Goal: Task Accomplishment & Management: Manage account settings

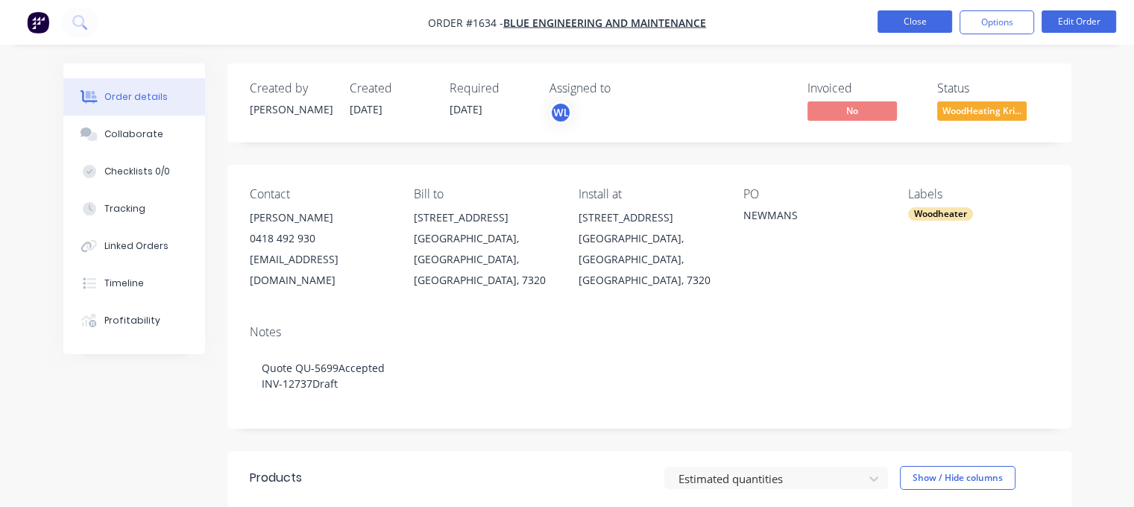
click at [906, 23] on button "Close" at bounding box center [914, 21] width 75 height 22
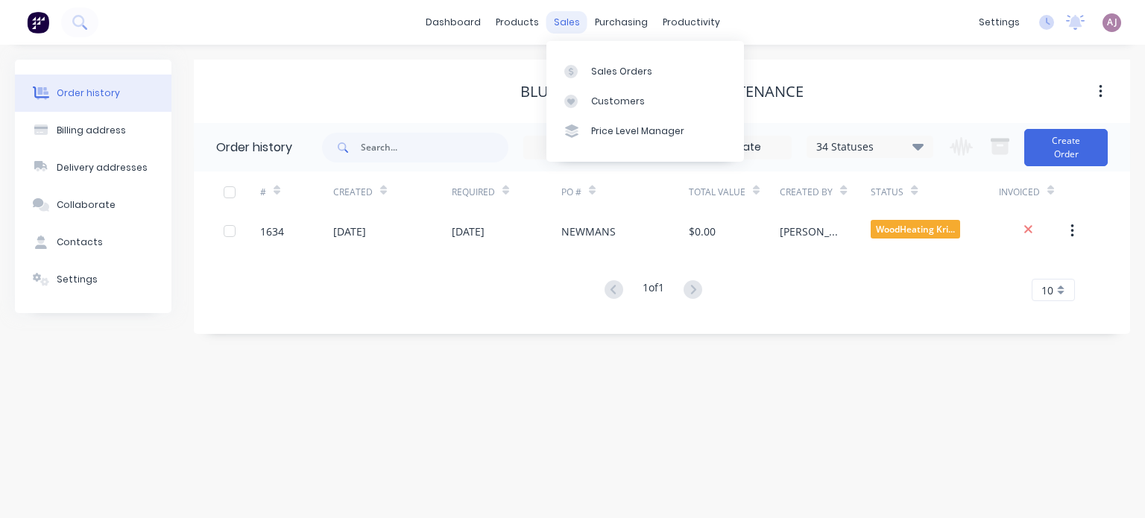
click at [564, 17] on div "sales" at bounding box center [566, 22] width 41 height 22
click at [587, 72] on link "Sales Orders" at bounding box center [645, 71] width 198 height 30
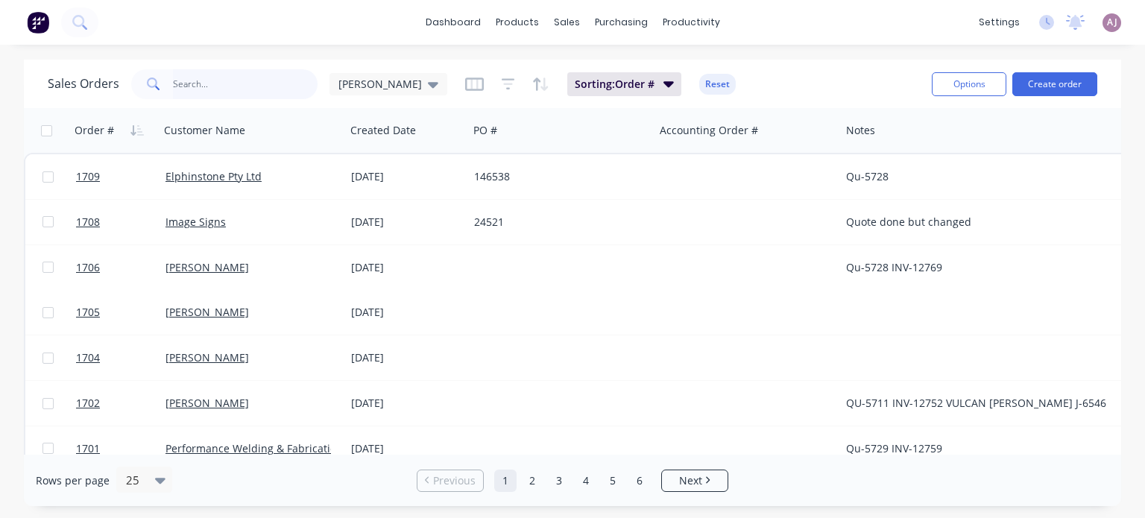
click at [224, 92] on input "text" at bounding box center [245, 84] width 145 height 30
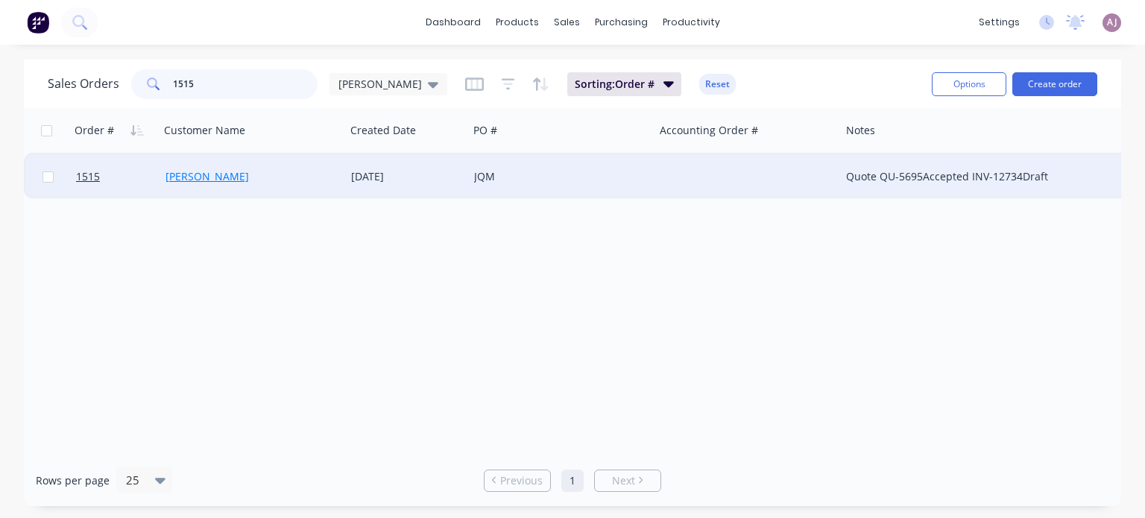
type input "1515"
click at [209, 178] on link "[PERSON_NAME]" at bounding box center [206, 176] width 83 height 14
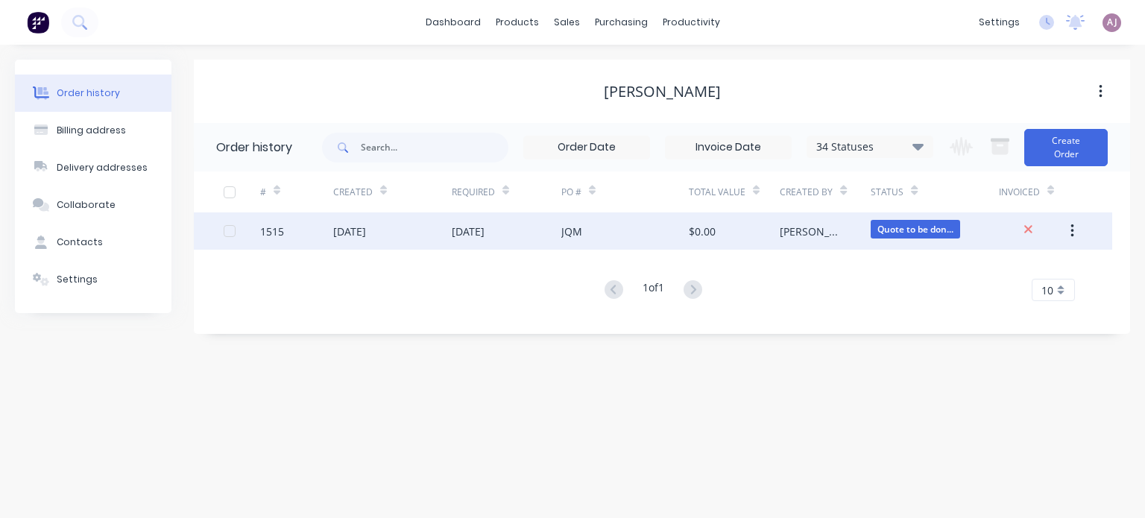
click at [485, 226] on div "[DATE]" at bounding box center [468, 232] width 33 height 16
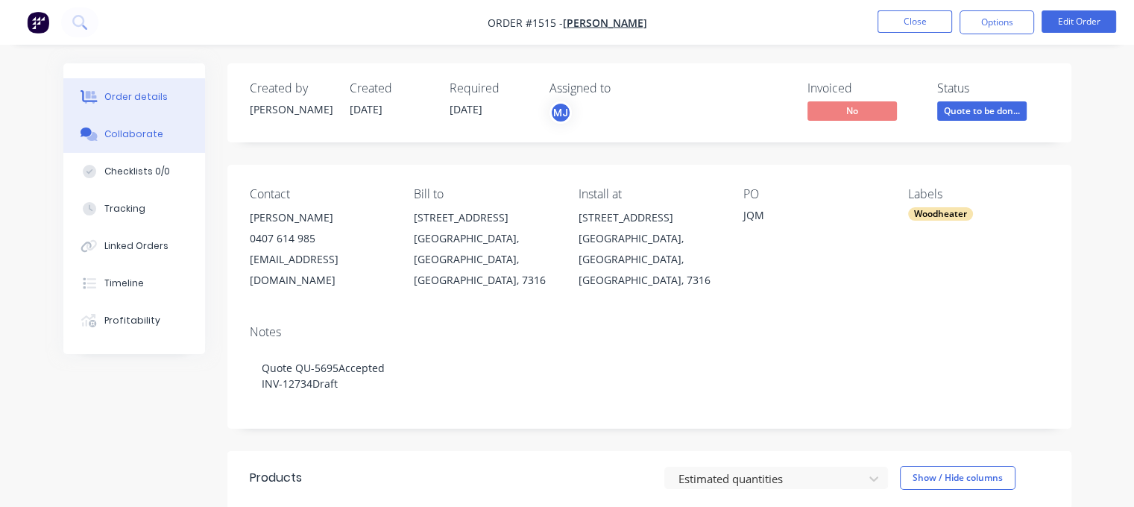
click at [130, 130] on div "Collaborate" at bounding box center [133, 133] width 59 height 13
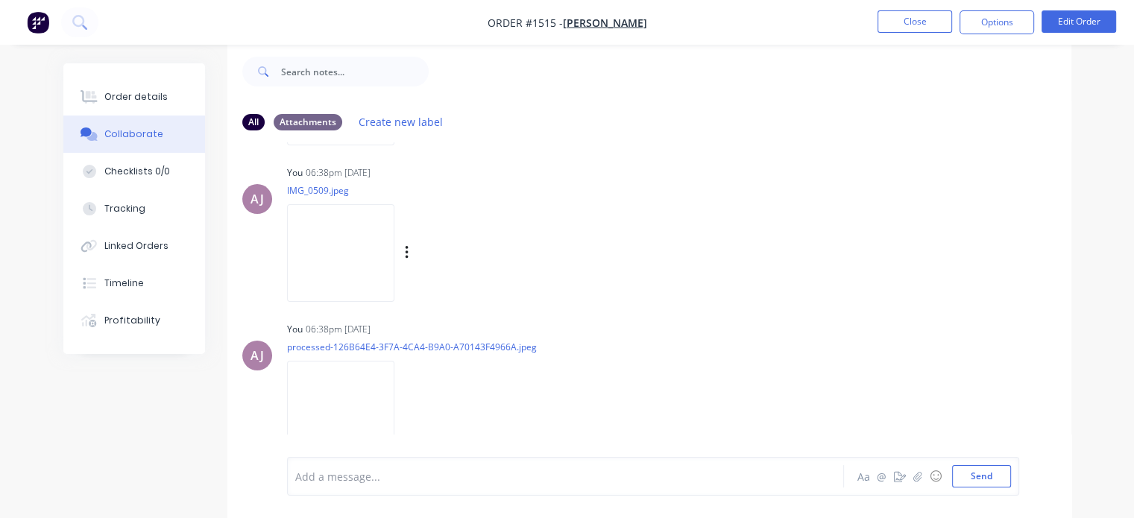
scroll to position [3083, 0]
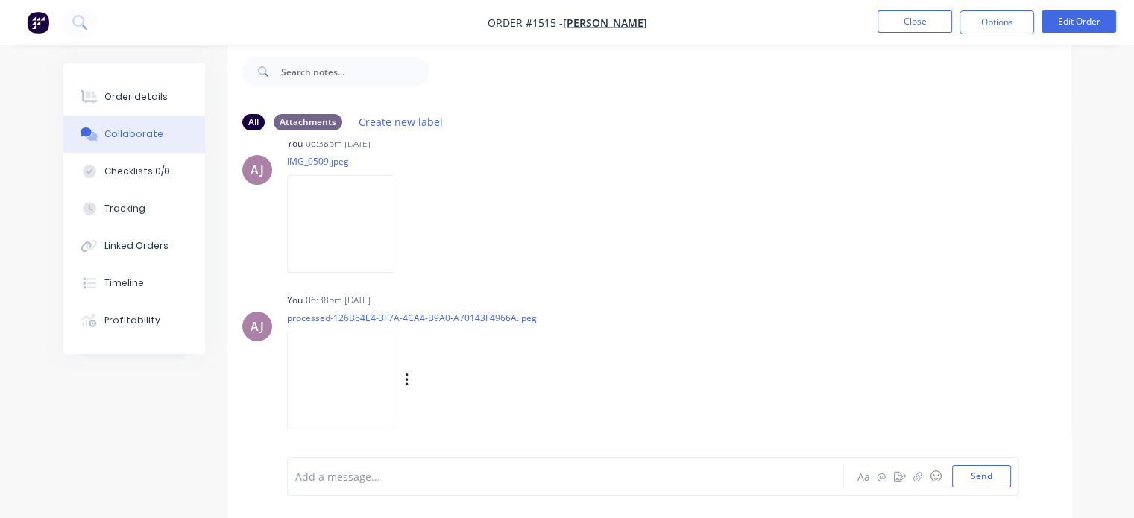
click at [362, 359] on img at bounding box center [340, 381] width 107 height 98
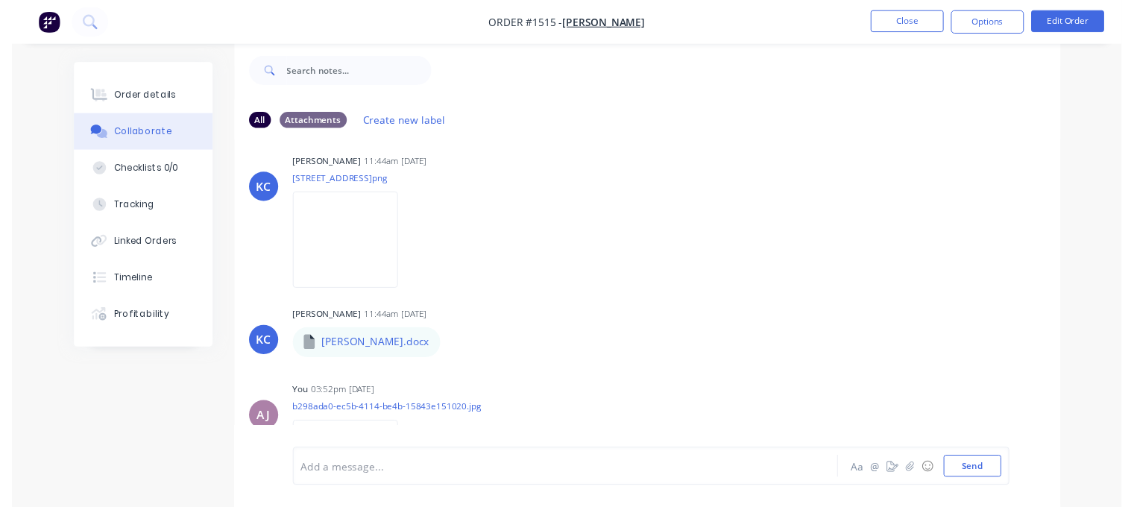
scroll to position [0, 0]
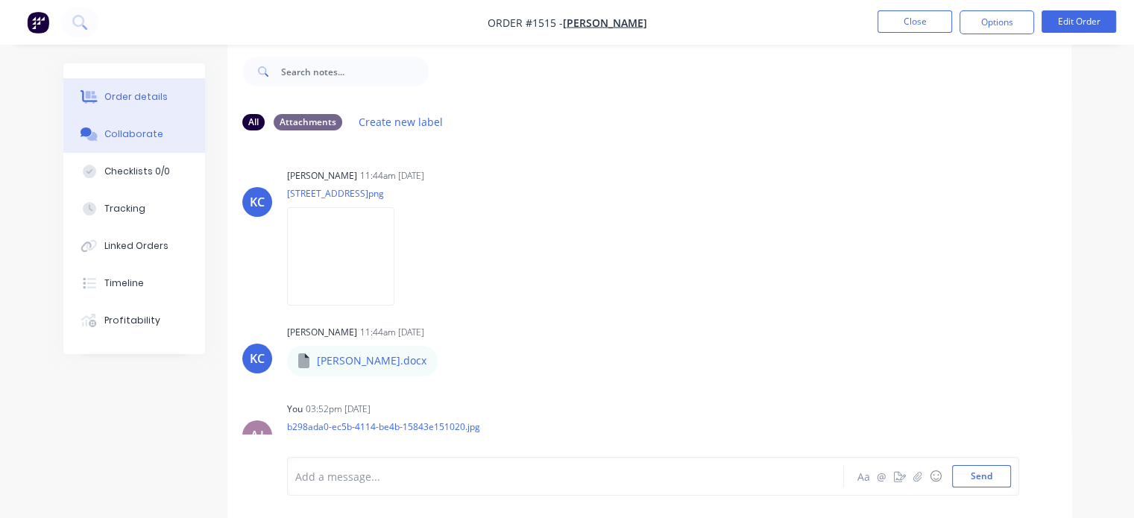
click at [115, 92] on div "Order details" at bounding box center [135, 96] width 63 height 13
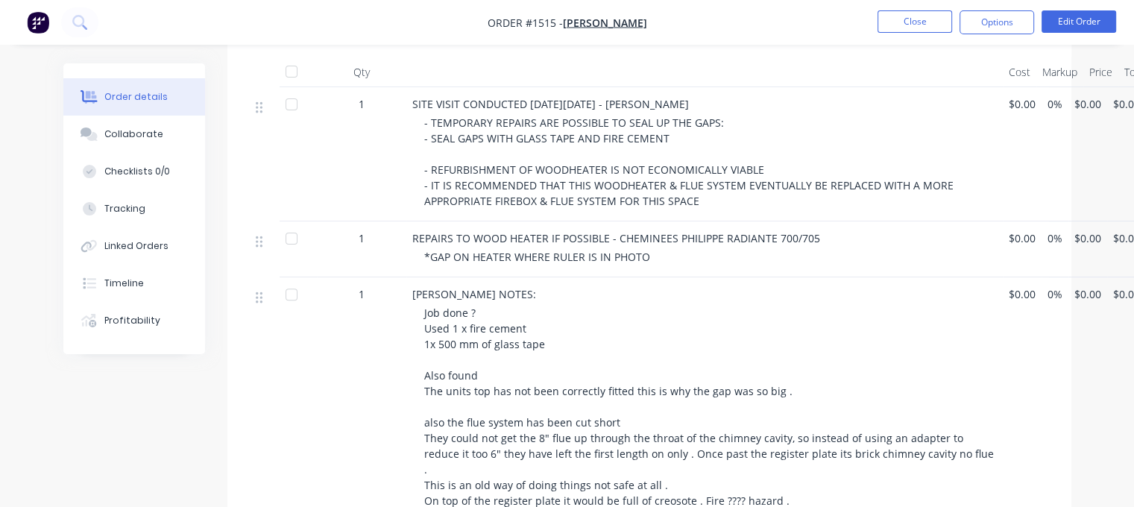
scroll to position [469, 0]
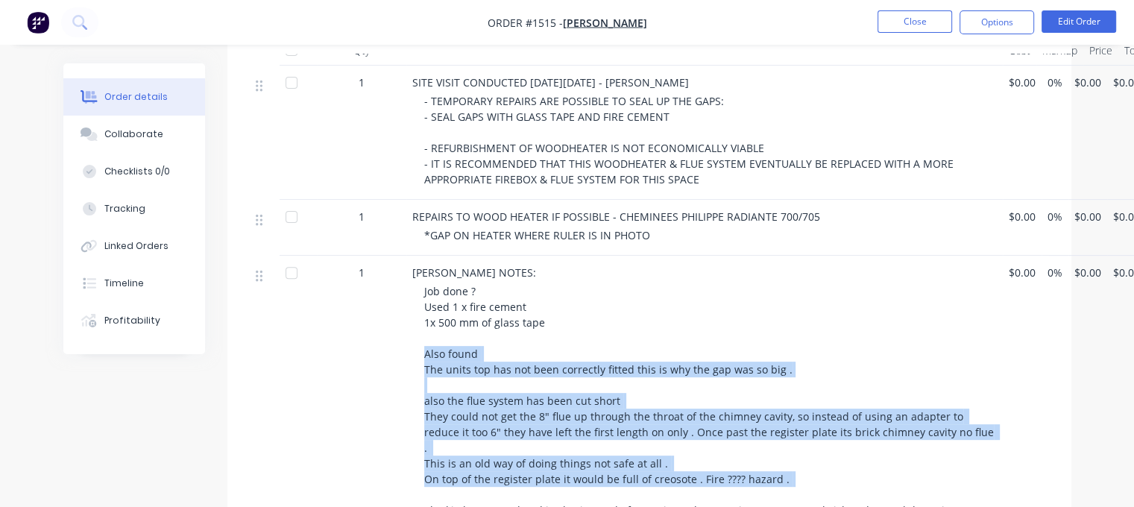
drag, startPoint x: 422, startPoint y: 330, endPoint x: 745, endPoint y: 451, distance: 345.3
click at [745, 451] on div "[PERSON_NAME] NOTES: Job done ? Used 1 x fire cement 1x 500 mm of glass tape Al…" at bounding box center [704, 479] width 596 height 447
copy span "Also found The units top has not been correctly fitted this is why the gap was …"
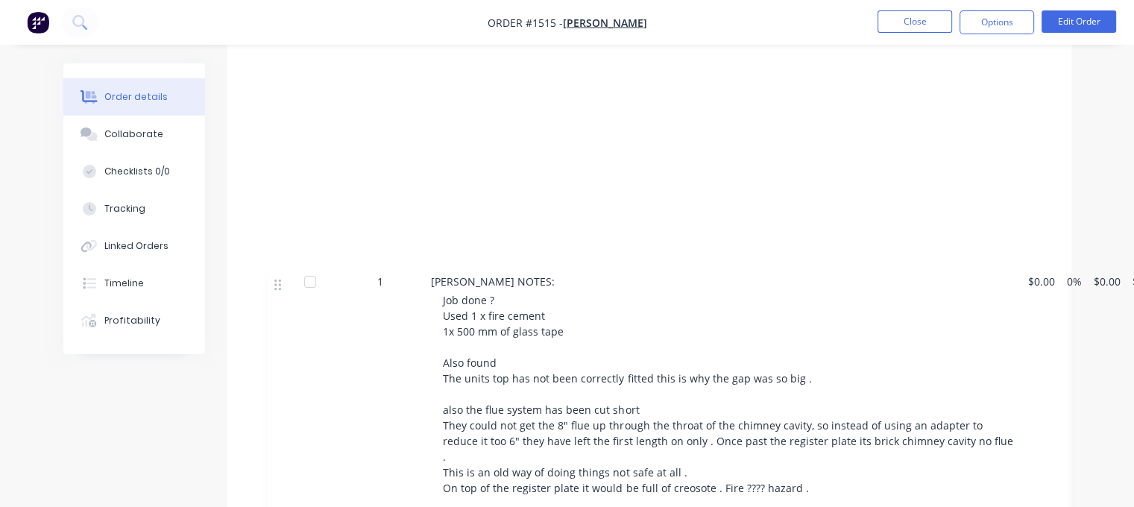
scroll to position [718, 0]
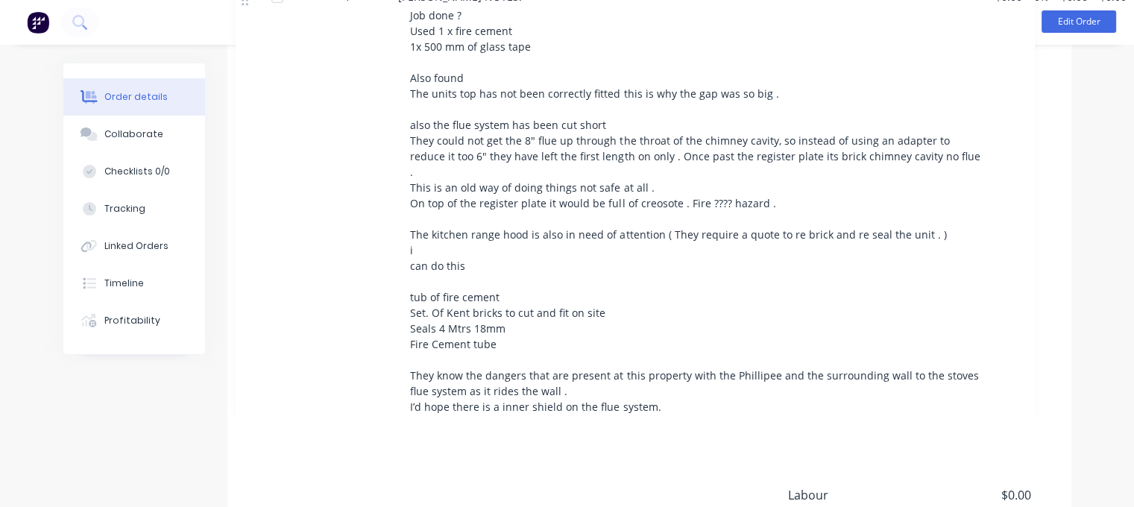
drag, startPoint x: 255, startPoint y: 353, endPoint x: 239, endPoint y: 5, distance: 348.5
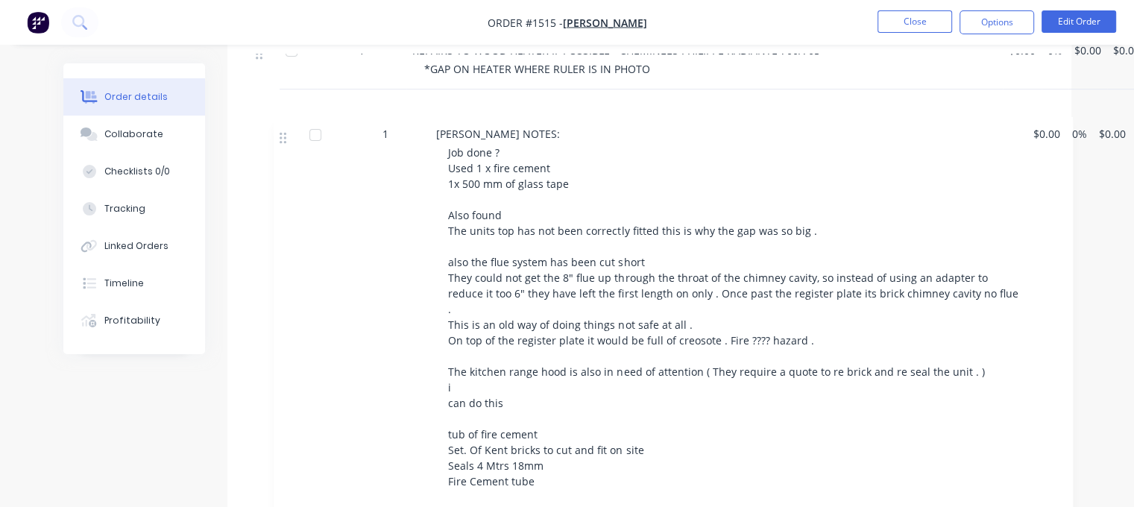
scroll to position [635, 0]
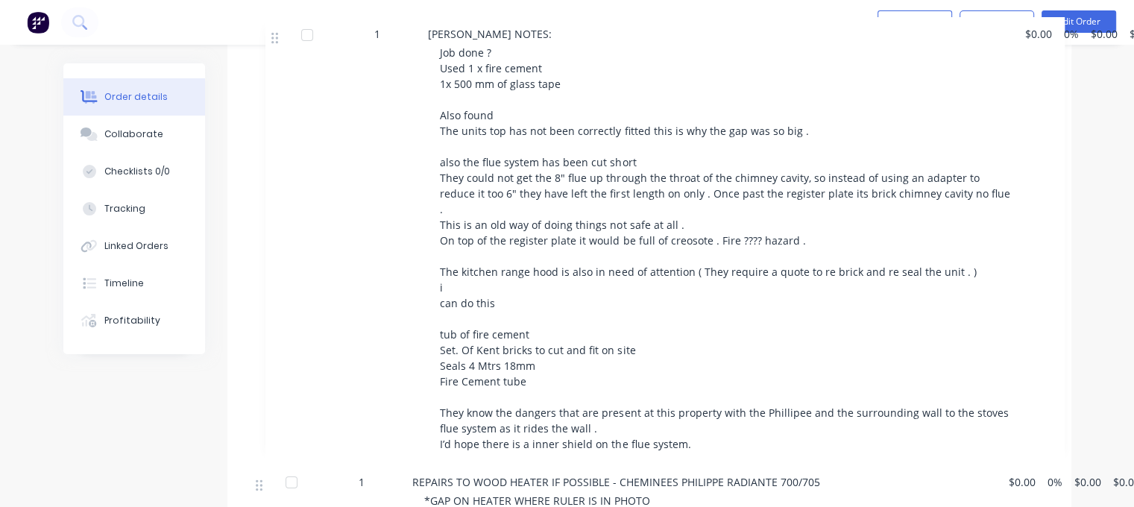
drag, startPoint x: 255, startPoint y: 383, endPoint x: 271, endPoint y: 40, distance: 344.0
click at [271, 36] on div "Order #1515 - [PERSON_NAME] Close Options Edit Order Order details Collaborate …" at bounding box center [567, 76] width 1134 height 1422
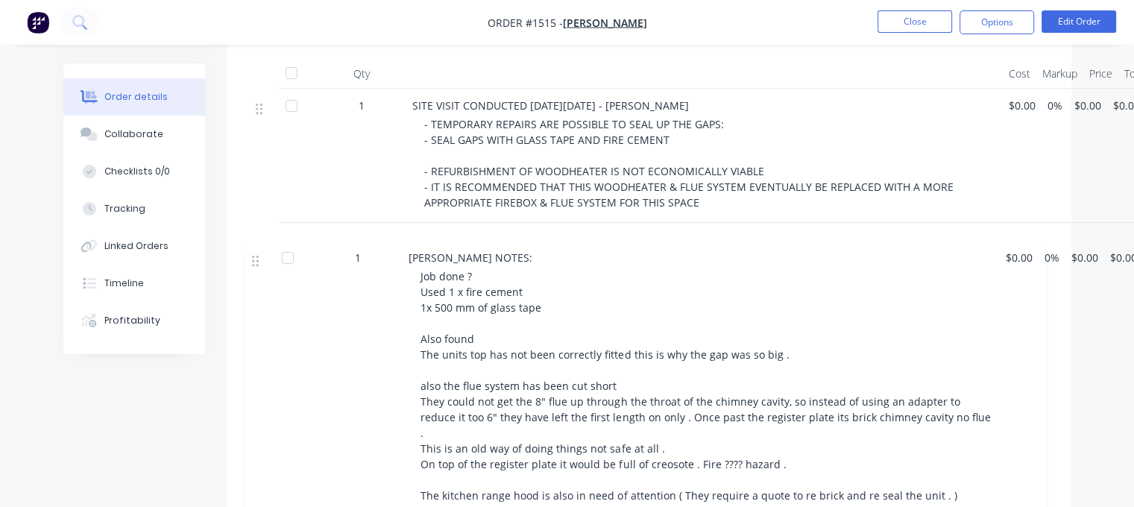
scroll to position [492, 0]
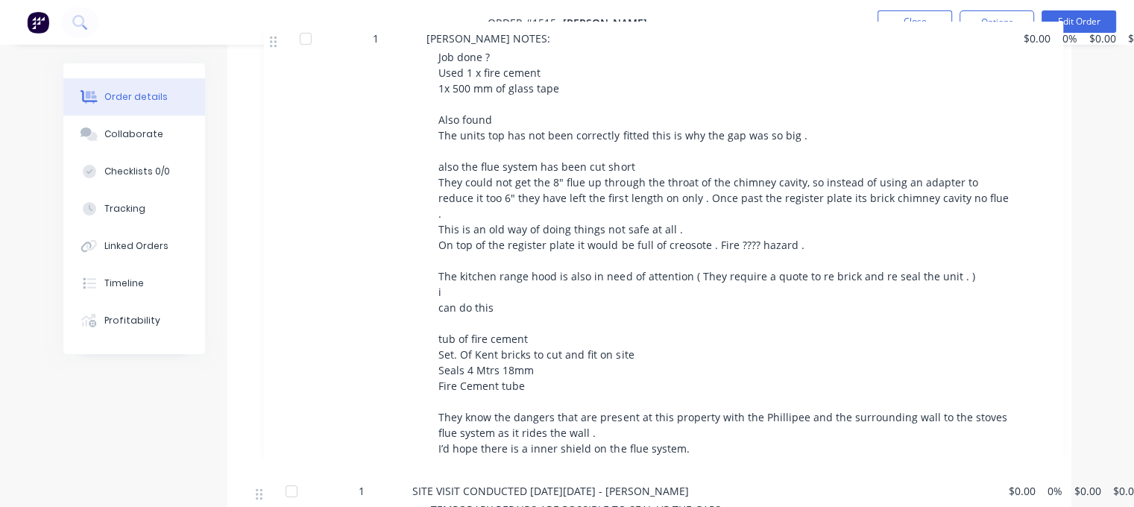
drag, startPoint x: 259, startPoint y: 408, endPoint x: 277, endPoint y: 42, distance: 366.5
click at [277, 42] on div "Order #1515 - [PERSON_NAME] Close Options Edit Order Order details Collaborate …" at bounding box center [567, 219] width 1134 height 1422
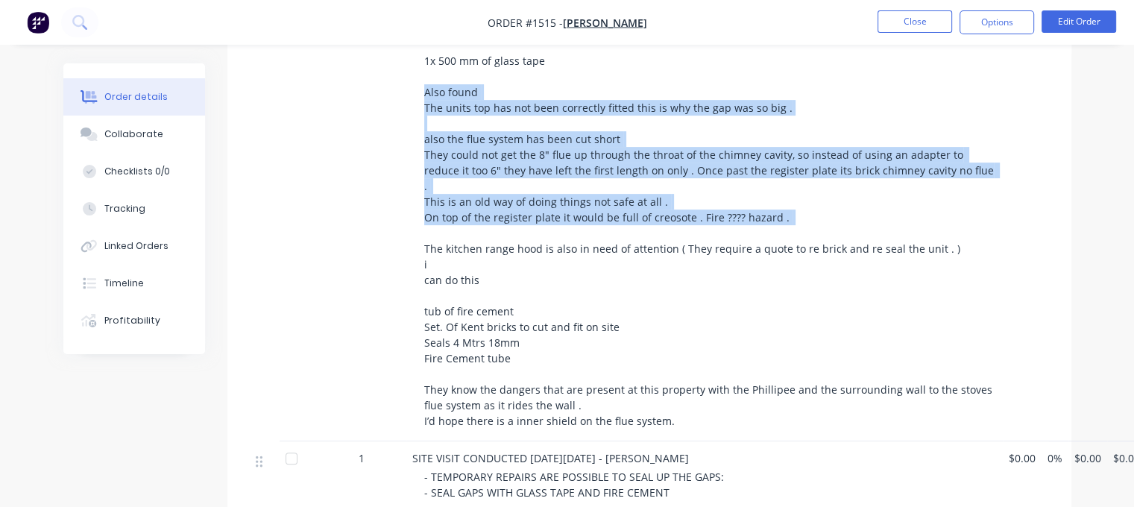
scroll to position [800, 0]
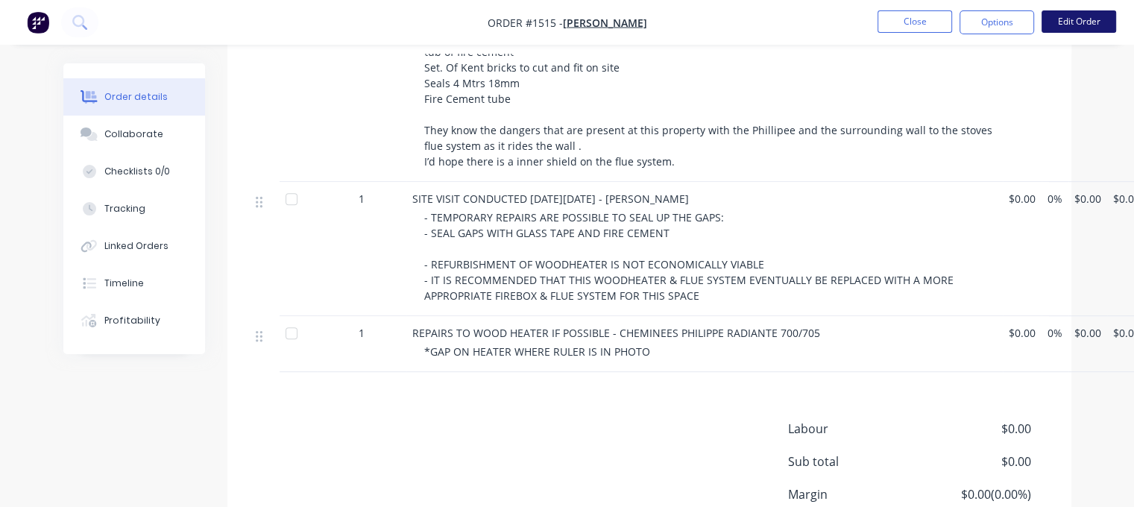
click at [1079, 26] on button "Edit Order" at bounding box center [1078, 21] width 75 height 22
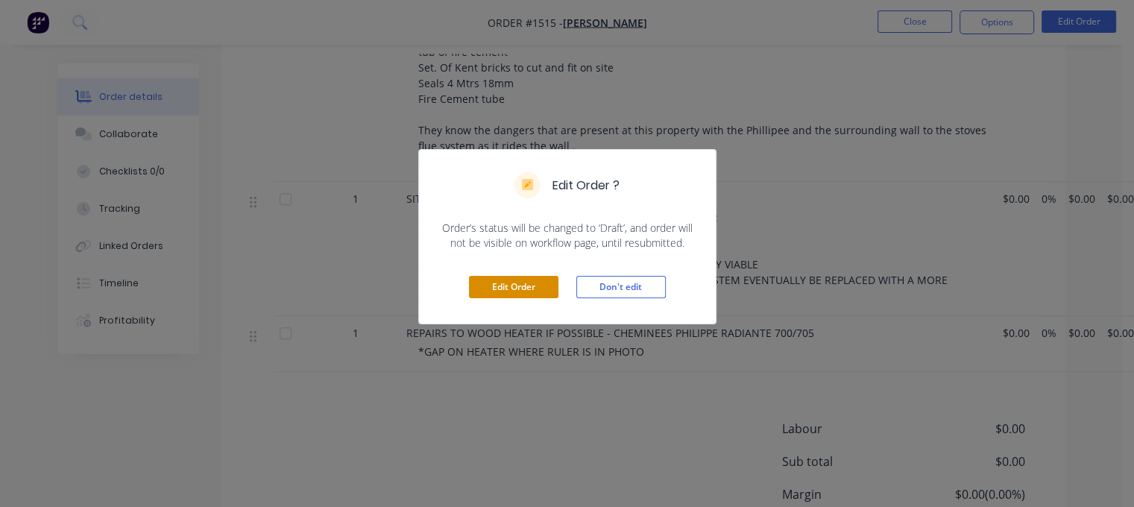
click at [520, 289] on button "Edit Order" at bounding box center [513, 287] width 89 height 22
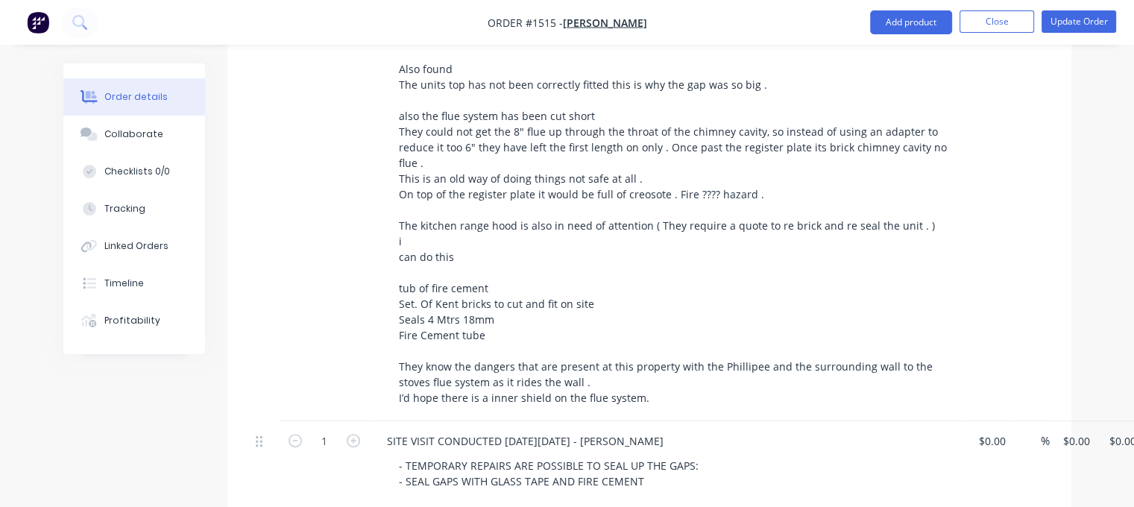
scroll to position [969, 0]
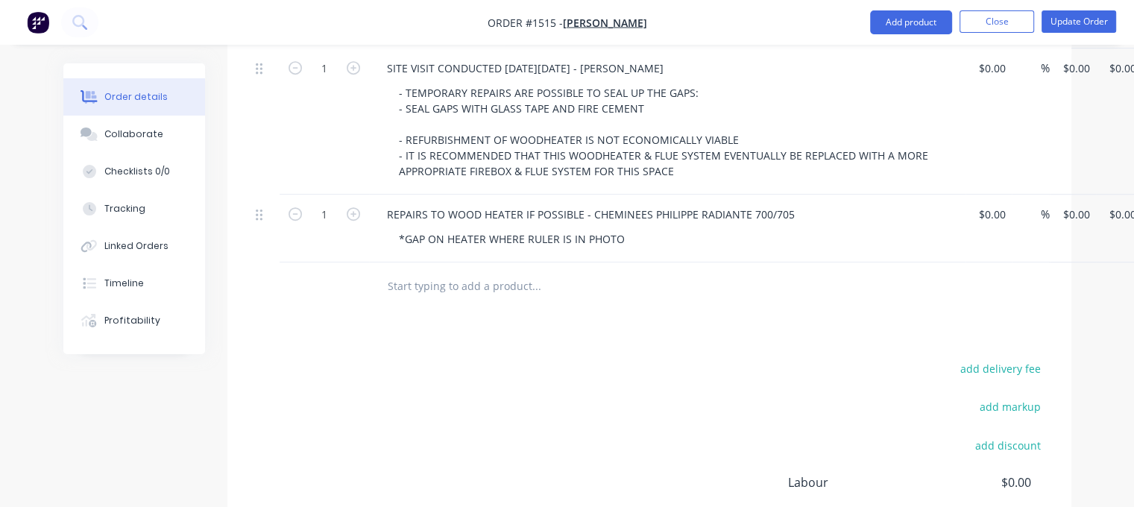
click at [425, 271] on input "text" at bounding box center [536, 286] width 298 height 30
paste input "TEMPORARY REPAIRS TO WOODHEATER: - SEAL GAPS WITH GLASS TAPE AND FIRE CEMENT - …"
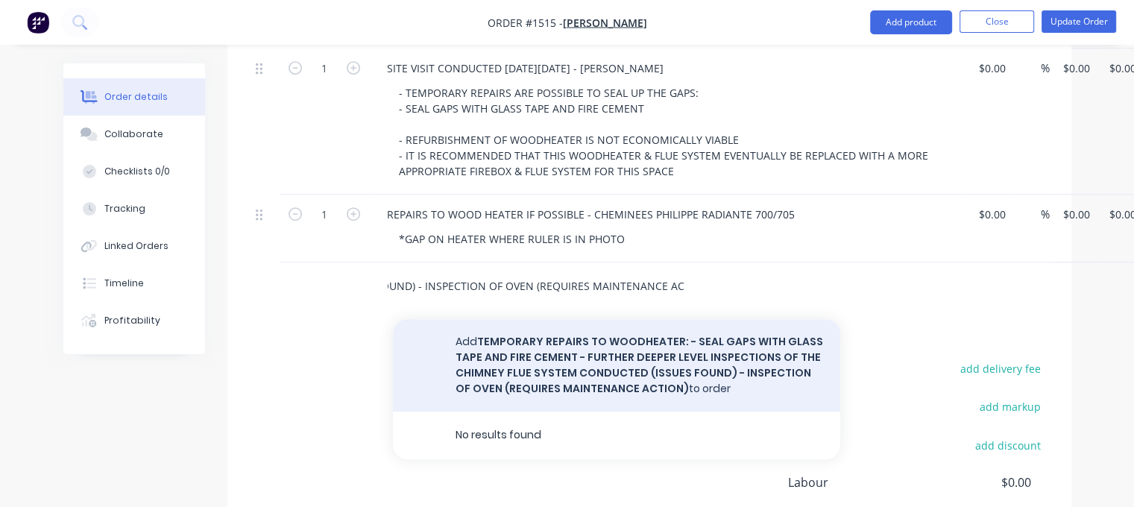
type input "TEMPORARY REPAIRS TO WOODHEATER: - SEAL GAPS WITH GLASS TAPE AND FIRE CEMENT - …"
click at [680, 319] on button "Add TEMPORARY REPAIRS TO WOODHEATER: - SEAL GAPS WITH GLASS TAPE AND FIRE CEMEN…" at bounding box center [616, 365] width 447 height 92
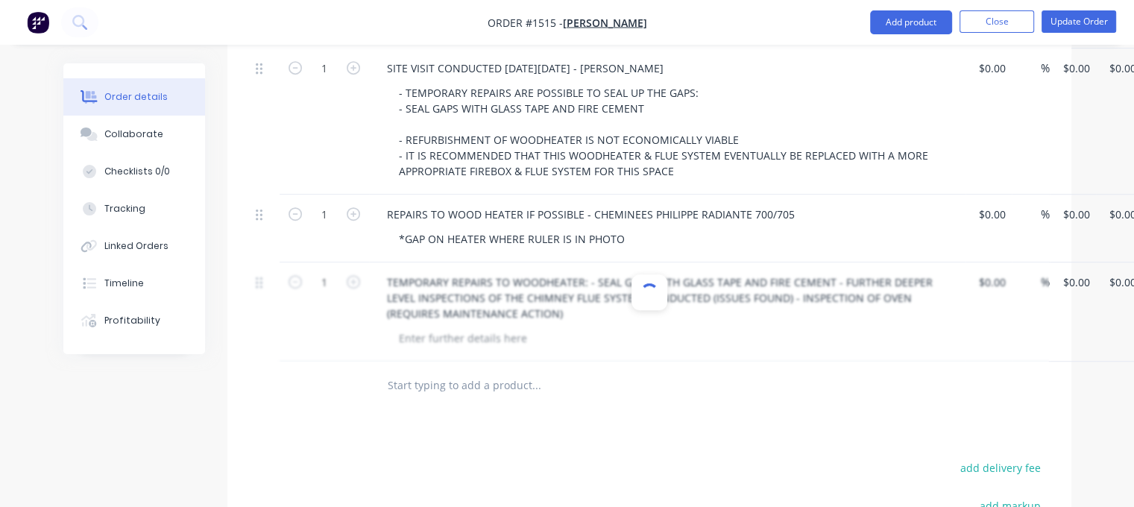
scroll to position [0, 0]
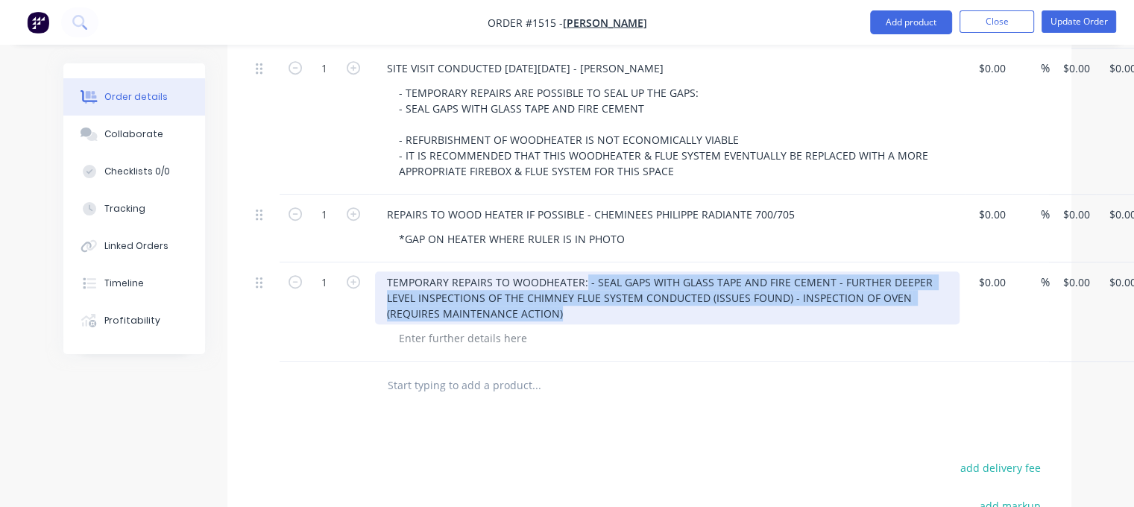
drag, startPoint x: 581, startPoint y: 238, endPoint x: 626, endPoint y: 275, distance: 58.2
click at [626, 275] on div "TEMPORARY REPAIRS TO WOODHEATER: - SEAL GAPS WITH GLASS TAPE AND FIRE CEMENT - …" at bounding box center [667, 297] width 584 height 53
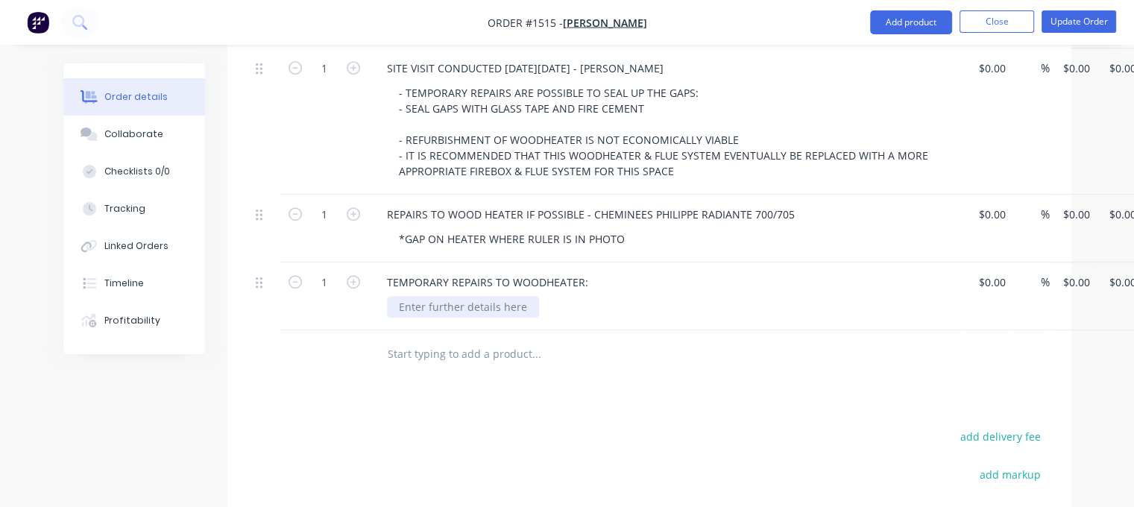
click at [474, 296] on div at bounding box center [463, 307] width 152 height 22
click at [429, 296] on div at bounding box center [463, 307] width 152 height 22
paste div
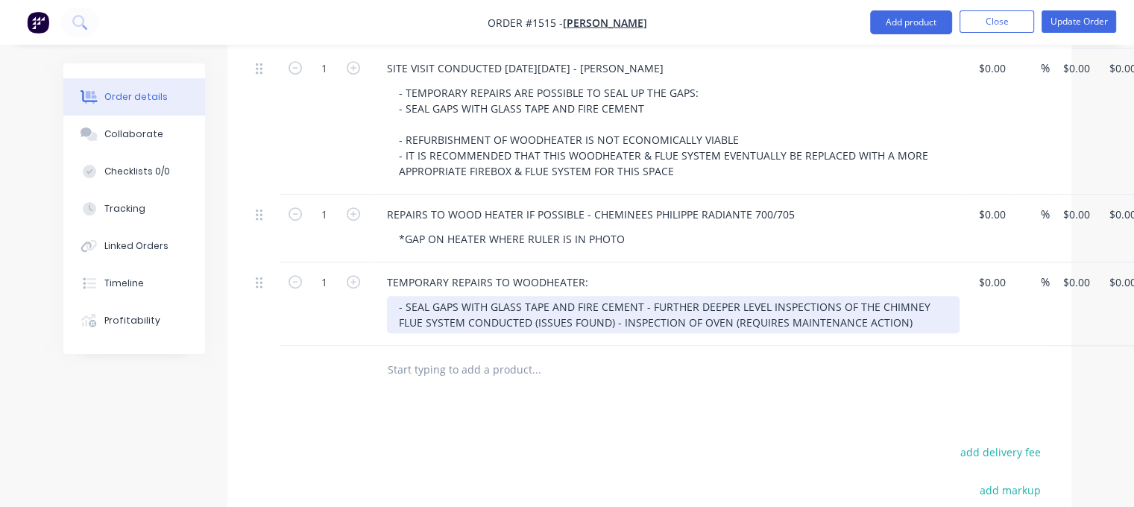
click at [641, 296] on div "- SEAL GAPS WITH GLASS TAPE AND FIRE CEMENT - FURTHER DEEPER LEVEL INSPECTIONS …" at bounding box center [673, 314] width 573 height 37
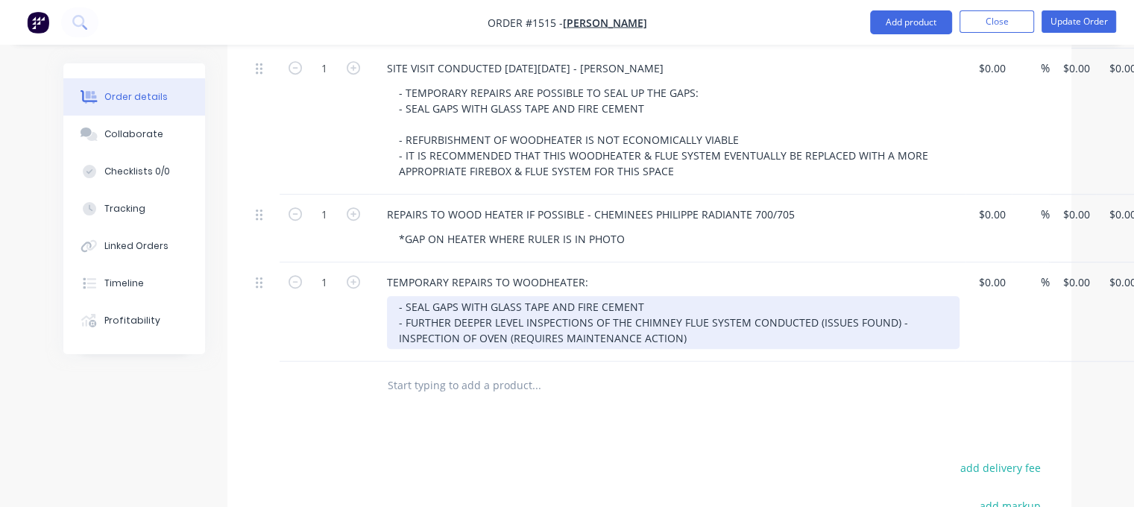
click at [895, 296] on div "- SEAL GAPS WITH GLASS TAPE AND FIRE CEMENT - FURTHER DEEPER LEVEL INSPECTIONS …" at bounding box center [673, 322] width 573 height 53
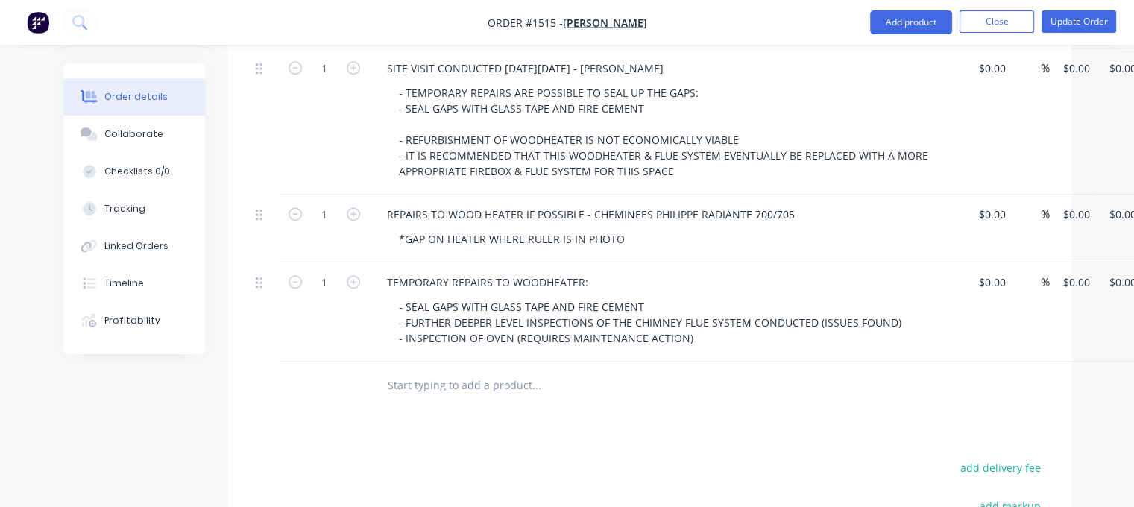
click at [425, 370] on input "text" at bounding box center [536, 385] width 298 height 30
paste input "WOODHEATER DEEPER LEVEL ASSESSMENT (MAINTENANCE RECOMMENDED): THE TOP OF THE UN…"
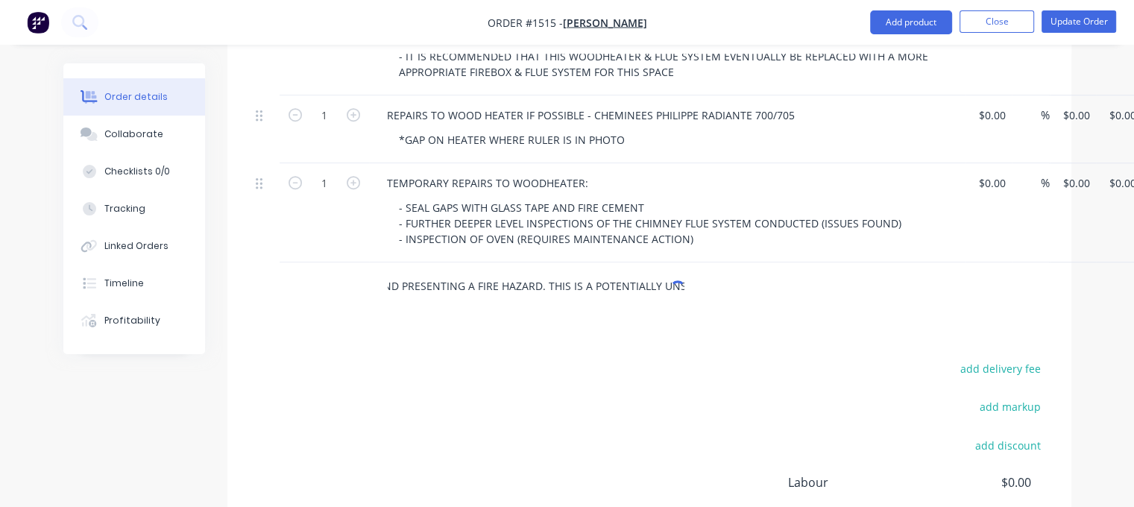
scroll to position [1193, 0]
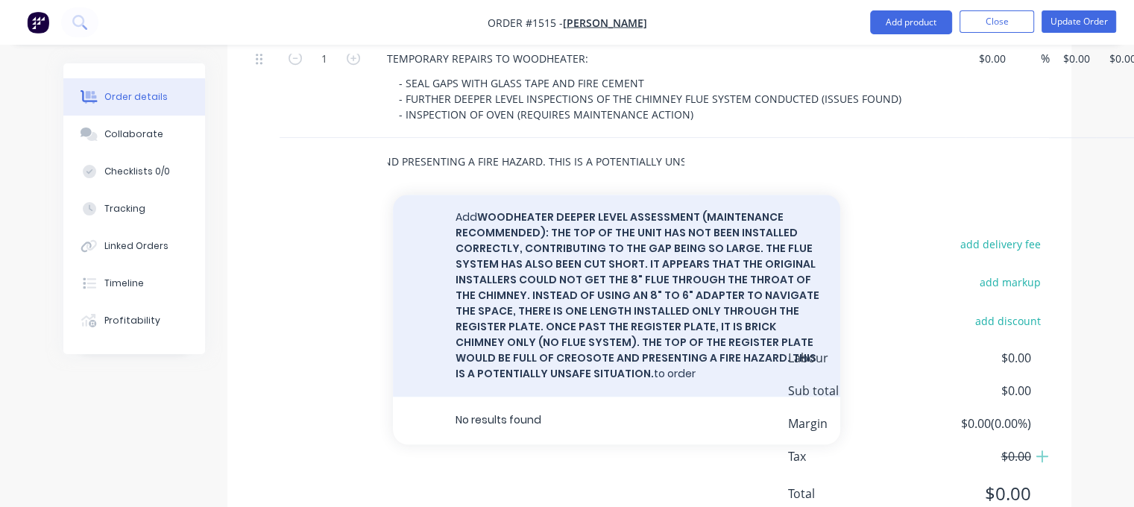
type input "WOODHEATER DEEPER LEVEL ASSESSMENT (MAINTENANCE RECOMMENDED): THE TOP OF THE UN…"
click at [613, 262] on button "Add WOODHEATER DEEPER LEVEL ASSESSMENT (MAINTENANCE RECOMMENDED): THE TOP OF TH…" at bounding box center [616, 296] width 447 height 202
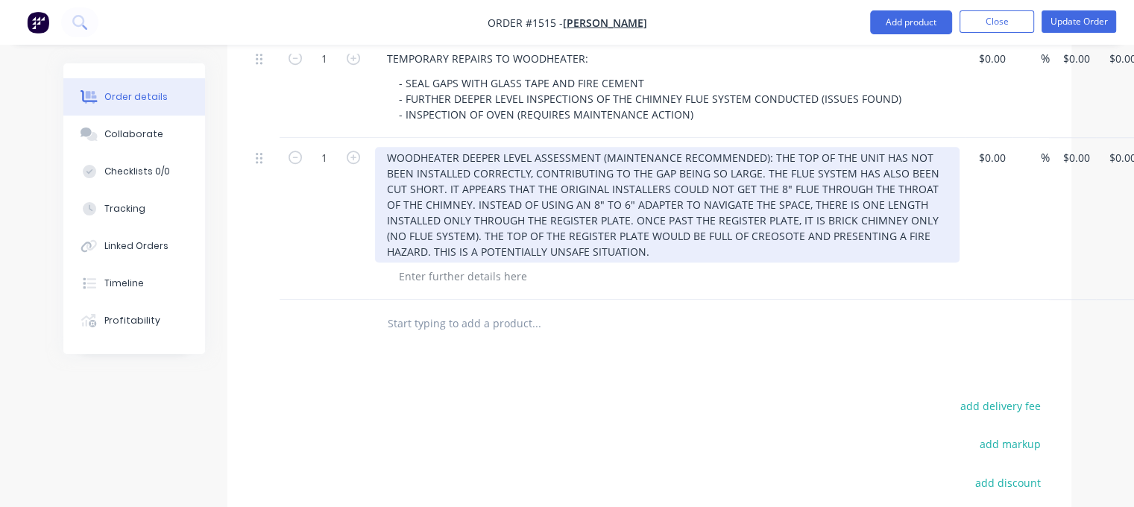
drag, startPoint x: 766, startPoint y: 115, endPoint x: 826, endPoint y: 212, distance: 113.8
click at [826, 212] on div "WOODHEATER DEEPER LEVEL ASSESSMENT (MAINTENANCE RECOMMENDED): THE TOP OF THE UN…" at bounding box center [667, 205] width 584 height 116
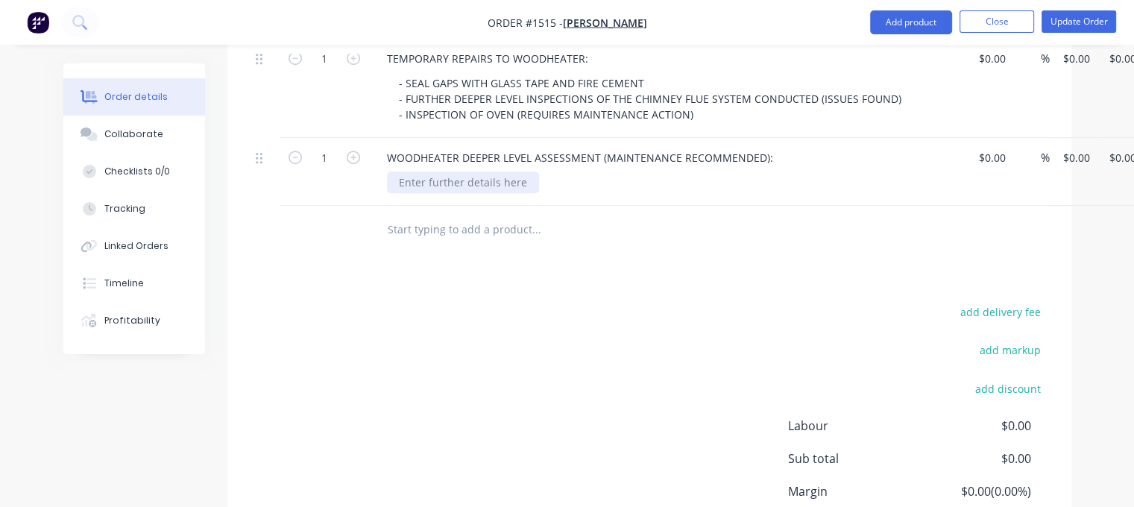
click at [458, 171] on div at bounding box center [463, 182] width 152 height 22
click at [503, 171] on div at bounding box center [463, 182] width 152 height 22
paste div
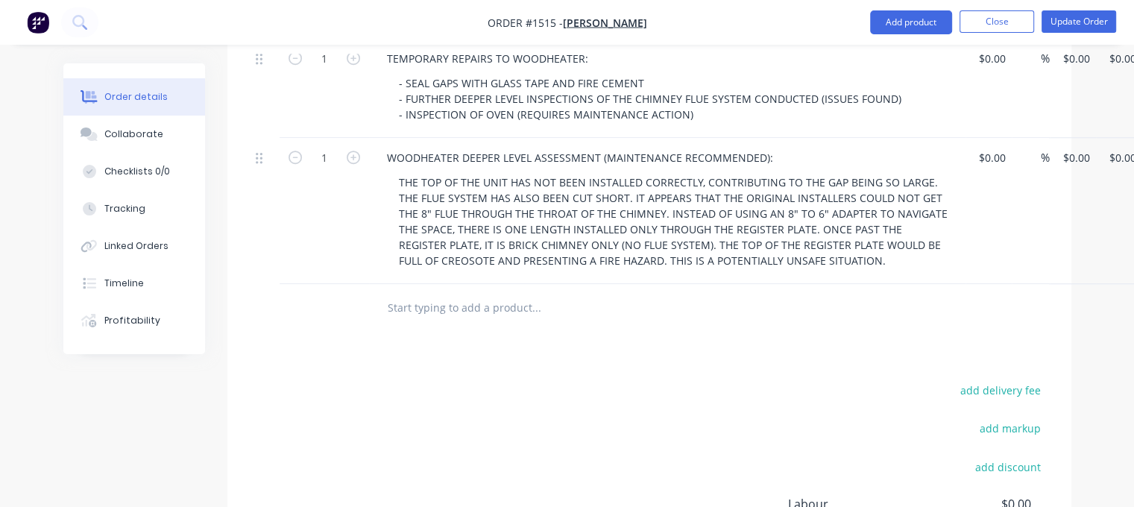
click at [403, 293] on input "text" at bounding box center [536, 308] width 298 height 30
paste input "WOODHEATER OVEN/STOVE ASSESSMENT (MAINTENANCE REQUIRED): REQUIRES REPLACEMENT B…"
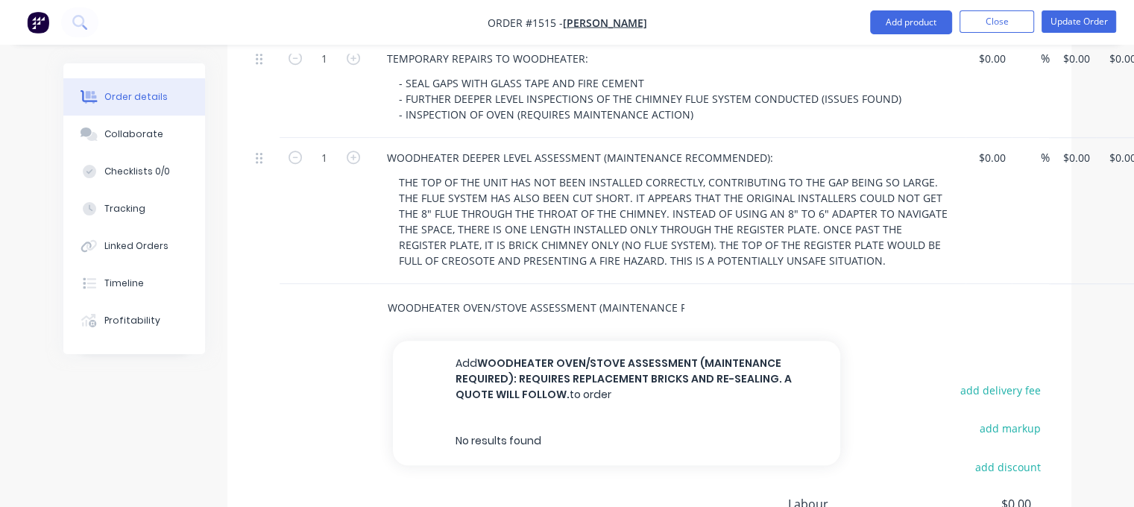
scroll to position [0, 416]
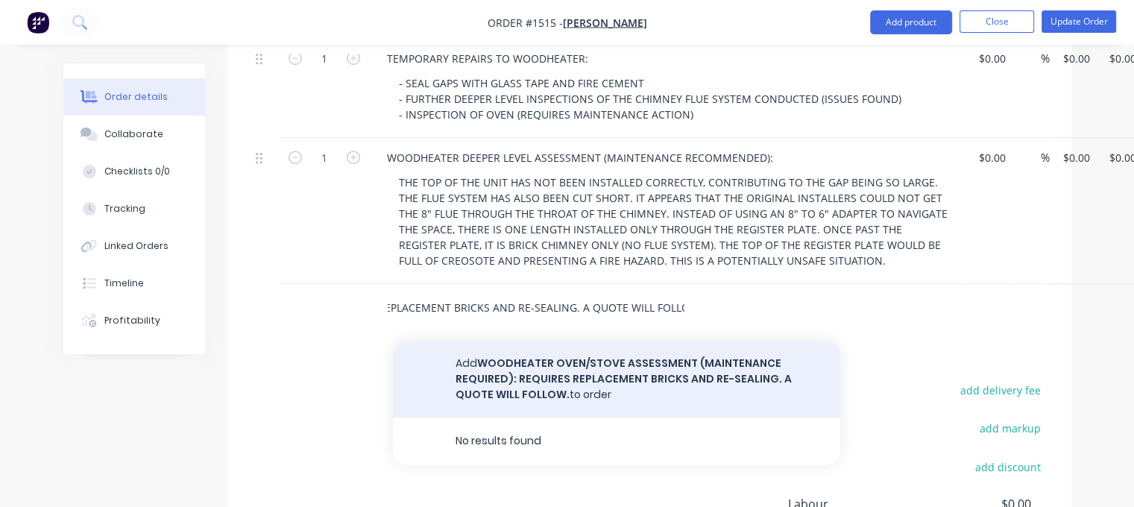
type input "WOODHEATER OVEN/STOVE ASSESSMENT (MAINTENANCE REQUIRED): REQUIRES REPLACEMENT B…"
click at [555, 341] on button "Add WOODHEATER OVEN/STOVE ASSESSMENT (MAINTENANCE REQUIRED): REQUIRES REPLACEME…" at bounding box center [616, 379] width 447 height 77
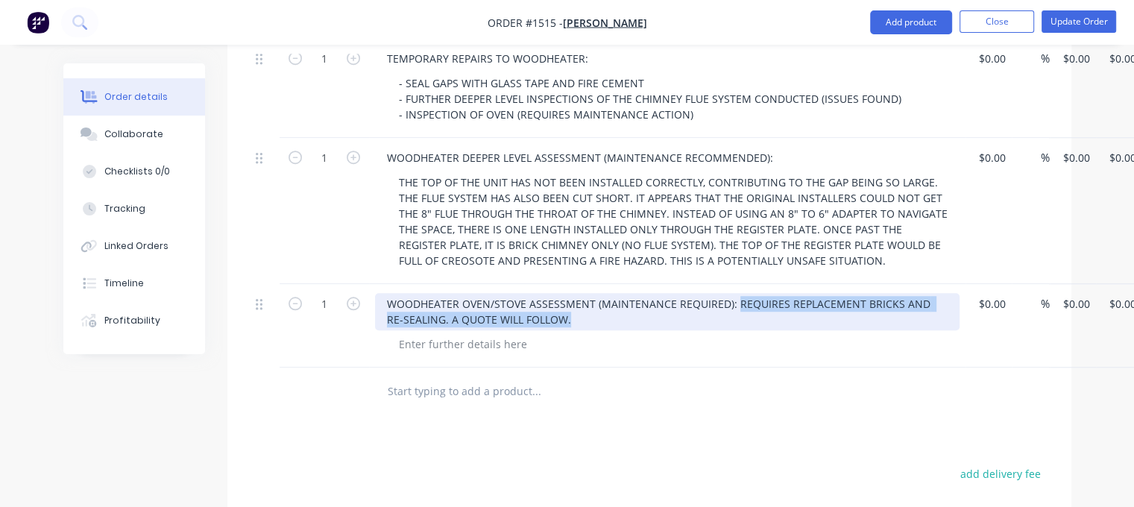
drag, startPoint x: 732, startPoint y: 257, endPoint x: 749, endPoint y: 279, distance: 27.6
click at [749, 293] on div "WOODHEATER OVEN/STOVE ASSESSMENT (MAINTENANCE REQUIRED): REQUIRES REPLACEMENT B…" at bounding box center [667, 311] width 584 height 37
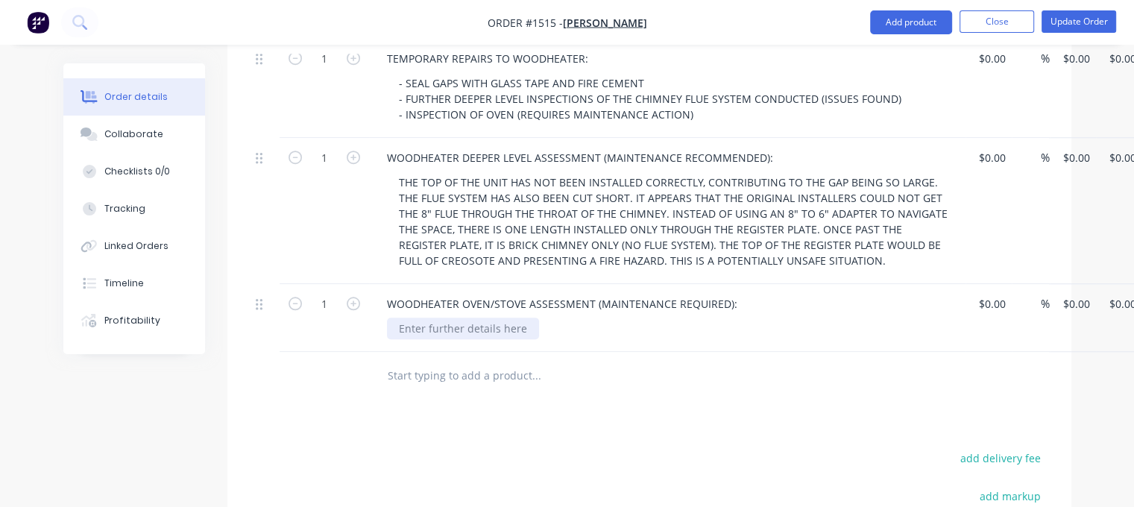
click at [452, 318] on div at bounding box center [463, 329] width 152 height 22
click at [441, 318] on div at bounding box center [463, 329] width 152 height 22
paste div
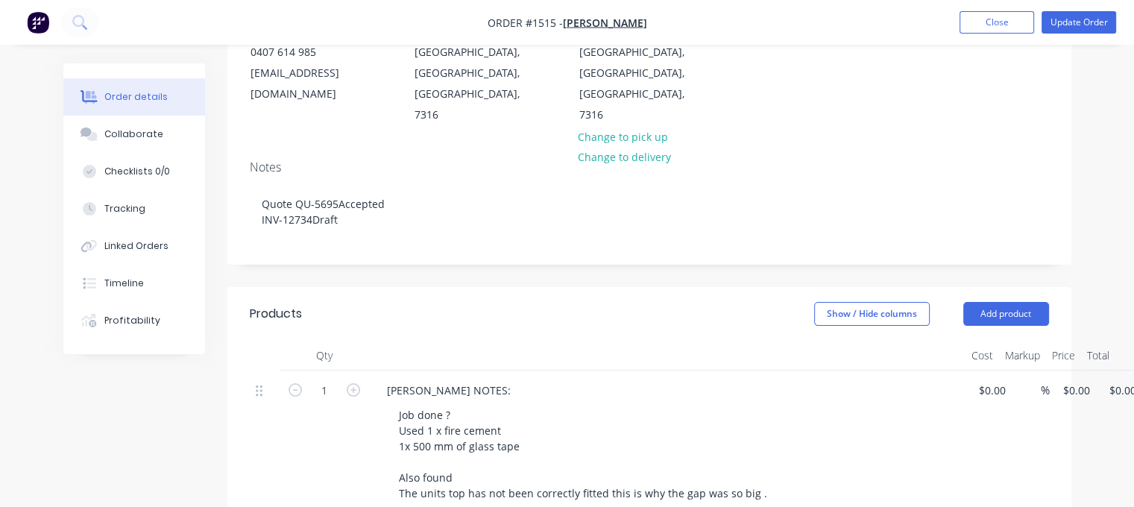
scroll to position [149, 0]
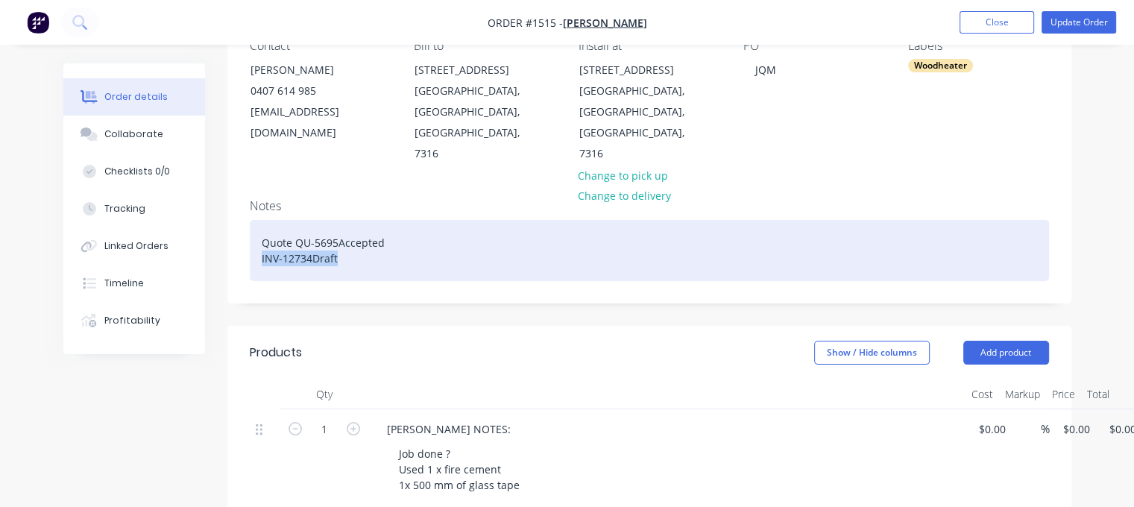
drag, startPoint x: 259, startPoint y: 217, endPoint x: 349, endPoint y: 223, distance: 89.7
click at [349, 223] on div "Quote QU-5695Accepted INV-12734Draft" at bounding box center [649, 250] width 799 height 61
paste div
click at [450, 220] on div "Quote QU-5695Accepted Invoice INV-12734Awaiting payment" at bounding box center [649, 250] width 799 height 61
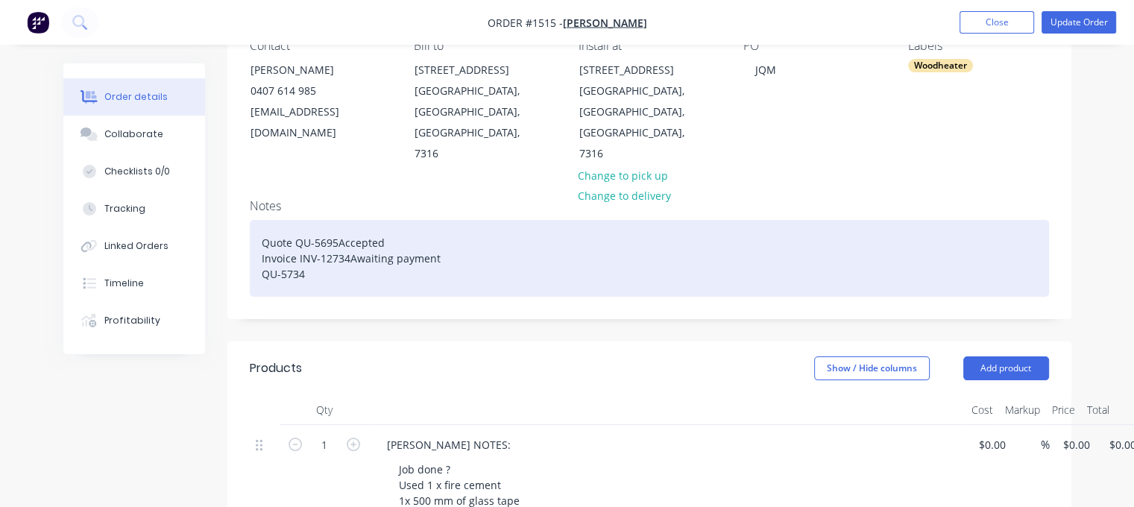
click at [262, 229] on div "Quote QU-5695Accepted Invoice INV-12734Awaiting payment QU-5734" at bounding box center [649, 258] width 799 height 77
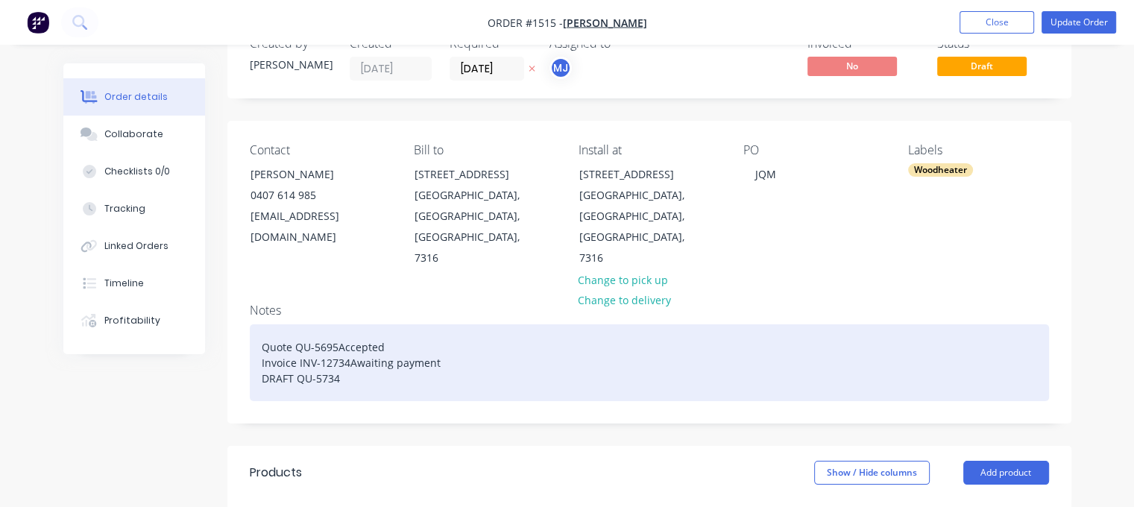
scroll to position [0, 0]
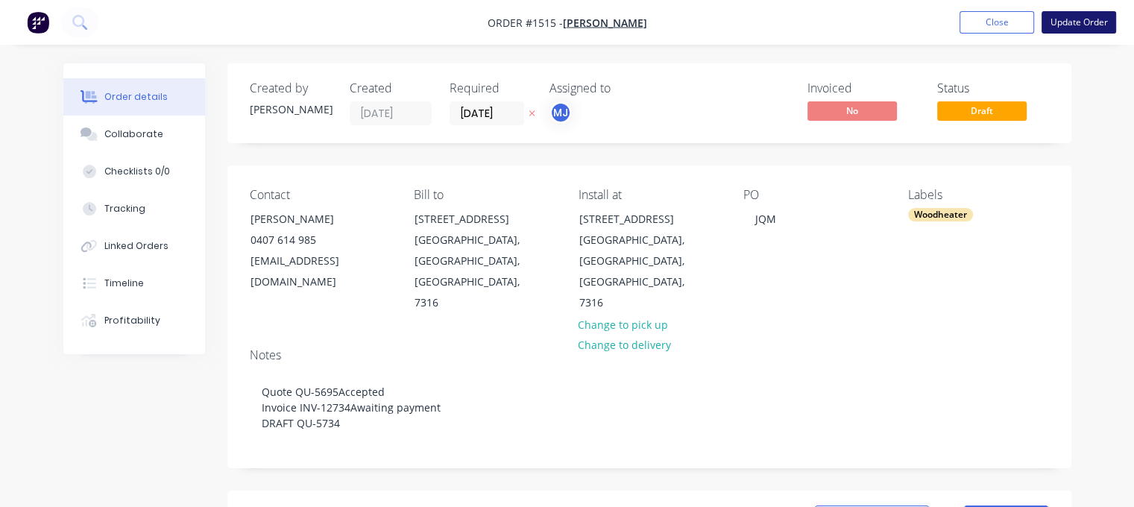
click at [1078, 25] on button "Update Order" at bounding box center [1078, 22] width 75 height 22
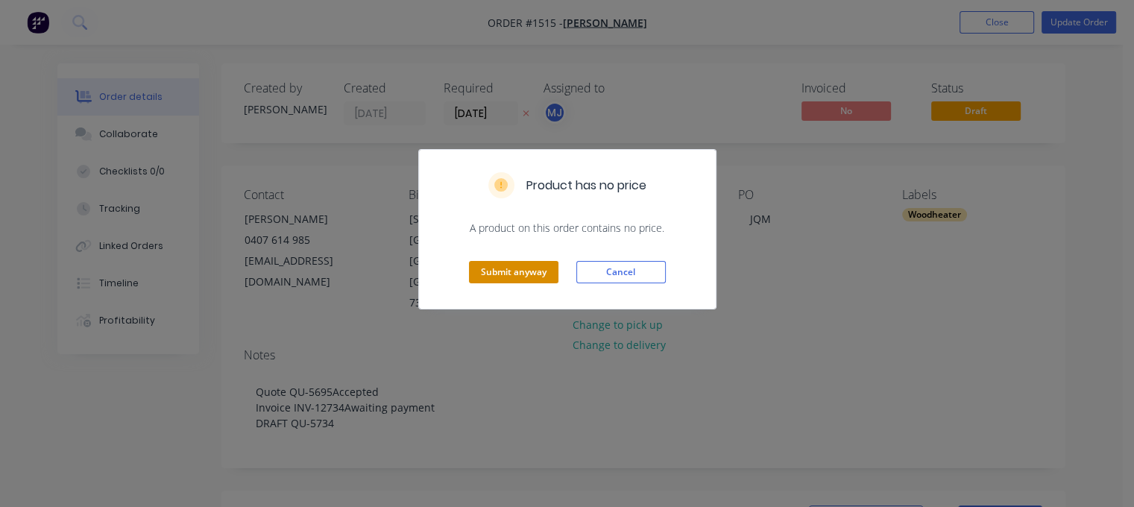
click at [517, 277] on button "Submit anyway" at bounding box center [513, 272] width 89 height 22
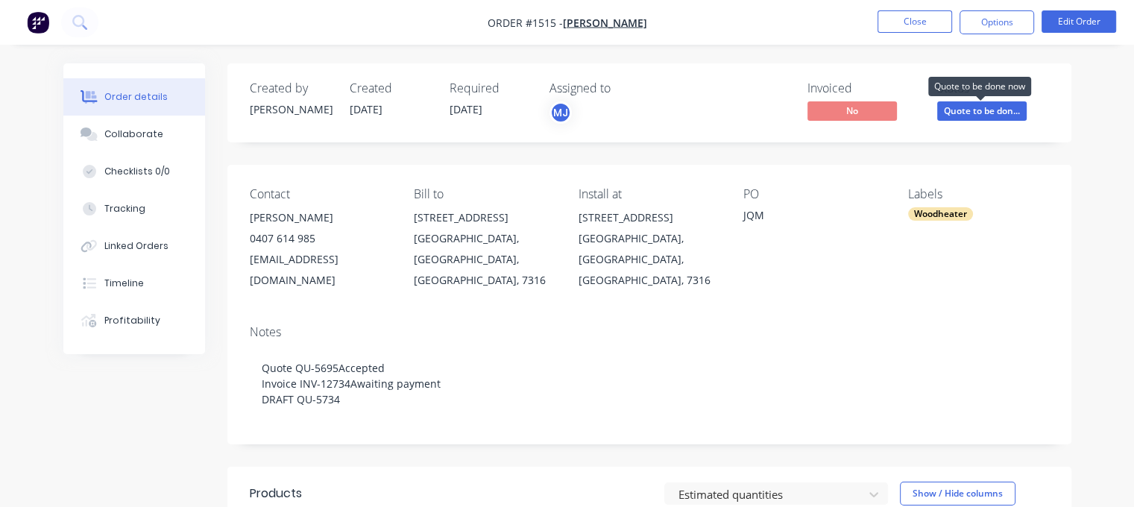
click at [999, 107] on span "Quote to be don..." at bounding box center [981, 110] width 89 height 19
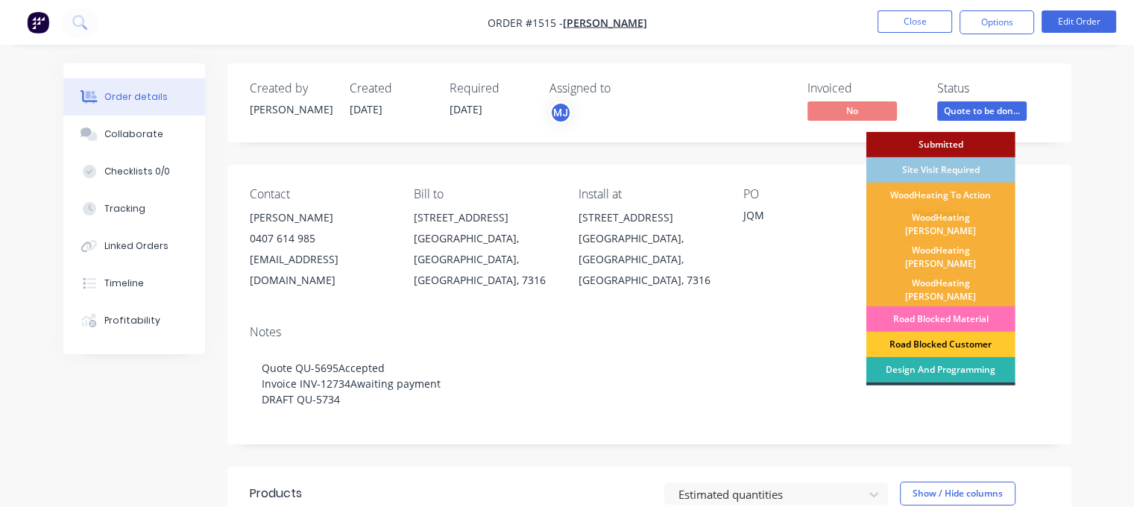
click at [961, 332] on div "Road Blocked Customer" at bounding box center [940, 344] width 149 height 25
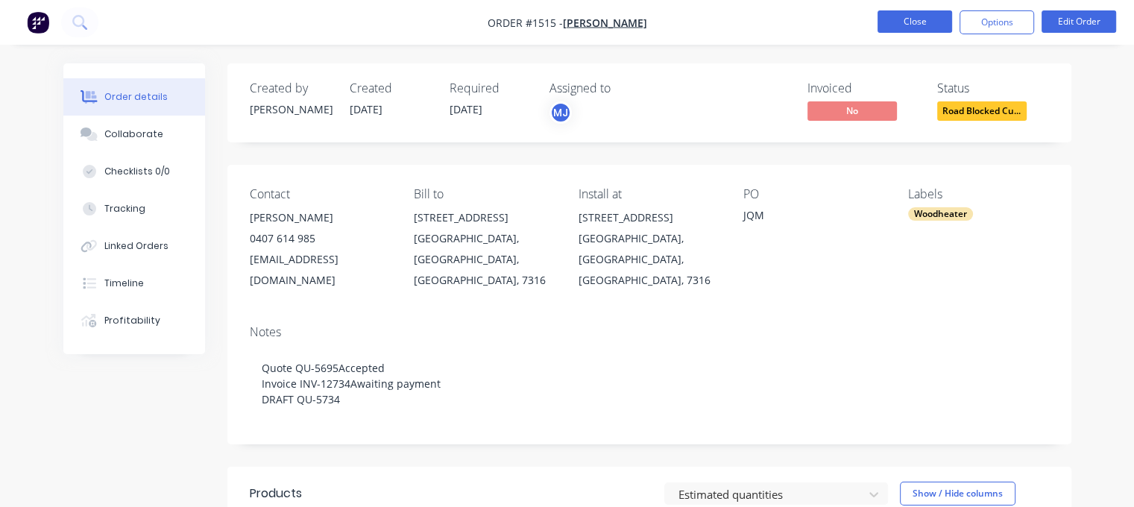
click at [897, 16] on button "Close" at bounding box center [914, 21] width 75 height 22
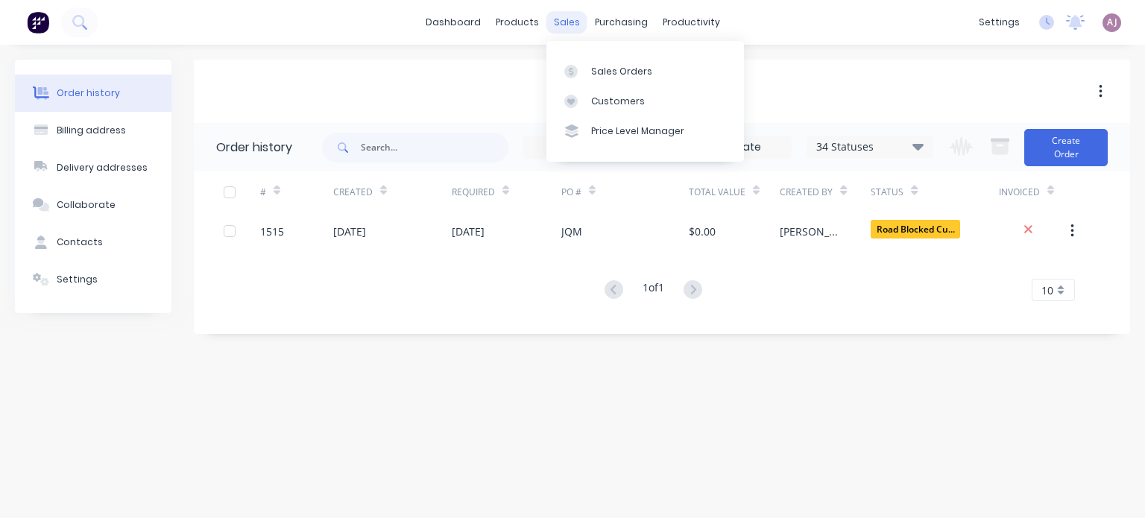
click at [570, 24] on div "sales" at bounding box center [566, 22] width 41 height 22
click at [593, 74] on div "Sales Orders" at bounding box center [621, 71] width 61 height 13
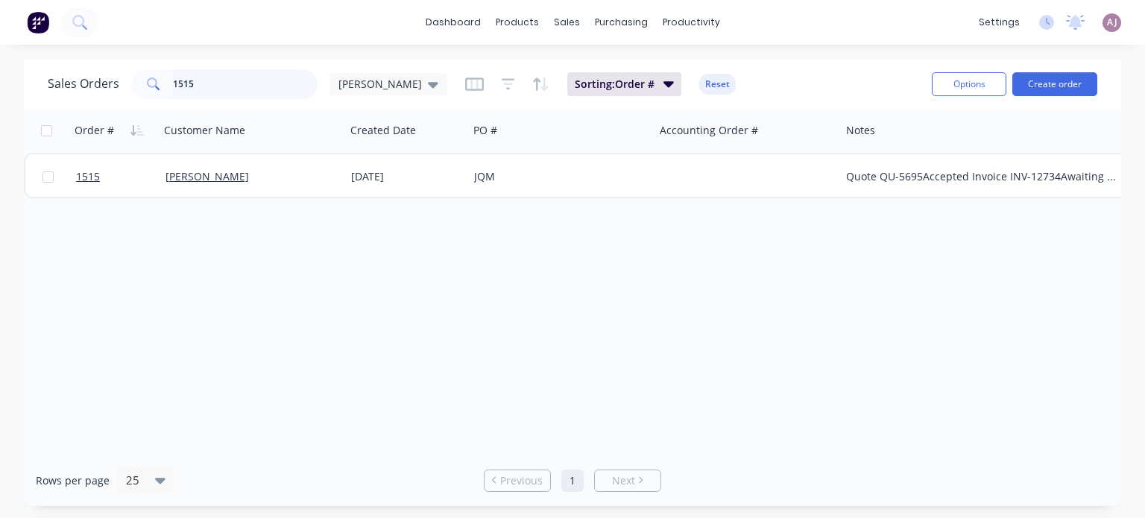
click at [213, 91] on input "1515" at bounding box center [245, 84] width 145 height 30
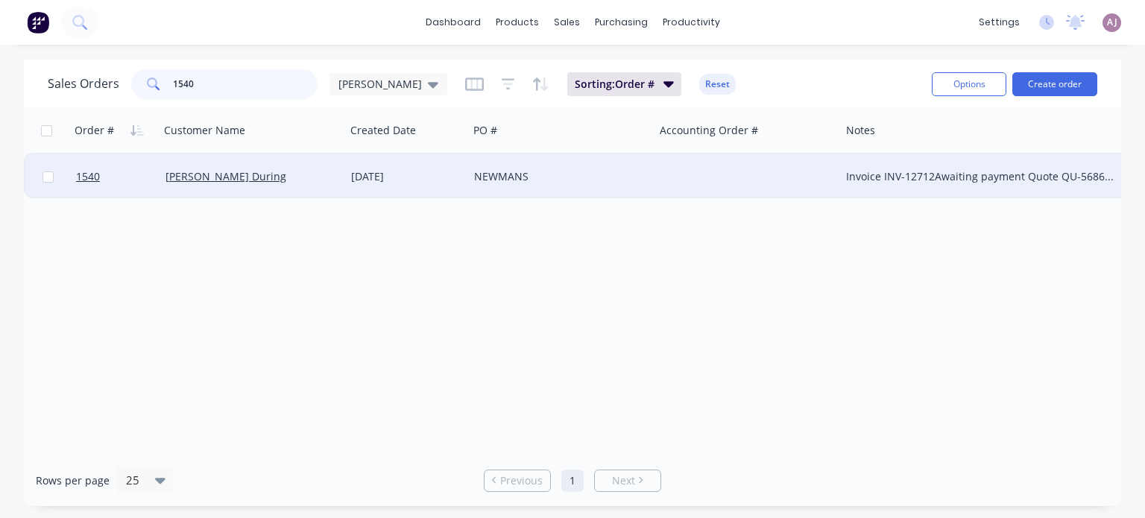
type input "1540"
click at [187, 184] on div "[PERSON_NAME] During" at bounding box center [253, 176] width 186 height 45
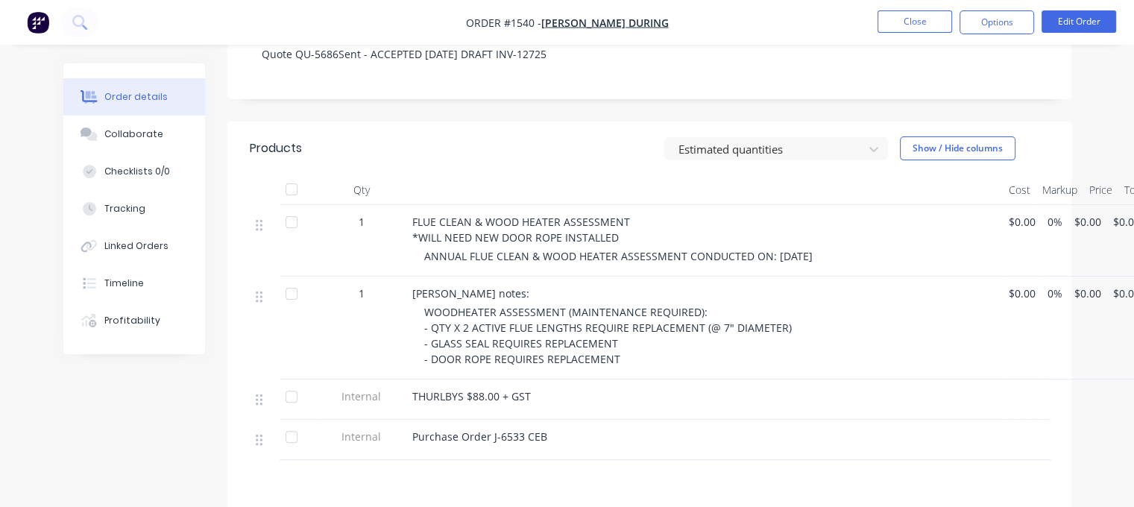
scroll to position [373, 0]
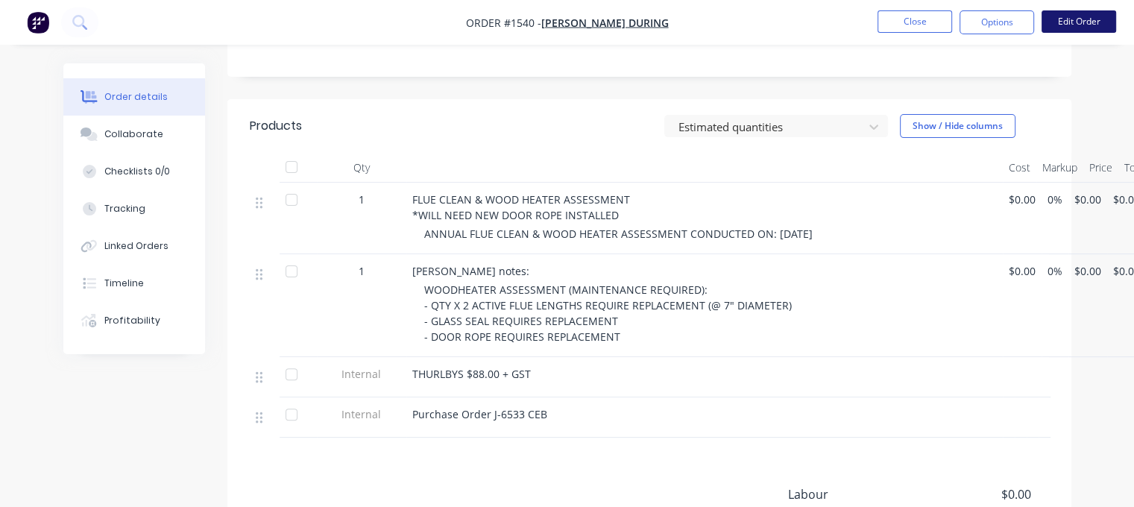
click at [1055, 14] on button "Edit Order" at bounding box center [1078, 21] width 75 height 22
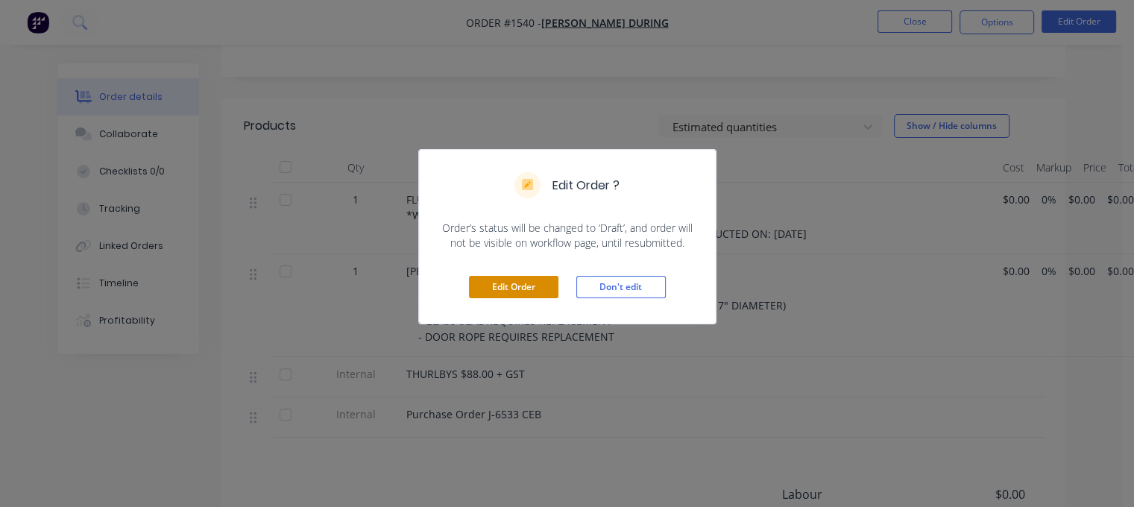
click at [532, 290] on button "Edit Order" at bounding box center [513, 287] width 89 height 22
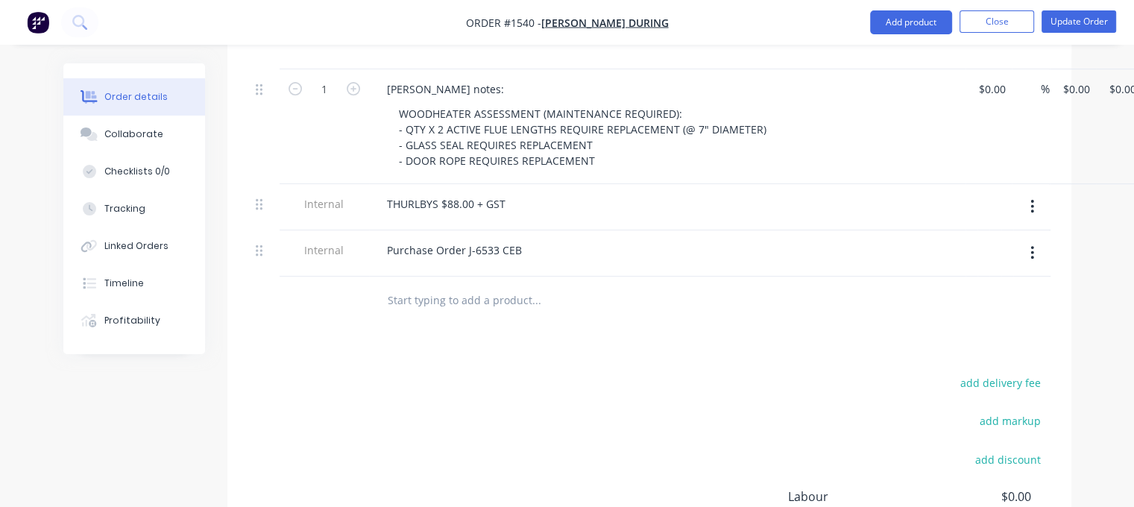
scroll to position [596, 0]
click at [430, 283] on input "text" at bounding box center [536, 298] width 298 height 30
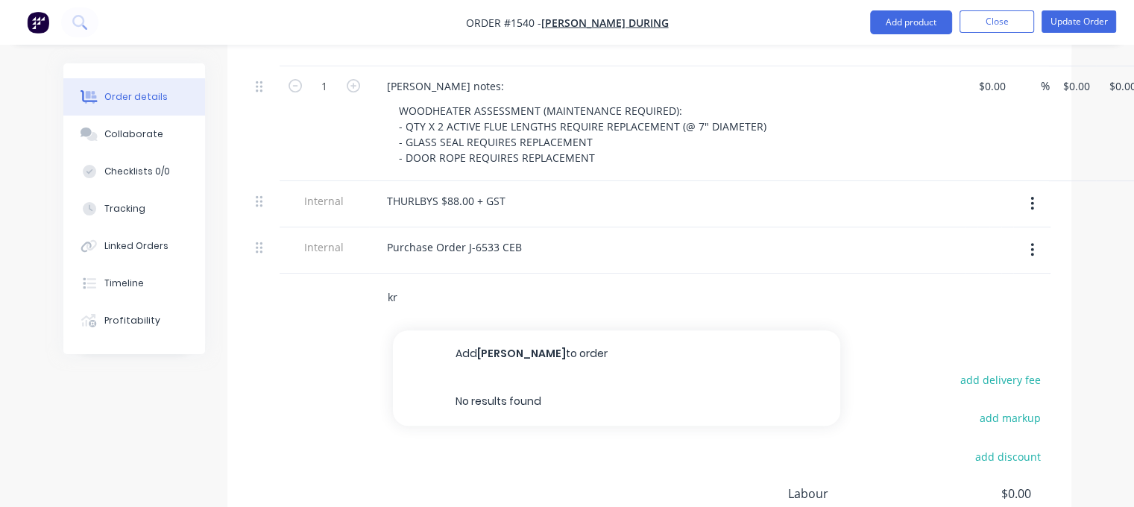
type input "k"
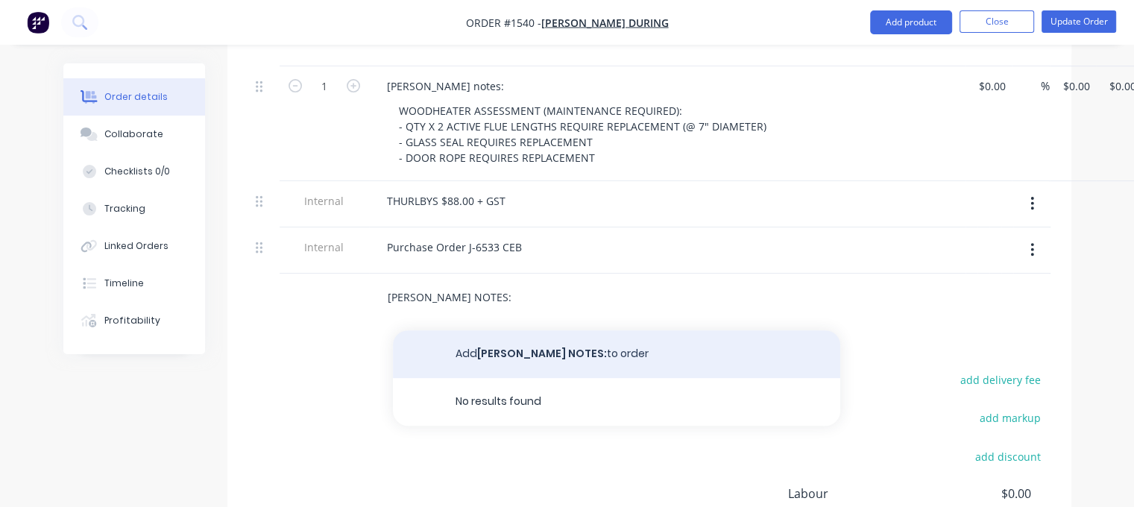
type input "[PERSON_NAME] NOTES:"
click at [484, 330] on button "Add [PERSON_NAME] NOTES: to order" at bounding box center [616, 354] width 447 height 48
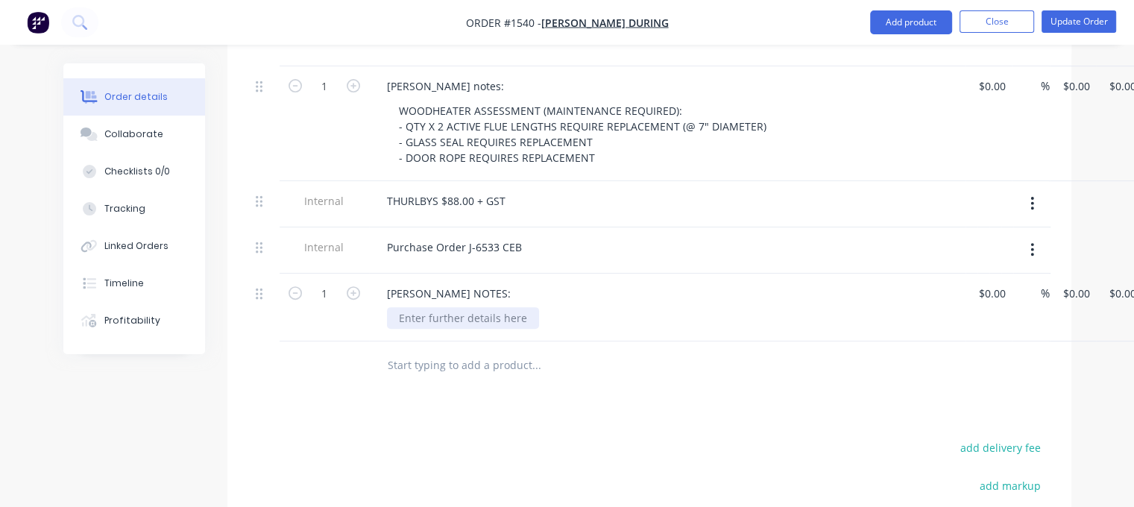
click at [438, 307] on div at bounding box center [463, 318] width 152 height 22
paste div
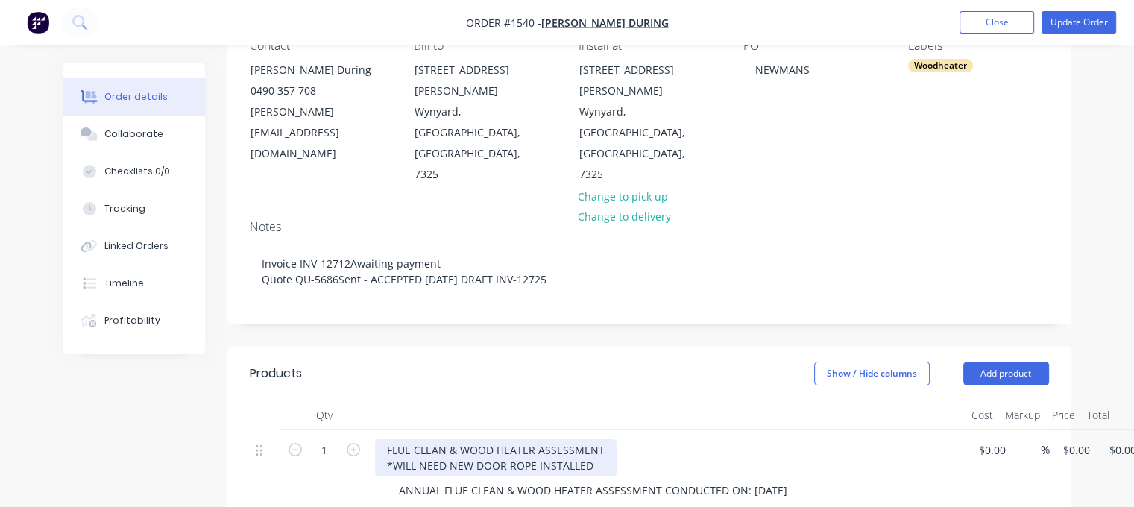
scroll to position [149, 0]
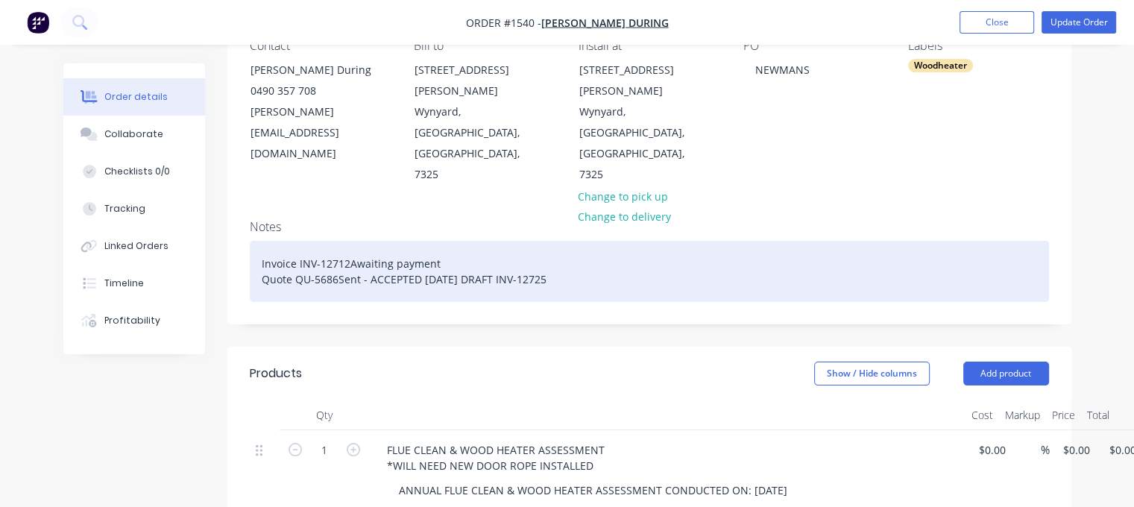
drag, startPoint x: 476, startPoint y: 215, endPoint x: 566, endPoint y: 217, distance: 90.2
click at [566, 241] on div "Invoice INV-12712Awaiting payment Quote QU-5686Sent - ACCEPTED [DATE] DRAFT INV…" at bounding box center [649, 271] width 799 height 61
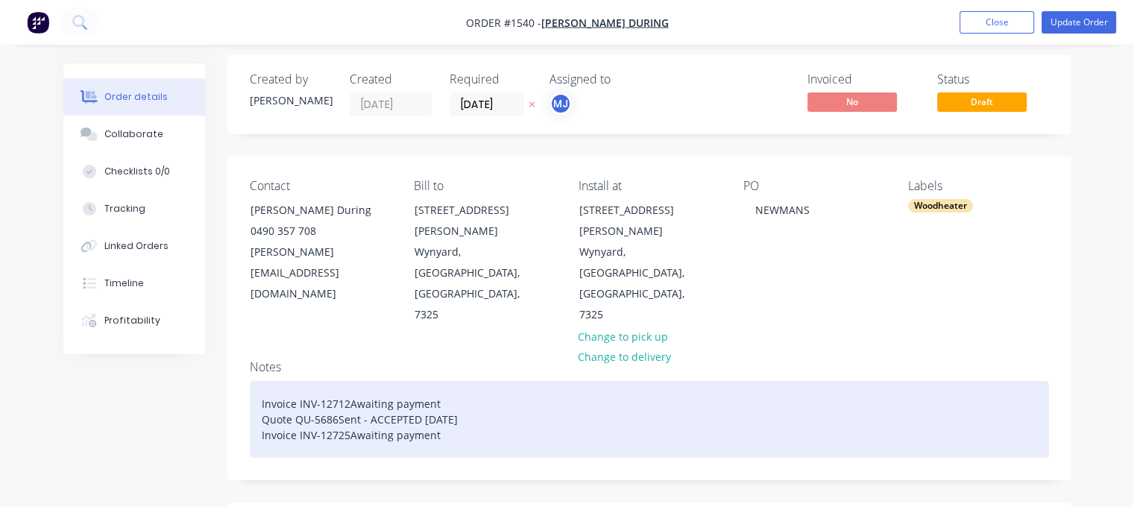
scroll to position [0, 0]
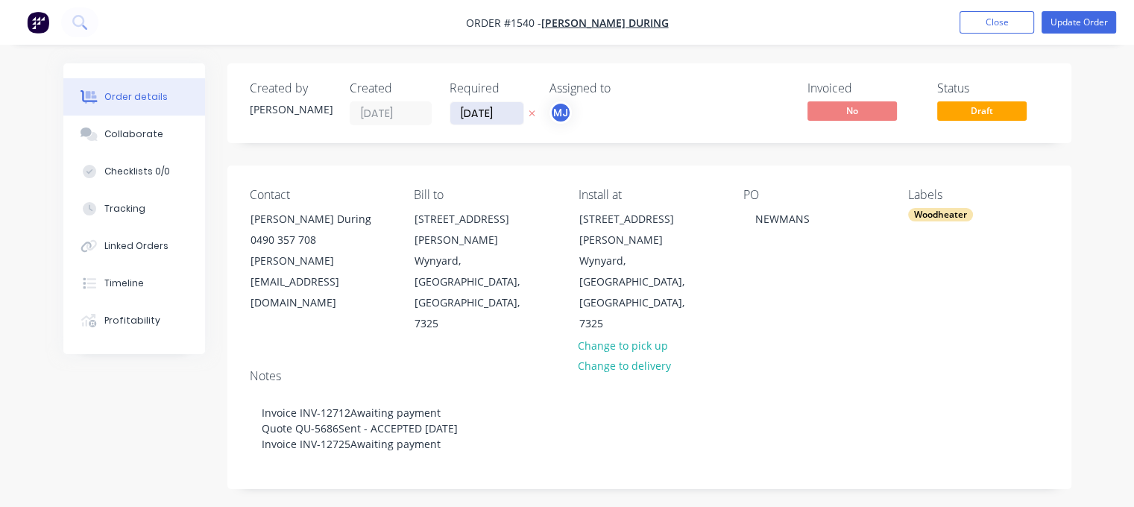
click at [480, 110] on input "[DATE]" at bounding box center [486, 113] width 73 height 22
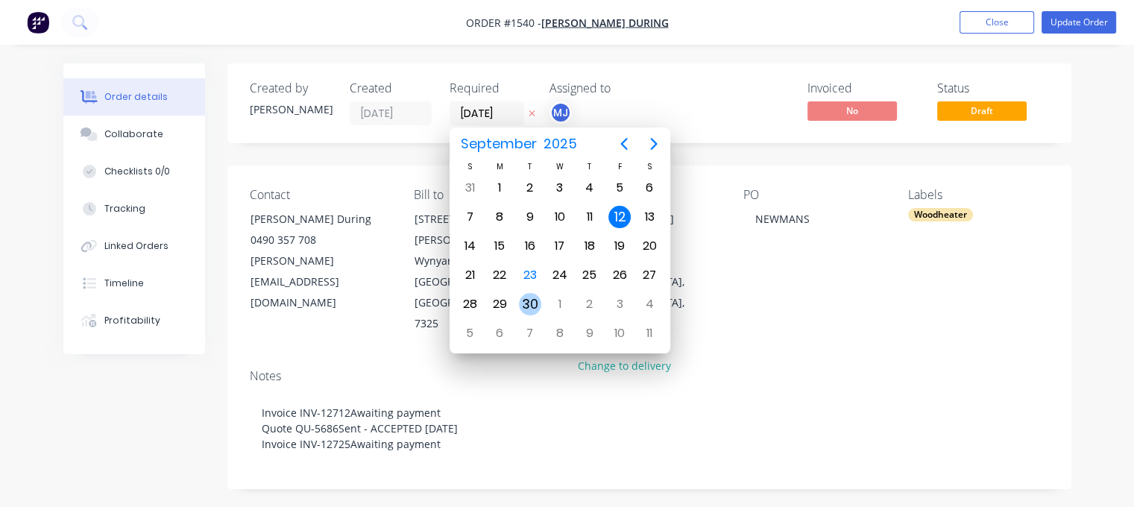
click at [531, 296] on div "30" at bounding box center [530, 304] width 22 height 22
type input "[DATE]"
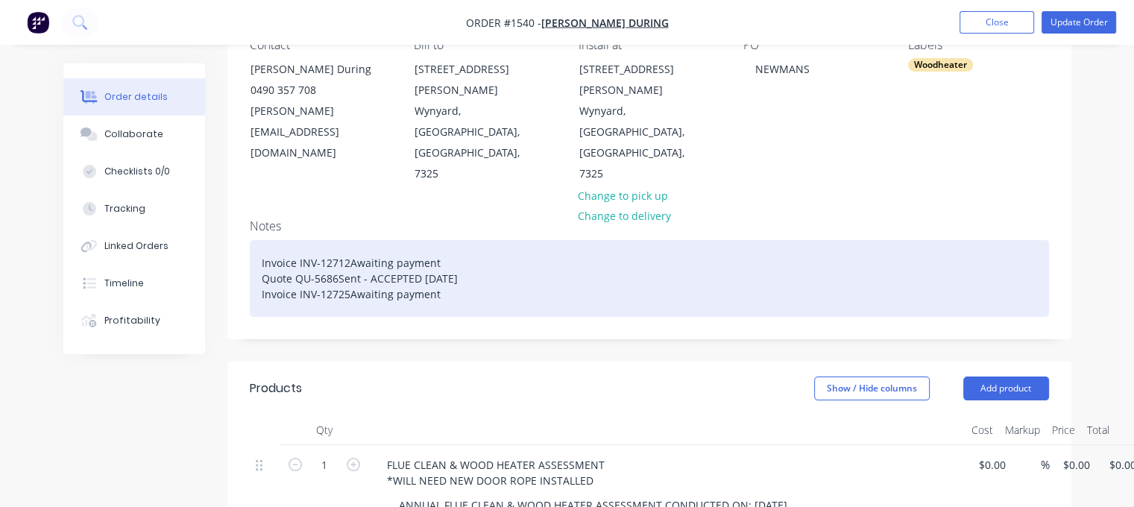
scroll to position [149, 0]
drag, startPoint x: 484, startPoint y: 217, endPoint x: 338, endPoint y: 214, distance: 146.1
click at [338, 241] on div "Invoice INV-12712Awaiting payment Quote QU-5686Sent - ACCEPTED [DATE] Invoice I…" at bounding box center [649, 279] width 799 height 77
click at [457, 241] on div "Invoice INV-12712Awaiting payment Quote QU-5686Accepted Invoice INV-12725Awaiti…" at bounding box center [649, 279] width 799 height 77
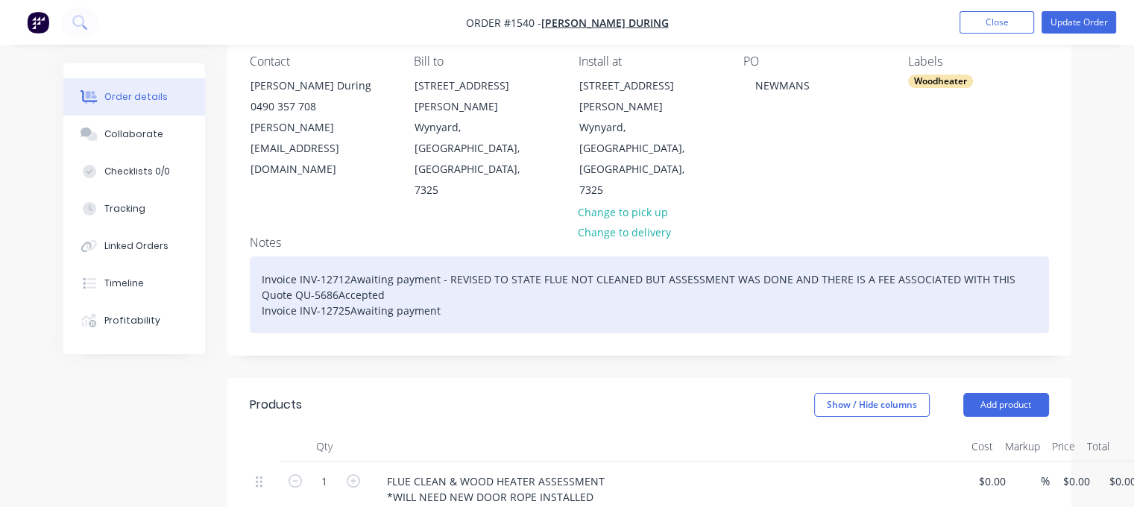
scroll to position [0, 0]
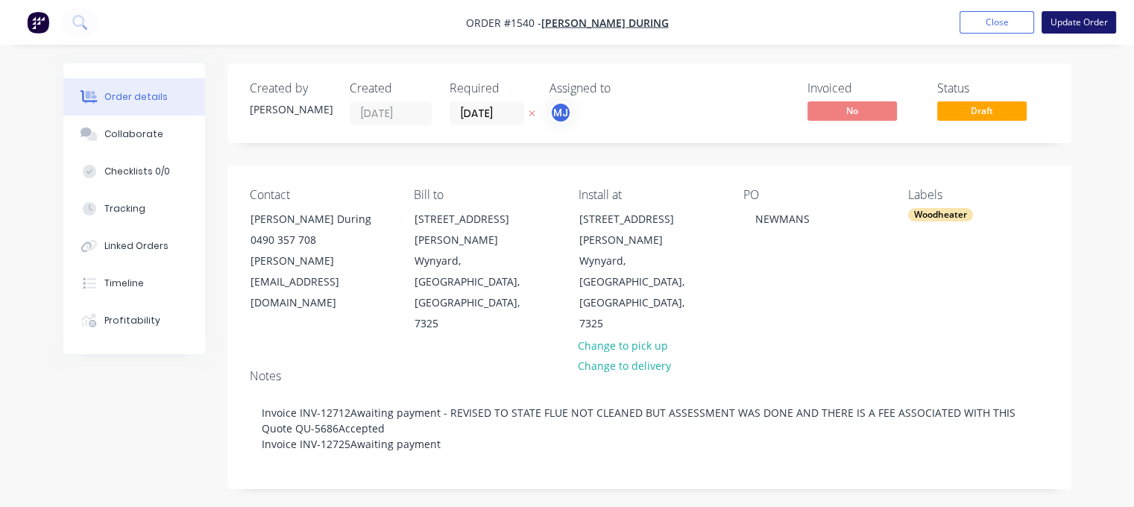
click at [1069, 22] on button "Update Order" at bounding box center [1078, 22] width 75 height 22
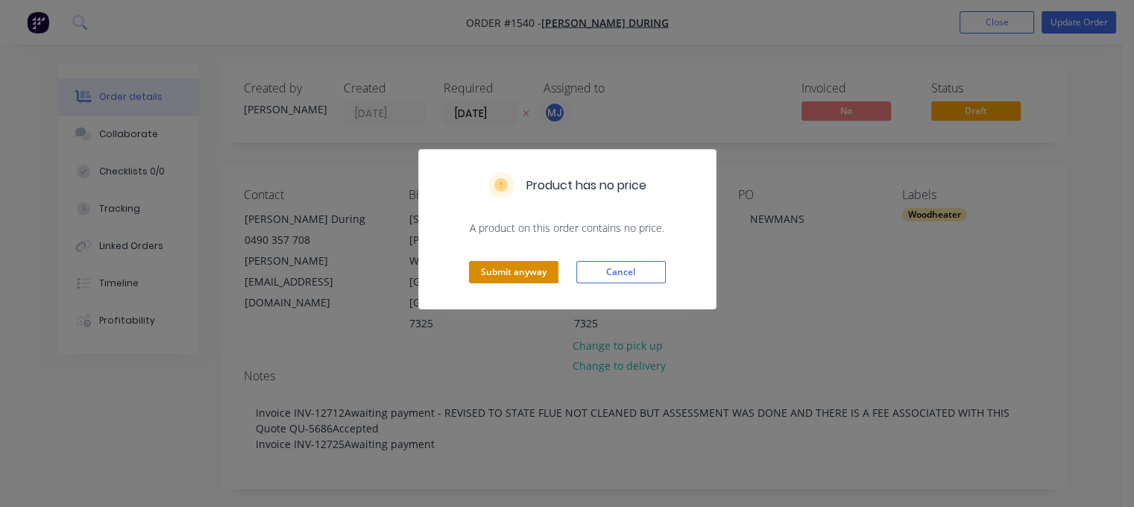
click at [496, 270] on button "Submit anyway" at bounding box center [513, 272] width 89 height 22
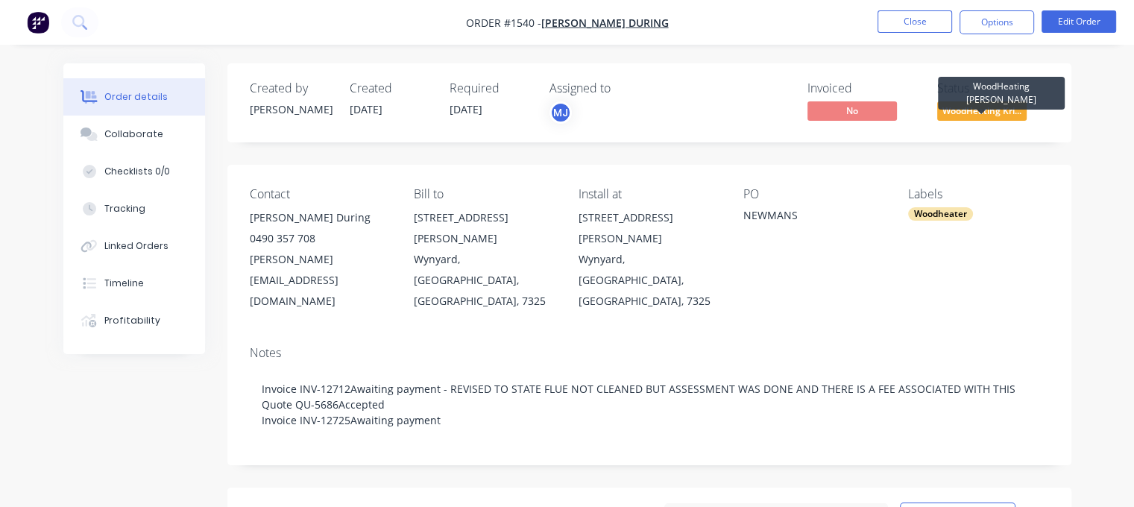
click at [998, 110] on span "WoodHeating Kri..." at bounding box center [981, 110] width 89 height 19
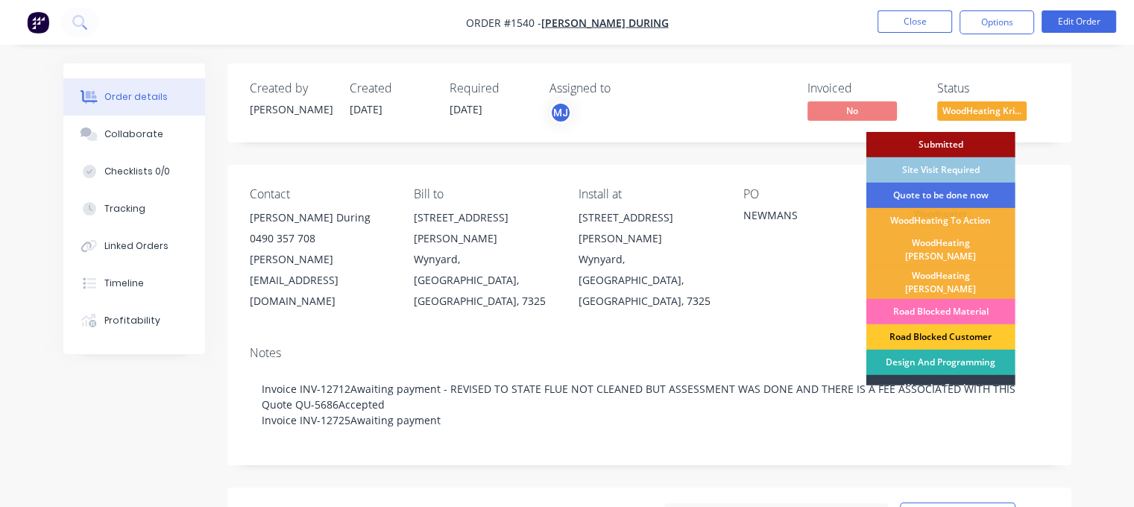
click at [950, 324] on div "Road Blocked Customer" at bounding box center [940, 336] width 149 height 25
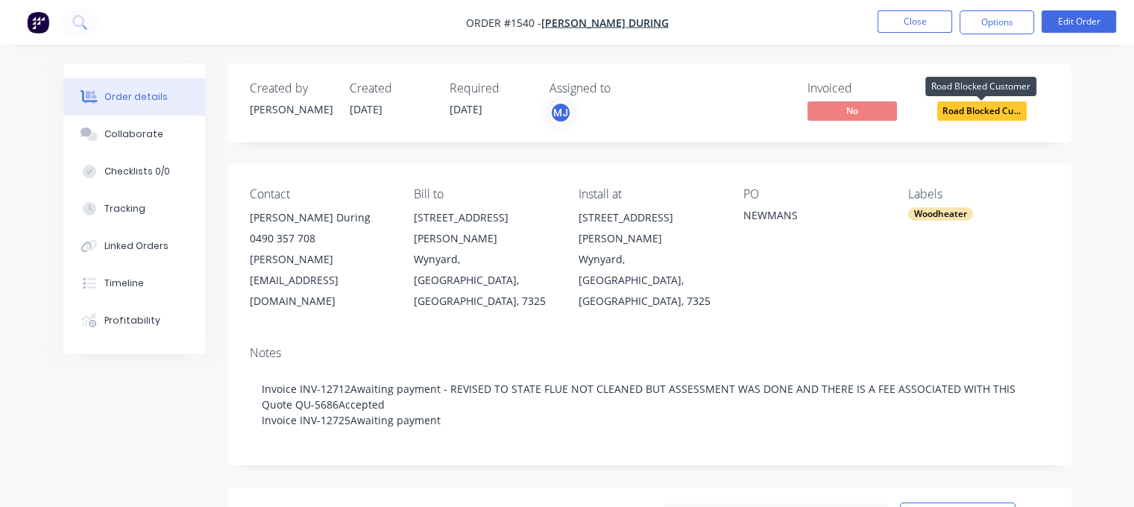
click at [987, 116] on span "Road Blocked Cu..." at bounding box center [981, 110] width 89 height 19
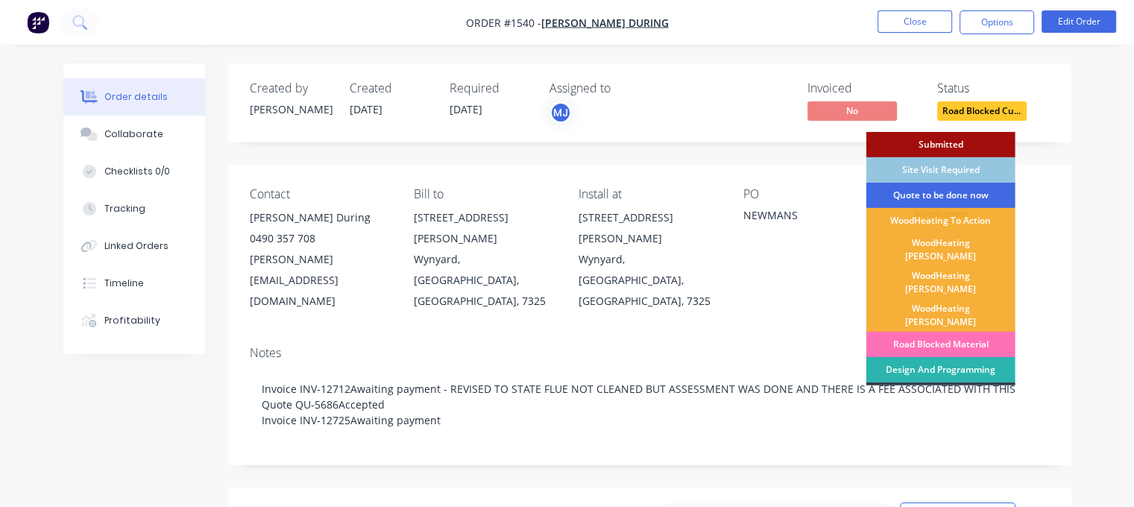
click at [963, 190] on div "Quote to be done now" at bounding box center [940, 195] width 149 height 25
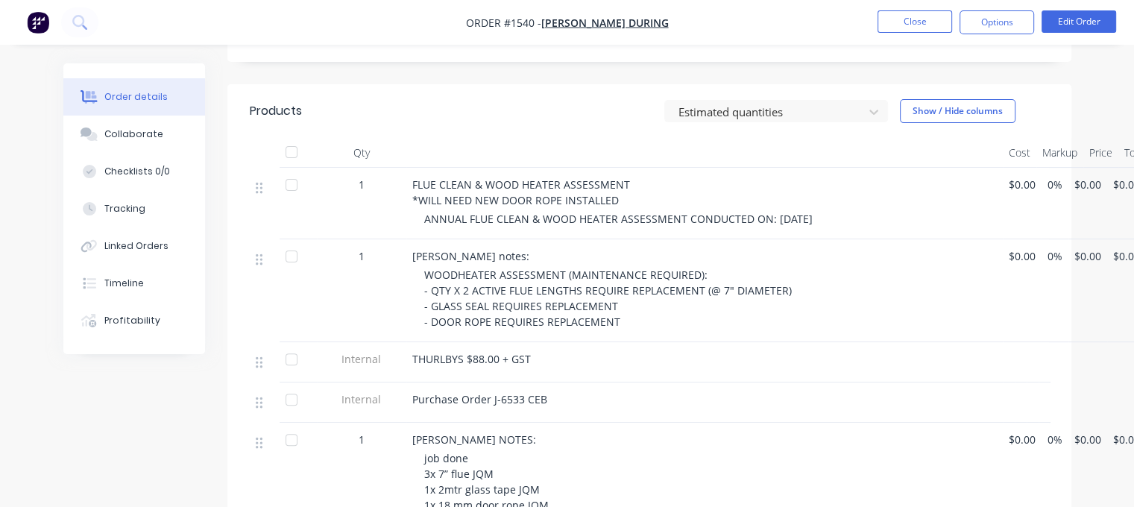
scroll to position [224, 0]
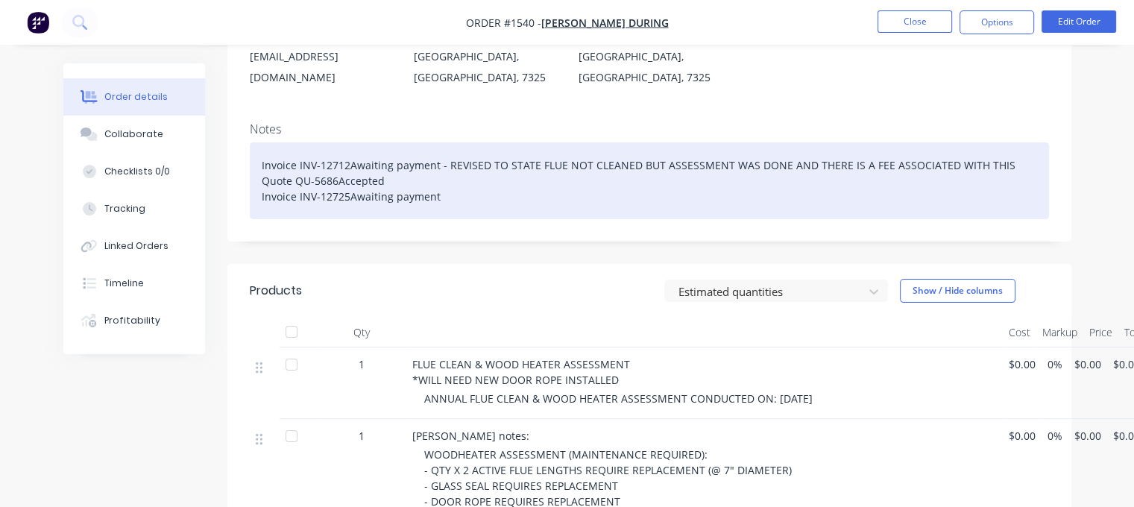
click at [455, 154] on div "Invoice INV-12712Awaiting payment - REVISED TO STATE FLUE NOT CLEANED BUT ASSES…" at bounding box center [649, 180] width 799 height 77
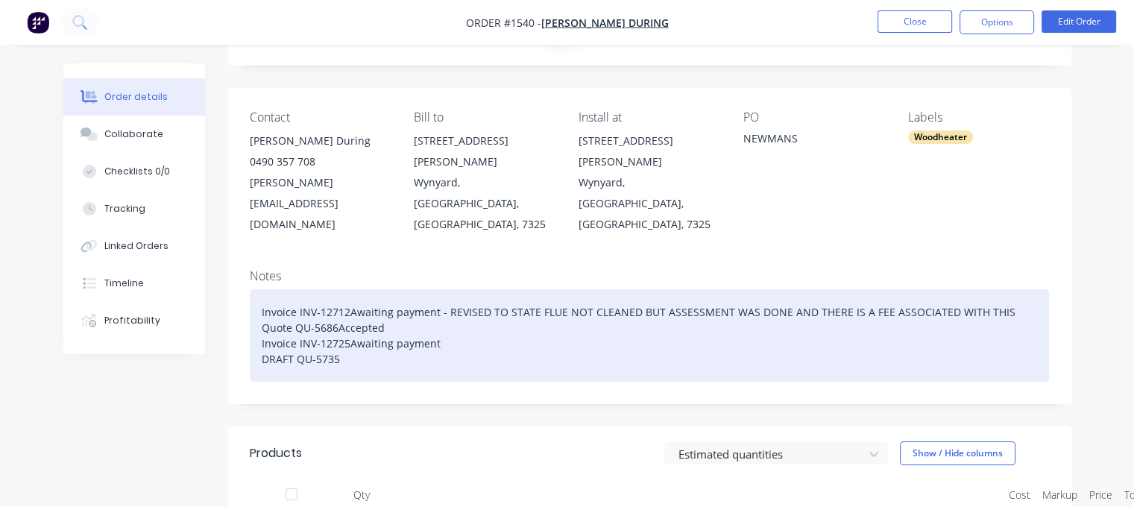
scroll to position [0, 0]
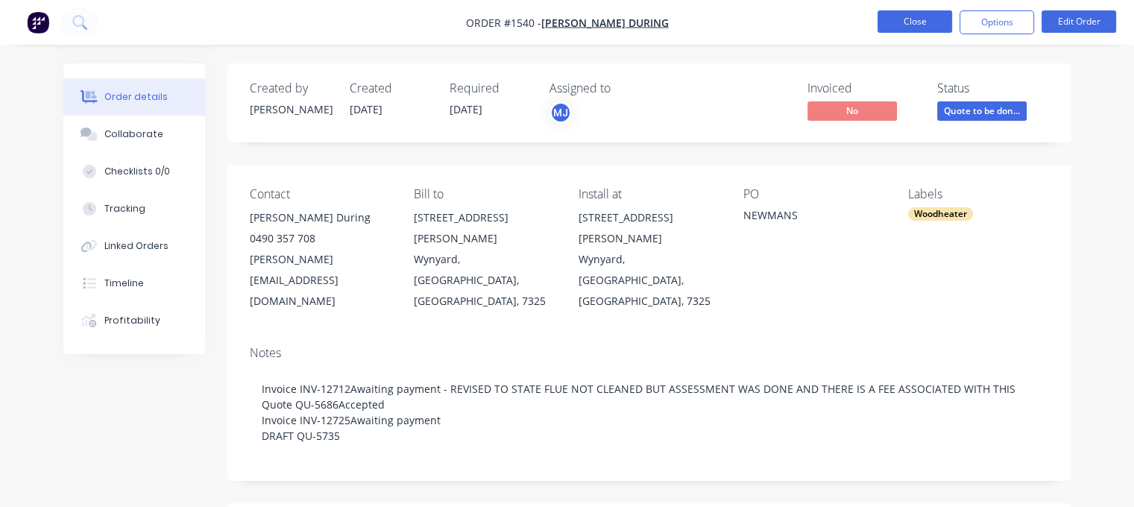
click at [900, 28] on button "Close" at bounding box center [914, 21] width 75 height 22
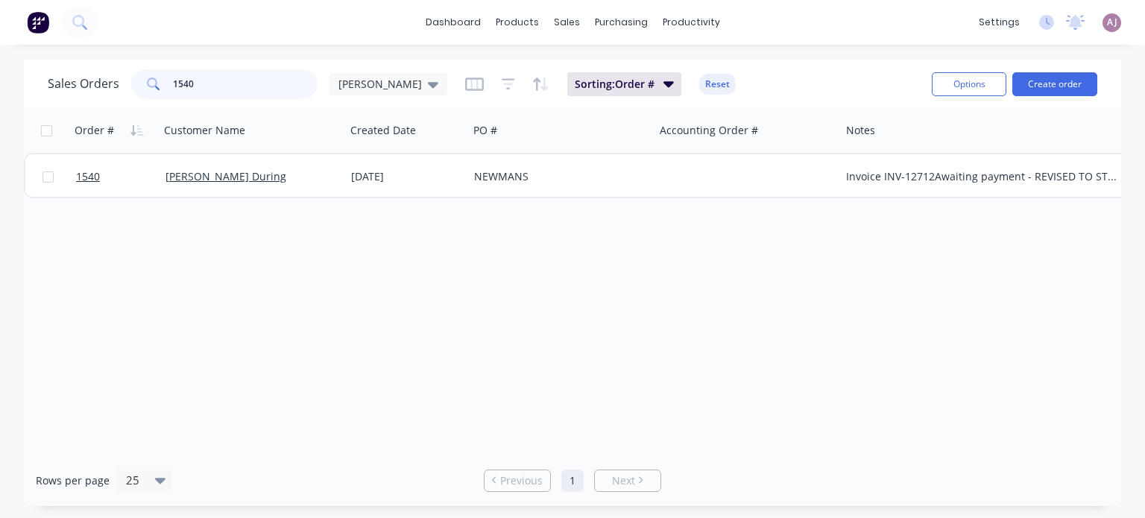
click at [221, 86] on input "1540" at bounding box center [245, 84] width 145 height 30
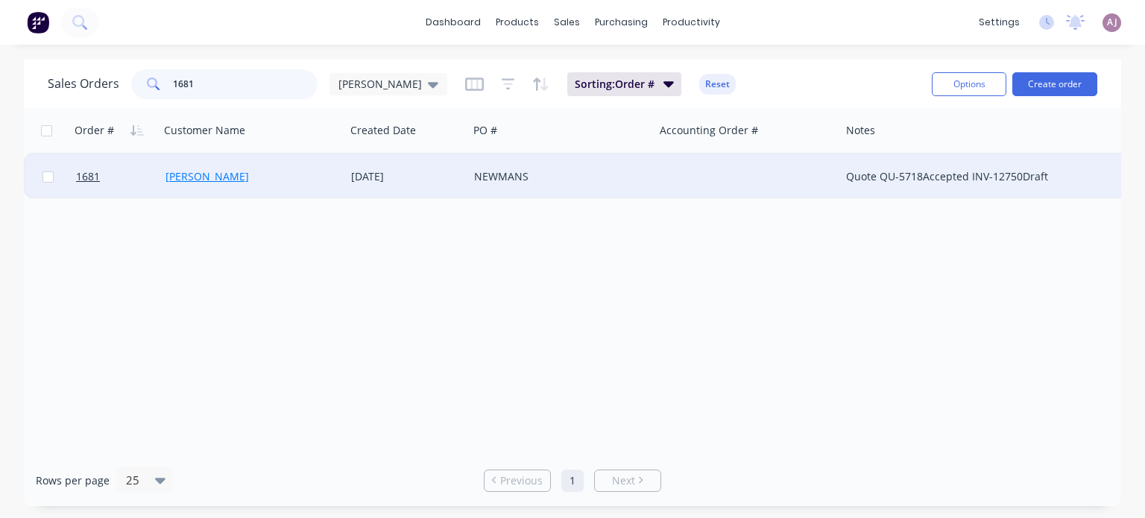
type input "1681"
click at [209, 176] on link "[PERSON_NAME]" at bounding box center [206, 176] width 83 height 14
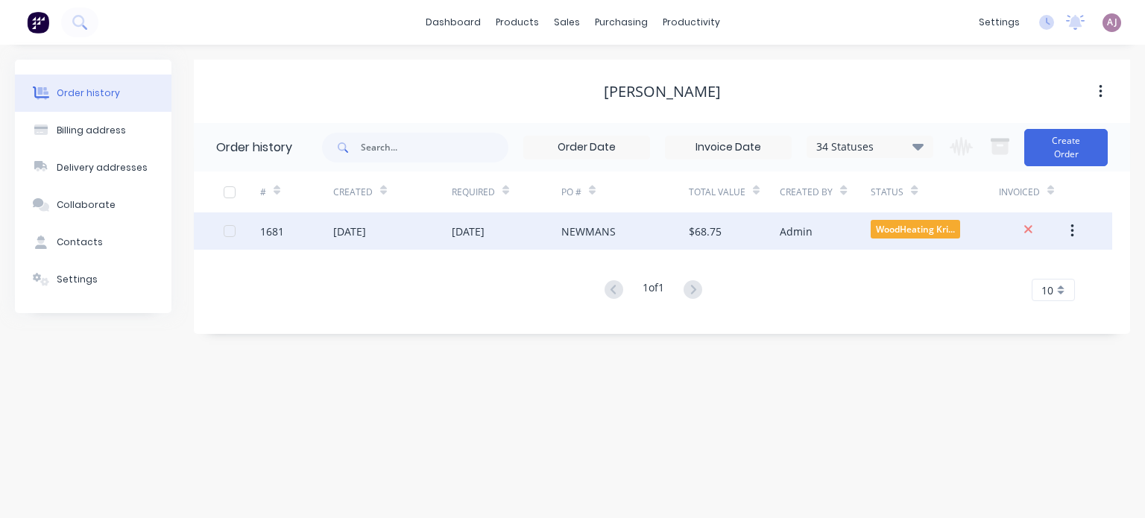
click at [411, 230] on div "[DATE]" at bounding box center [392, 230] width 119 height 37
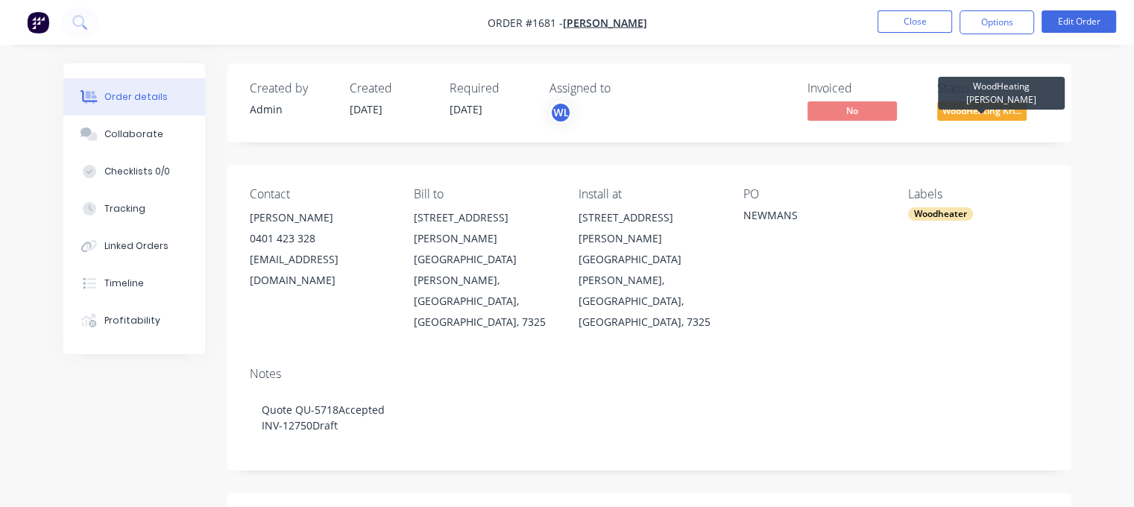
click at [984, 110] on span "WoodHeating Kri..." at bounding box center [981, 110] width 89 height 19
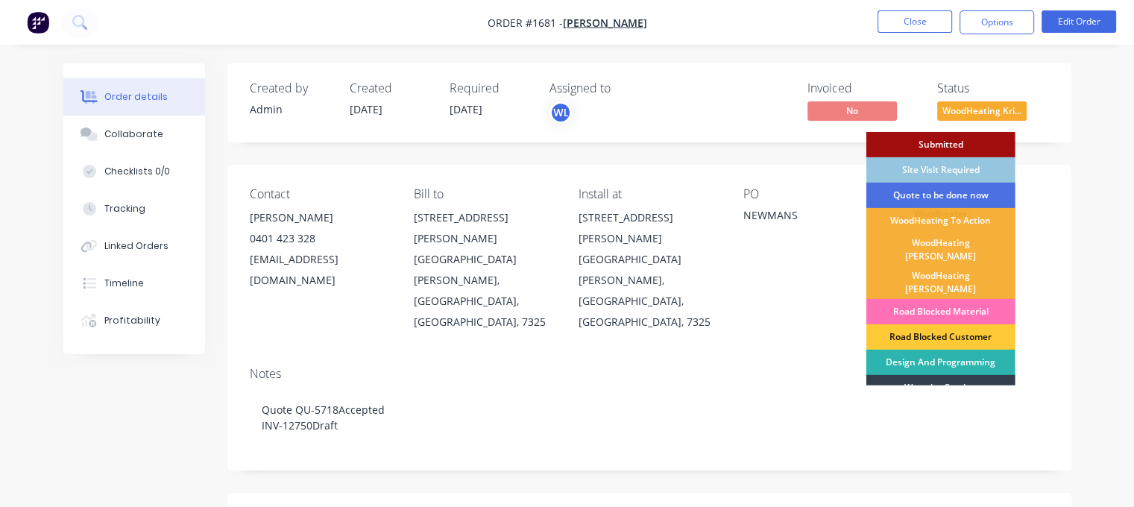
scroll to position [458, 0]
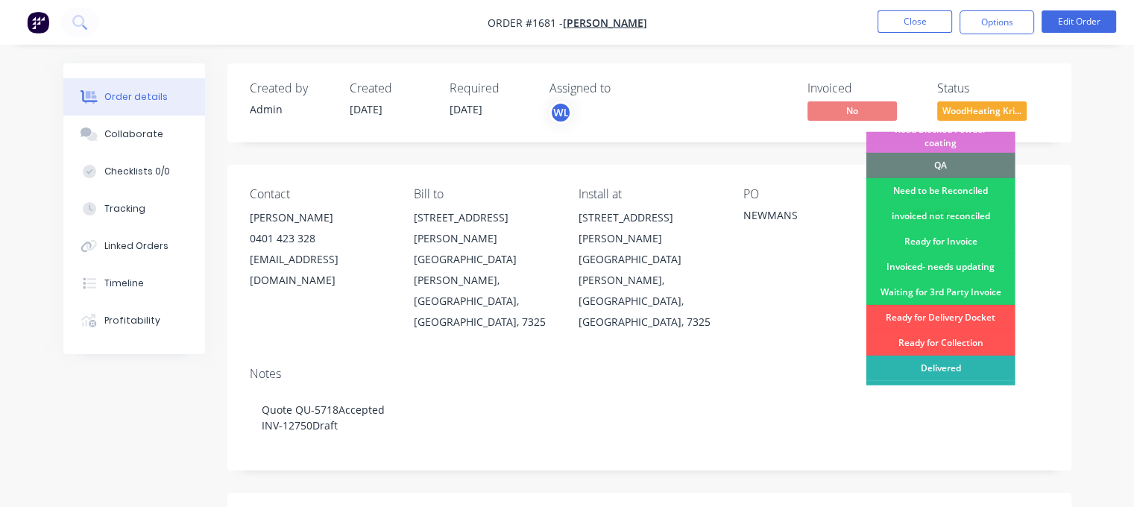
click at [939, 229] on div "Ready for Invoice" at bounding box center [940, 241] width 149 height 25
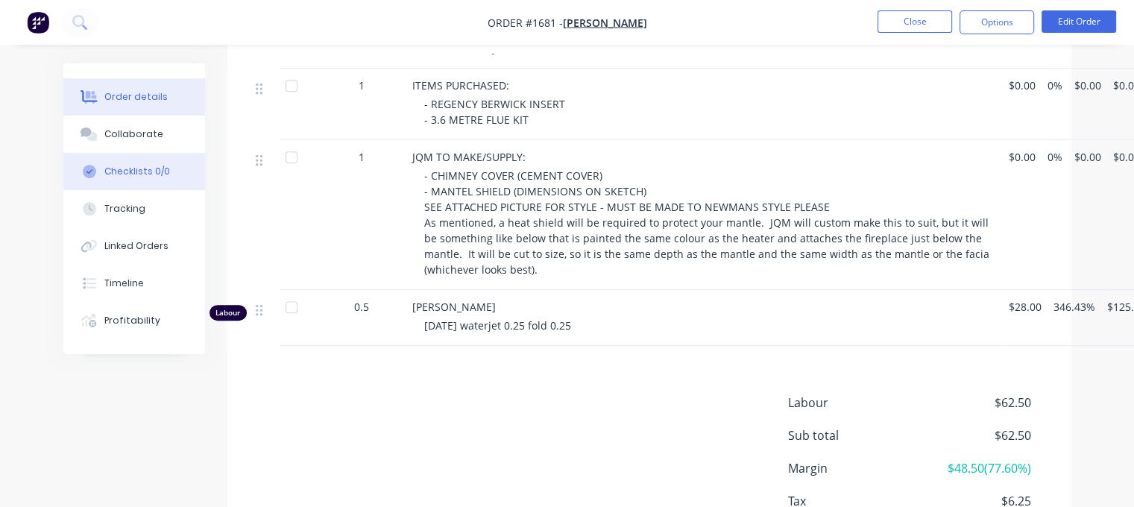
scroll to position [605, 0]
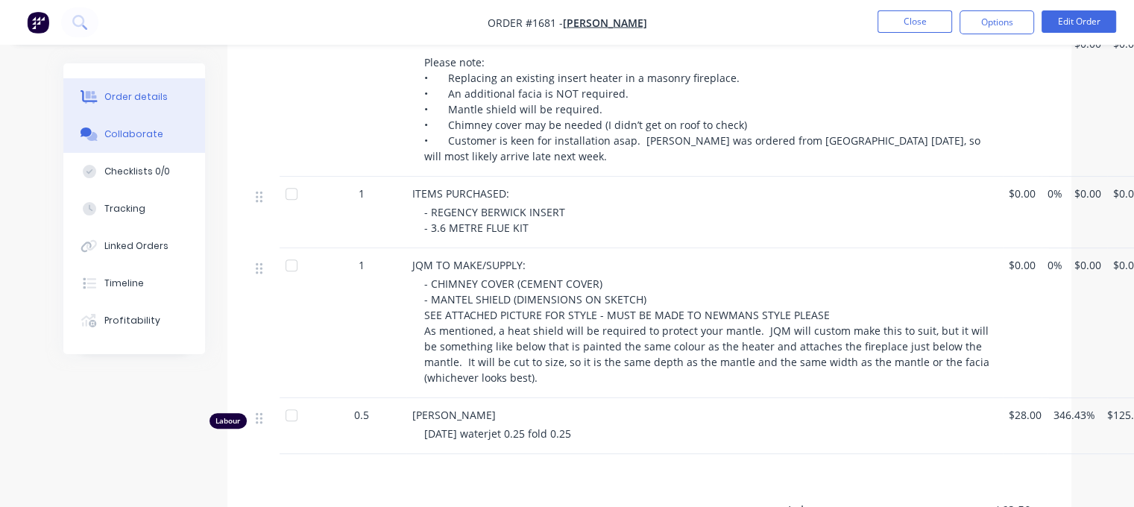
click at [154, 135] on div "Collaborate" at bounding box center [133, 133] width 59 height 13
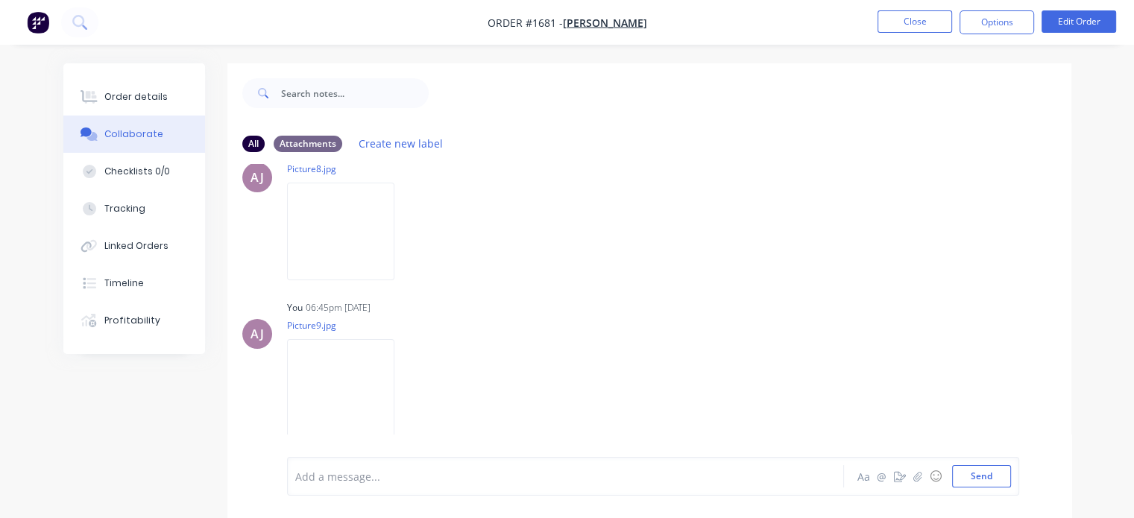
scroll to position [119, 0]
click at [314, 233] on img at bounding box center [340, 236] width 107 height 98
click at [917, 477] on icon "button" at bounding box center [916, 476] width 9 height 10
click at [963, 473] on button "Send" at bounding box center [981, 476] width 59 height 22
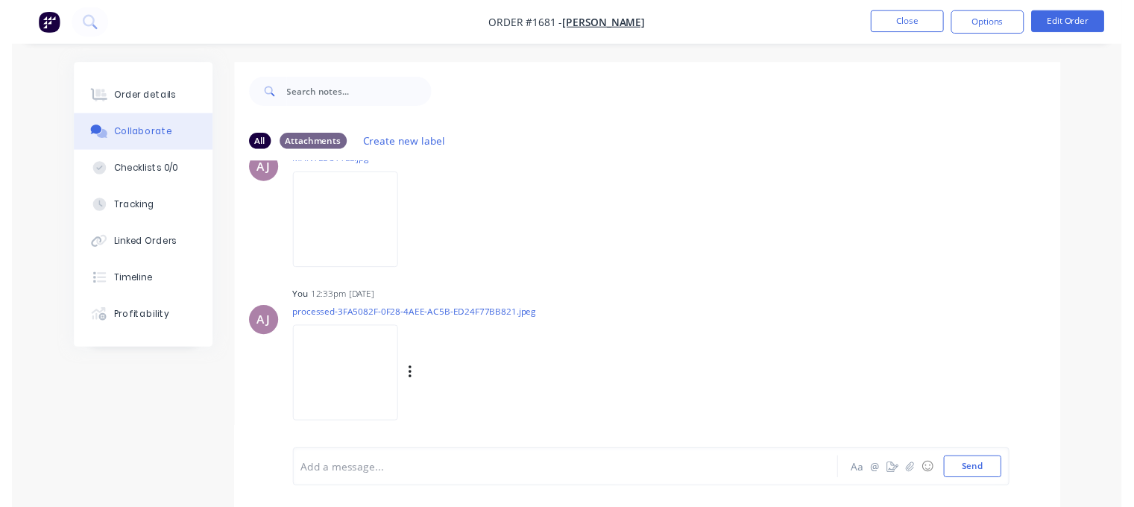
scroll to position [587, 0]
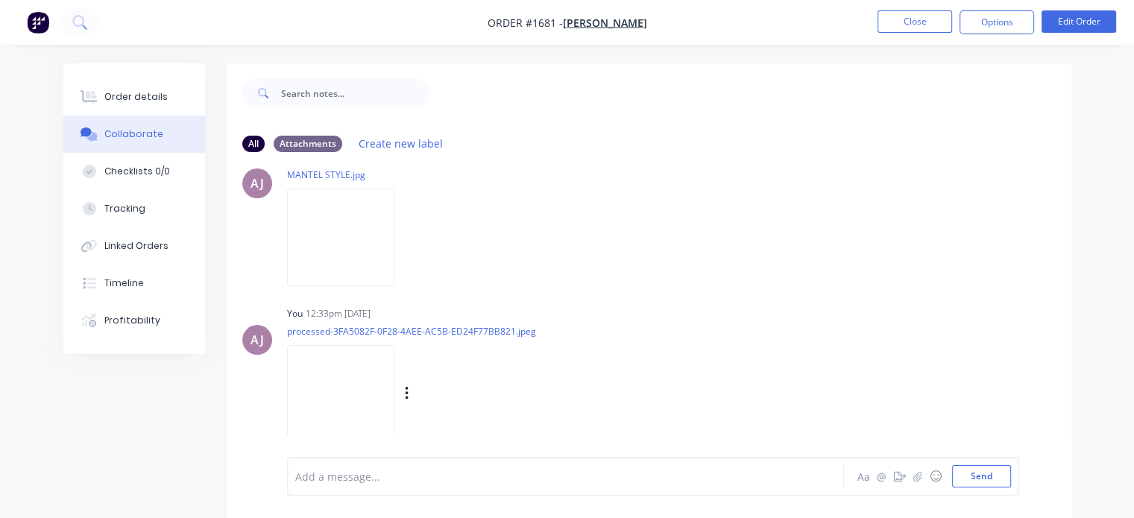
click at [319, 379] on img at bounding box center [340, 394] width 107 height 98
click at [104, 102] on button "Order details" at bounding box center [134, 96] width 142 height 37
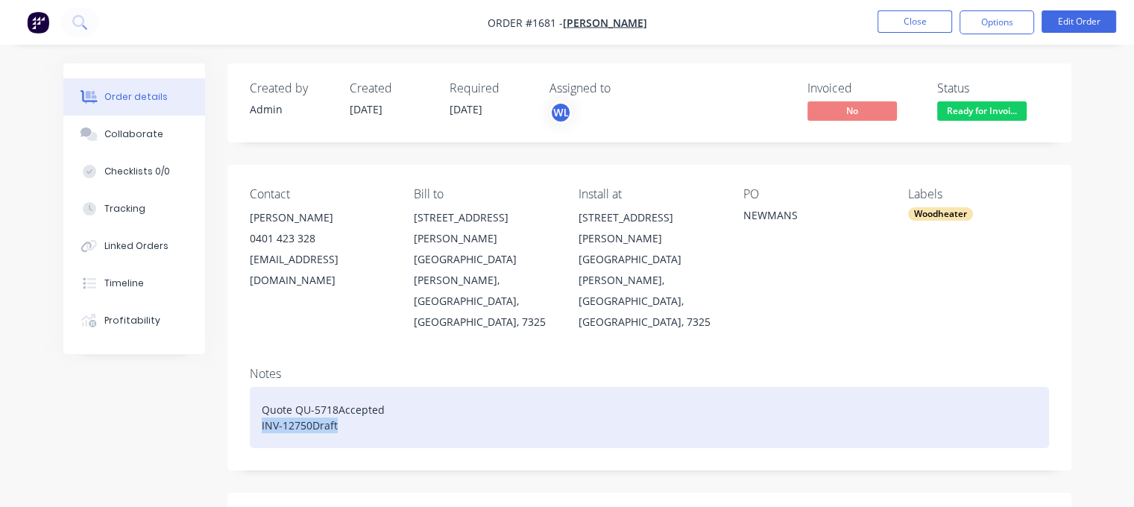
drag, startPoint x: 241, startPoint y: 370, endPoint x: 224, endPoint y: 372, distance: 17.3
paste div
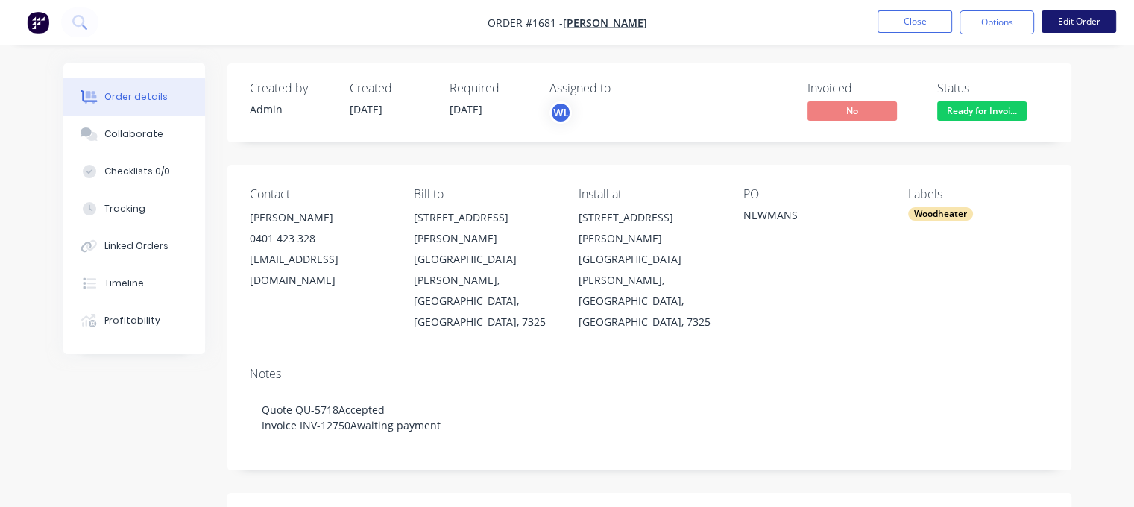
click at [1070, 24] on button "Edit Order" at bounding box center [1078, 21] width 75 height 22
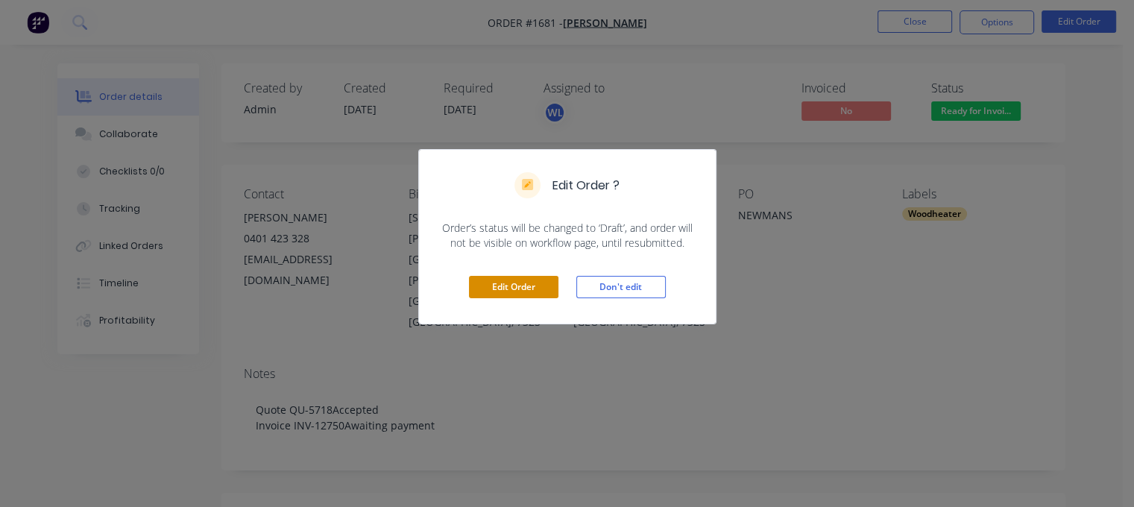
click at [528, 286] on button "Edit Order" at bounding box center [513, 287] width 89 height 22
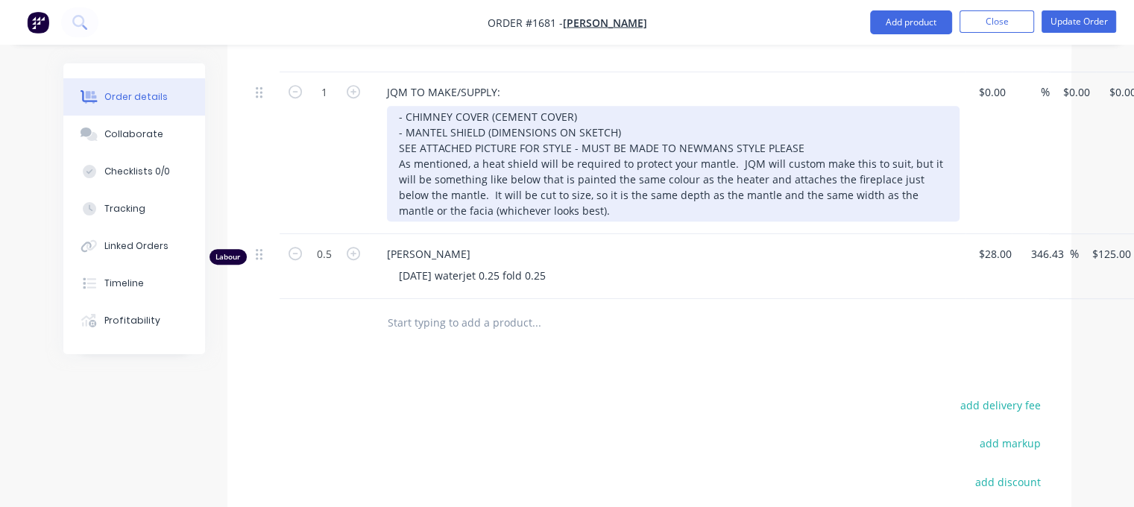
scroll to position [895, 0]
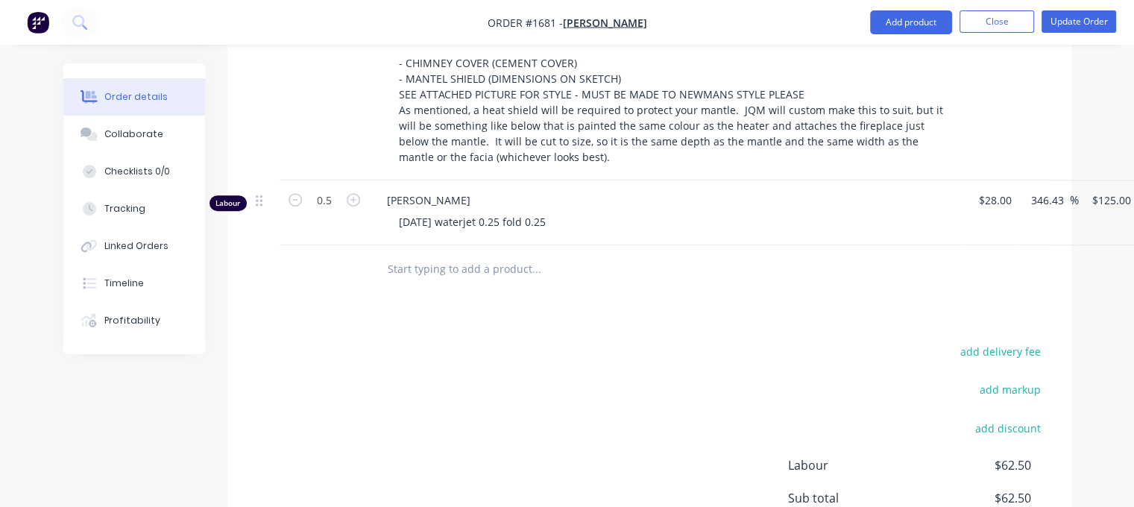
click at [429, 254] on input "text" at bounding box center [536, 269] width 298 height 30
type input "k"
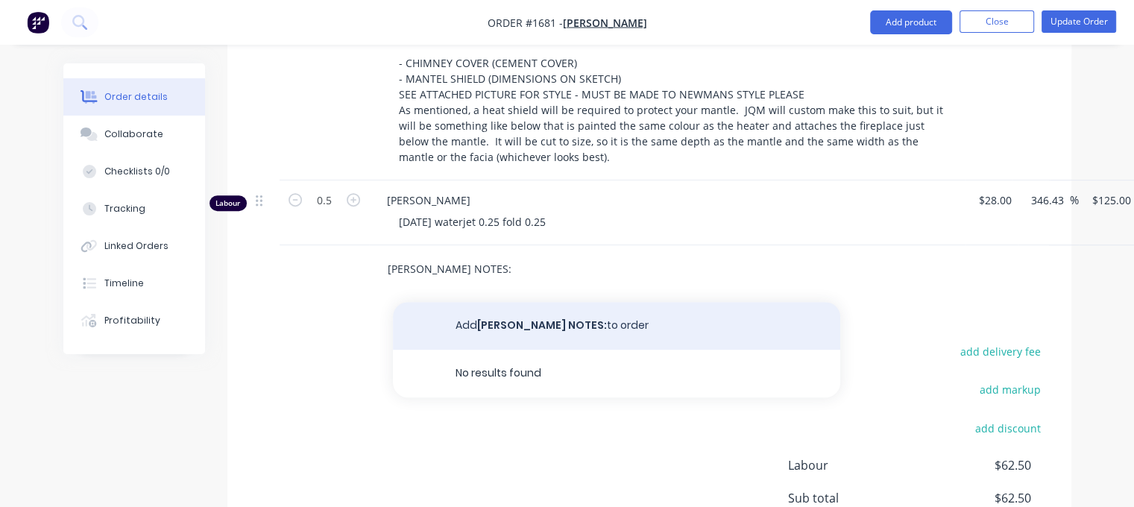
type input "[PERSON_NAME] NOTES:"
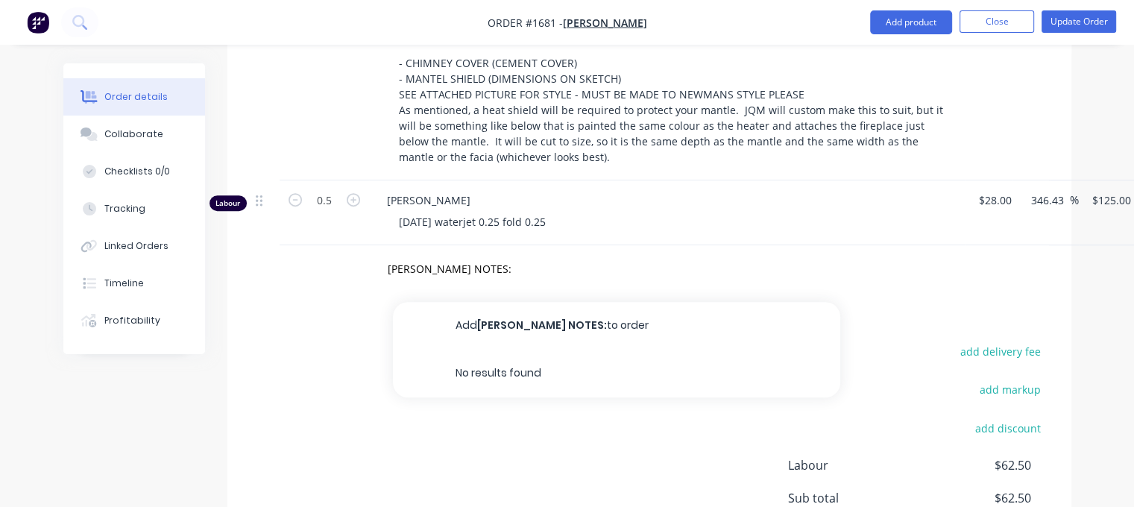
drag, startPoint x: 508, startPoint y: 253, endPoint x: 459, endPoint y: 232, distance: 53.7
click at [508, 302] on button "Add [PERSON_NAME] NOTES: to order" at bounding box center [616, 326] width 447 height 48
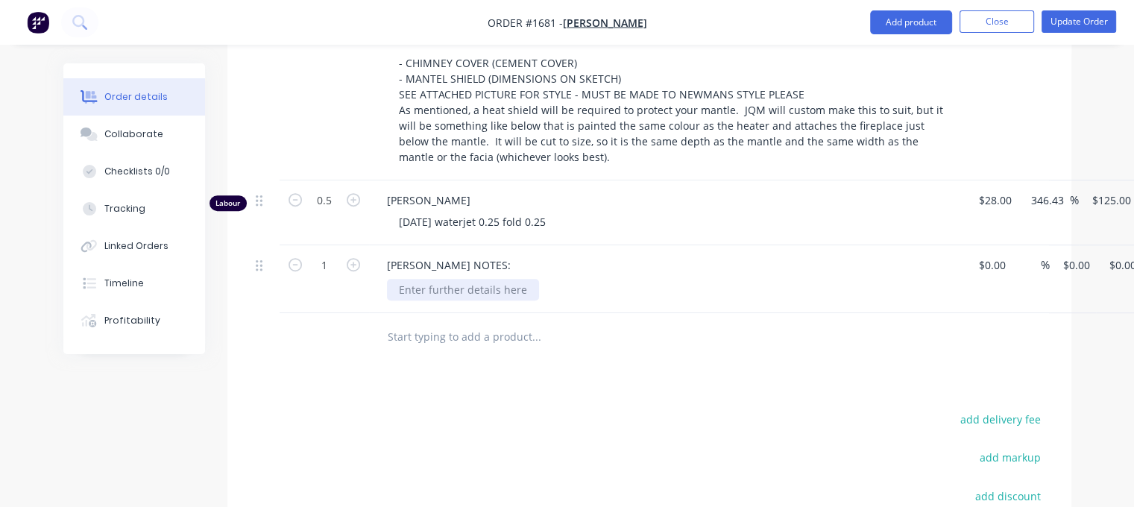
click at [437, 279] on div at bounding box center [463, 290] width 152 height 22
paste div
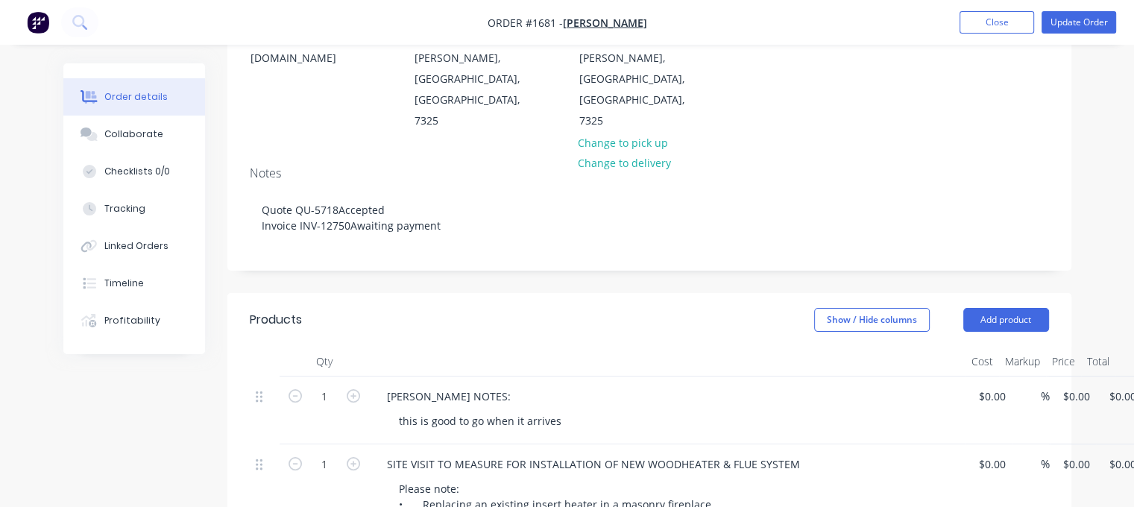
scroll to position [0, 0]
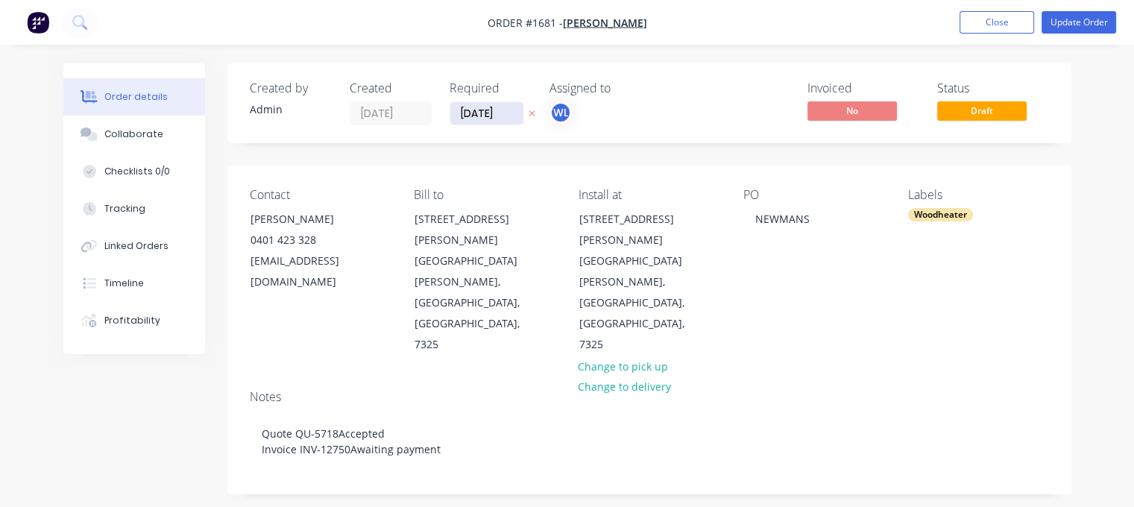
click at [477, 116] on input "[DATE]" at bounding box center [486, 113] width 73 height 22
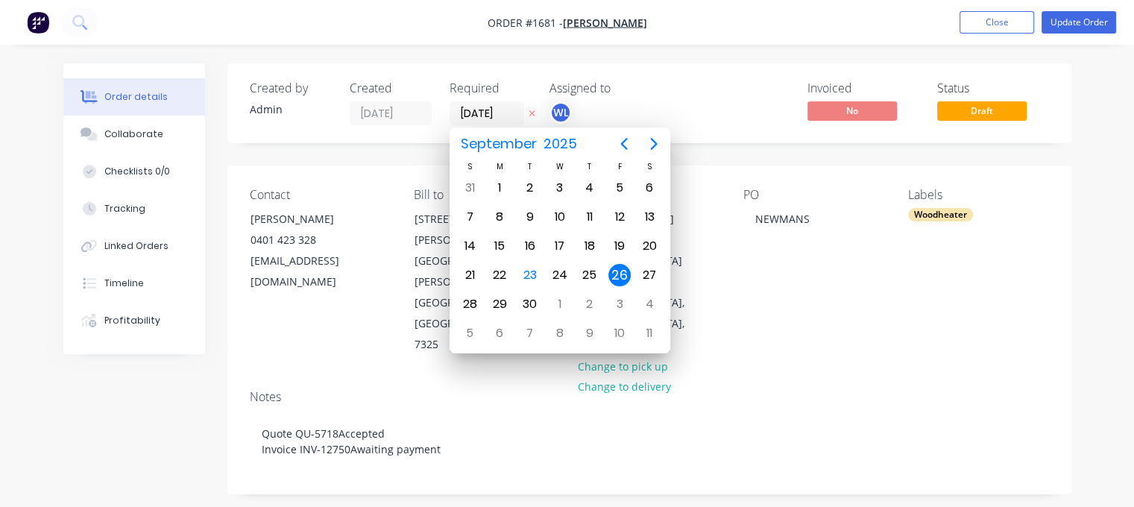
drag, startPoint x: 869, startPoint y: 309, endPoint x: 881, endPoint y: 300, distance: 15.4
click at [868, 390] on div "Notes" at bounding box center [649, 397] width 799 height 14
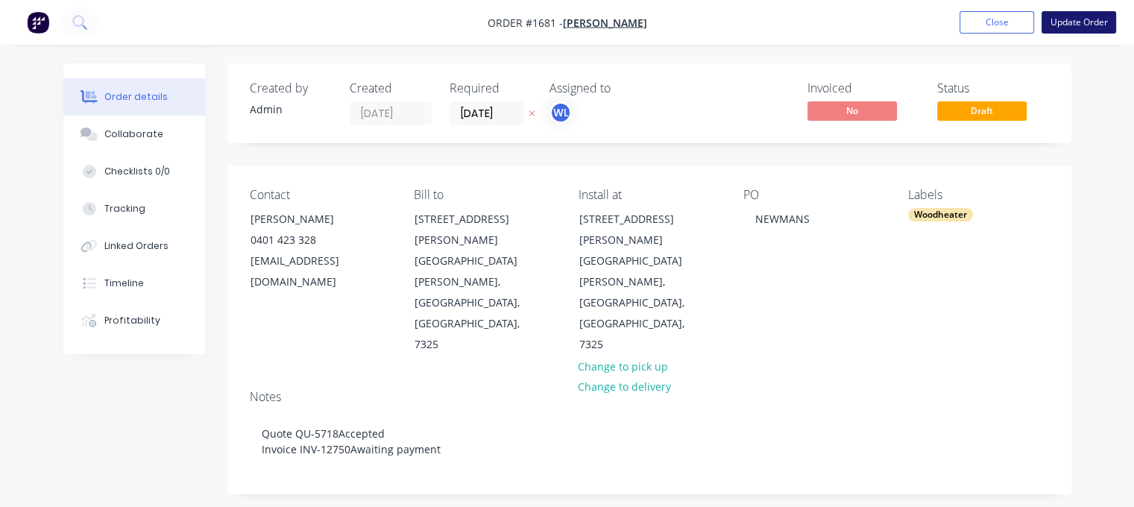
click at [1056, 29] on button "Update Order" at bounding box center [1078, 22] width 75 height 22
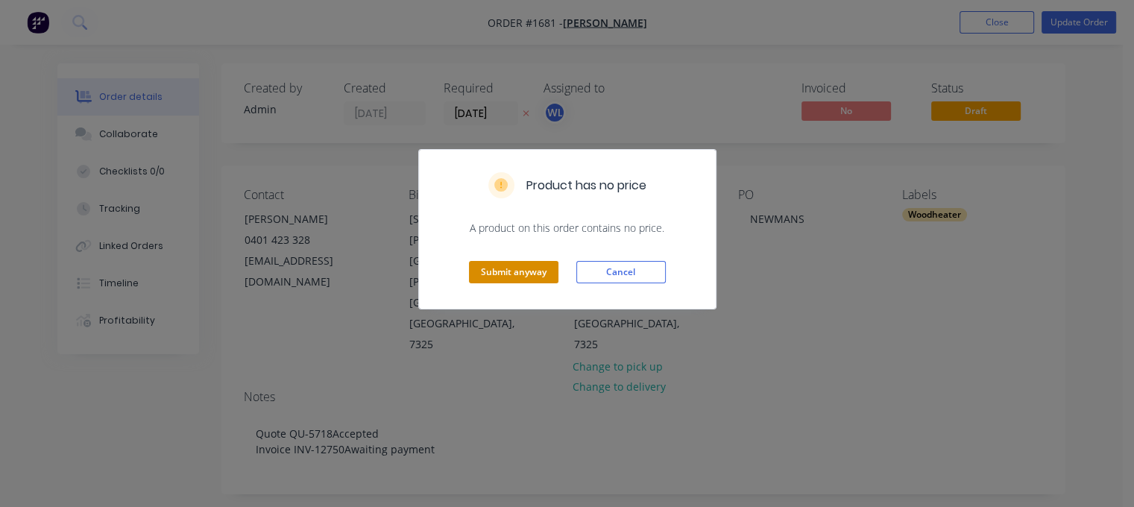
click at [514, 277] on button "Submit anyway" at bounding box center [513, 272] width 89 height 22
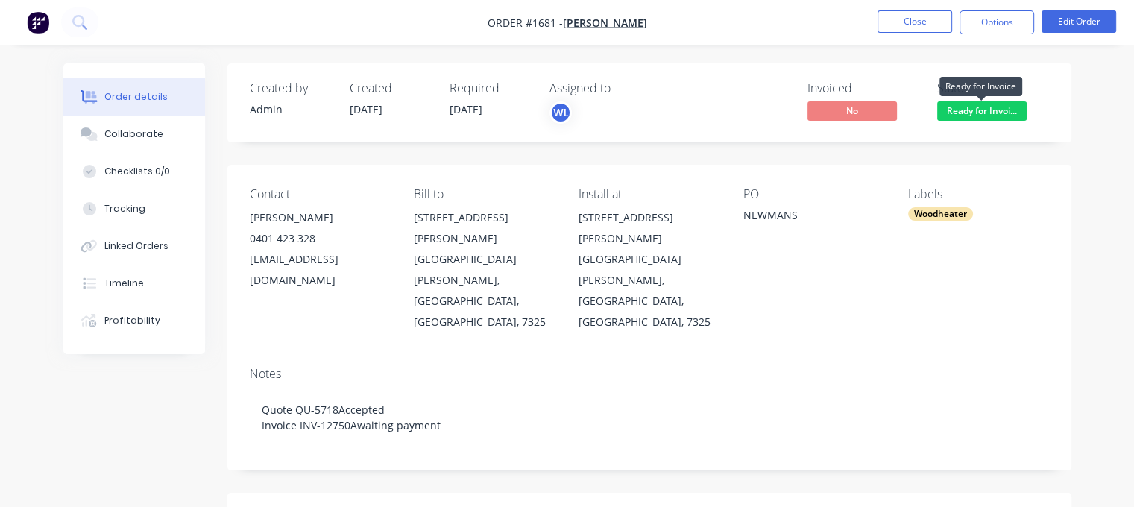
click at [987, 109] on span "Ready for Invoi..." at bounding box center [981, 110] width 89 height 19
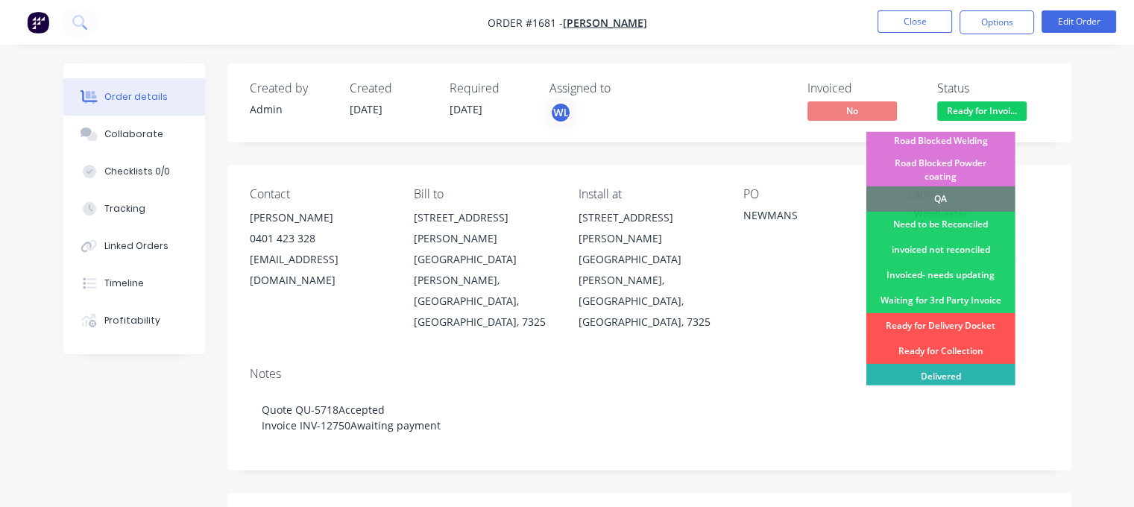
scroll to position [458, 0]
click at [939, 262] on div "Invoiced- needs updating" at bounding box center [940, 274] width 149 height 25
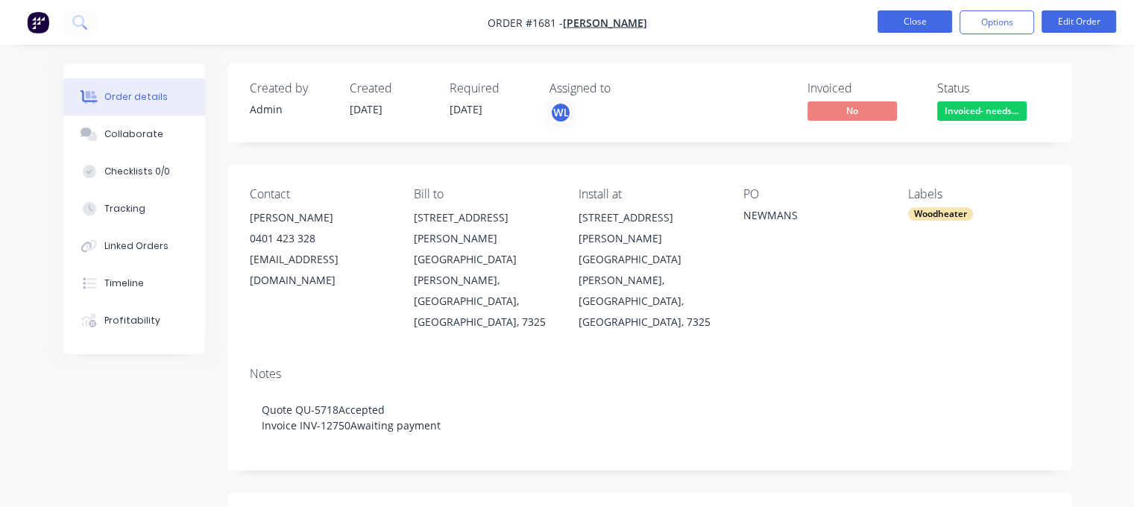
click at [918, 23] on button "Close" at bounding box center [914, 21] width 75 height 22
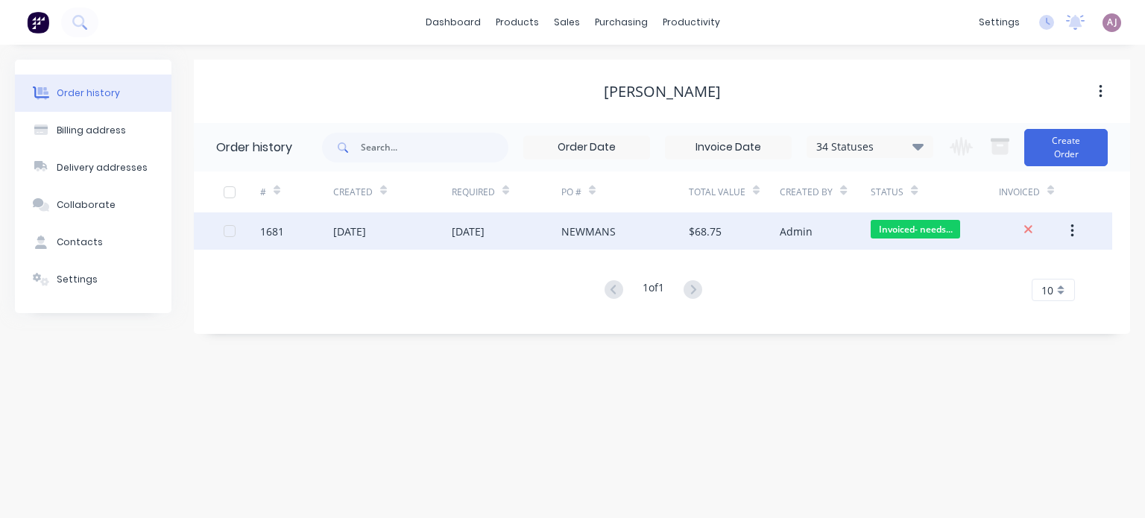
click at [514, 226] on div "[DATE]" at bounding box center [507, 230] width 110 height 37
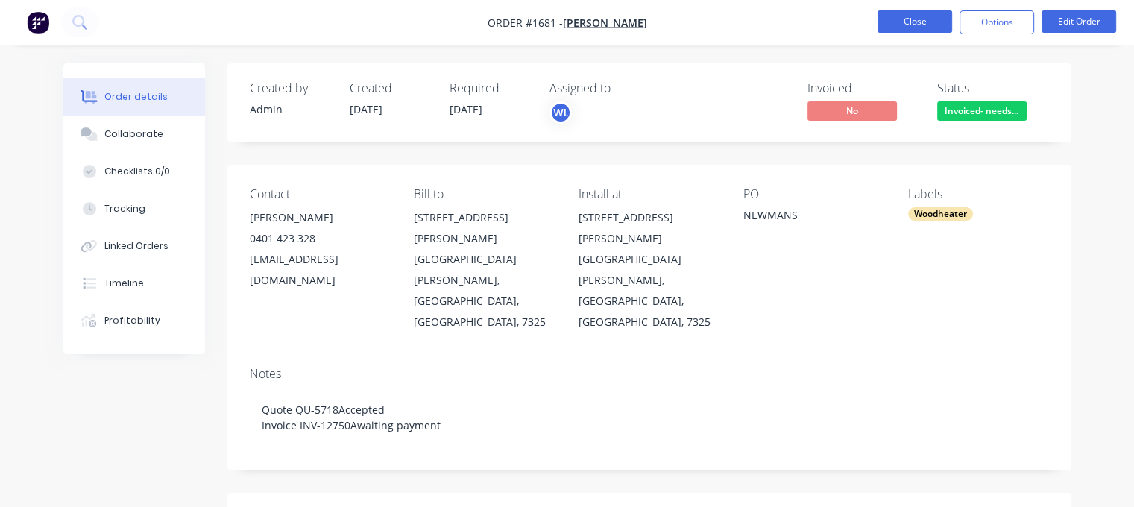
click at [899, 14] on button "Close" at bounding box center [914, 21] width 75 height 22
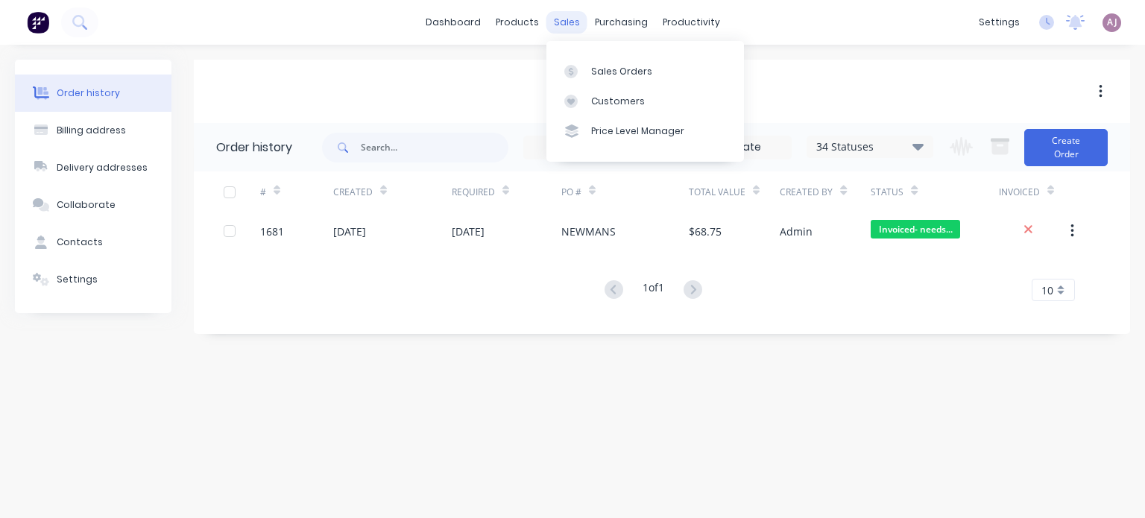
click at [567, 24] on div "sales" at bounding box center [566, 22] width 41 height 22
click at [598, 61] on link "Sales Orders" at bounding box center [645, 71] width 198 height 30
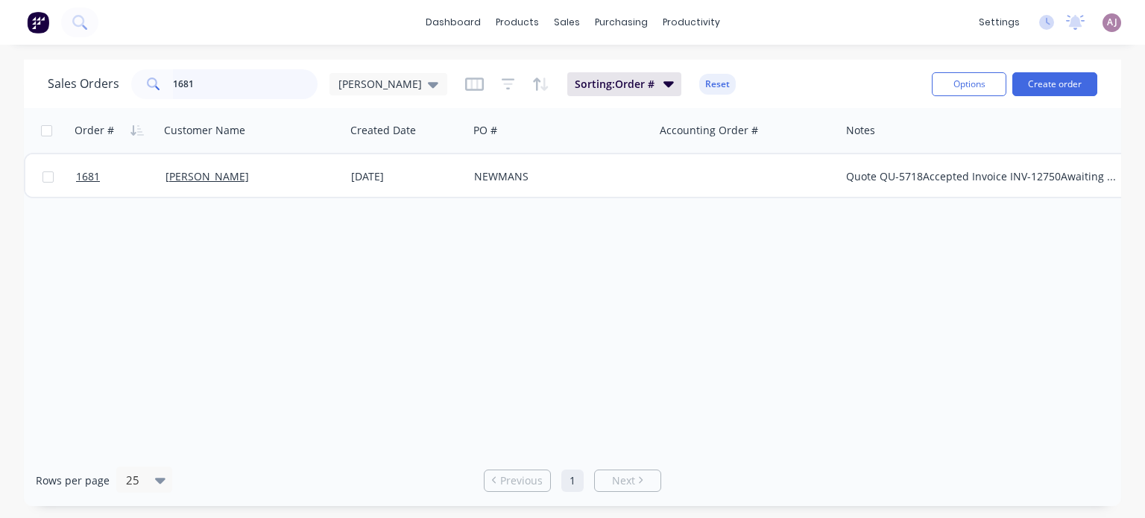
click at [221, 80] on input "1681" at bounding box center [245, 84] width 145 height 30
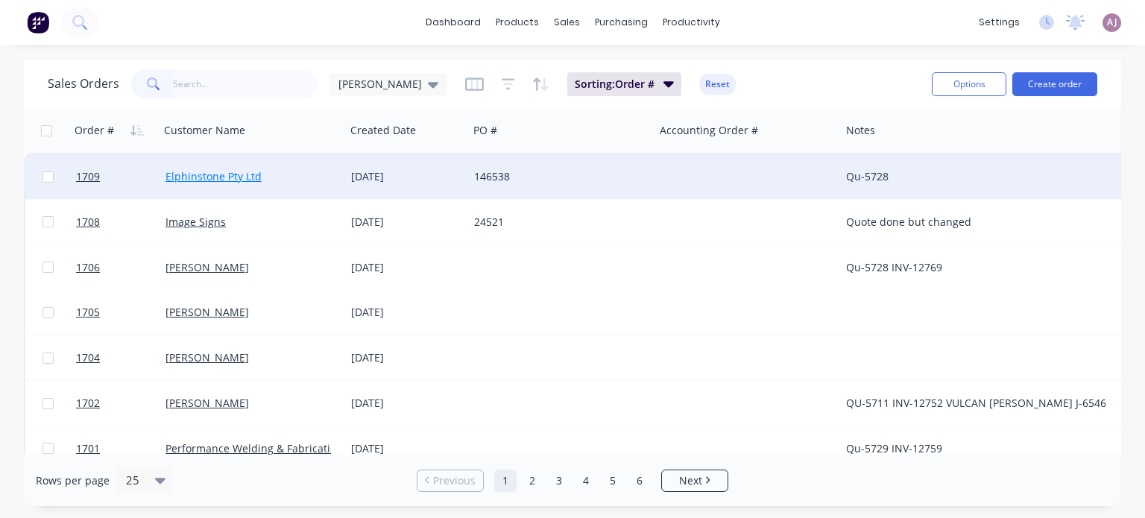
click at [218, 175] on link "Elphinstone Pty Ltd" at bounding box center [213, 176] width 96 height 14
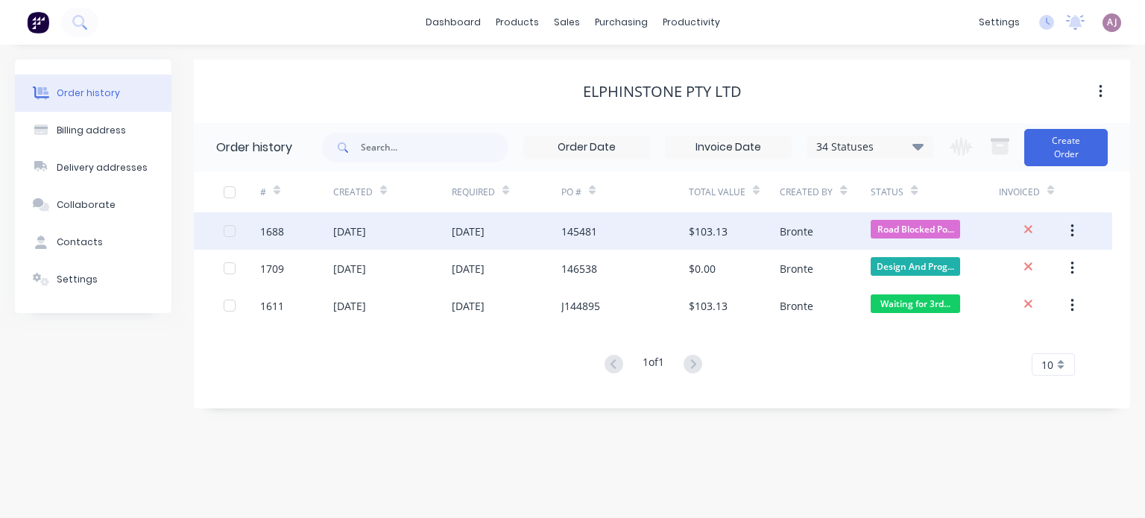
click at [352, 233] on div "[DATE]" at bounding box center [349, 232] width 33 height 16
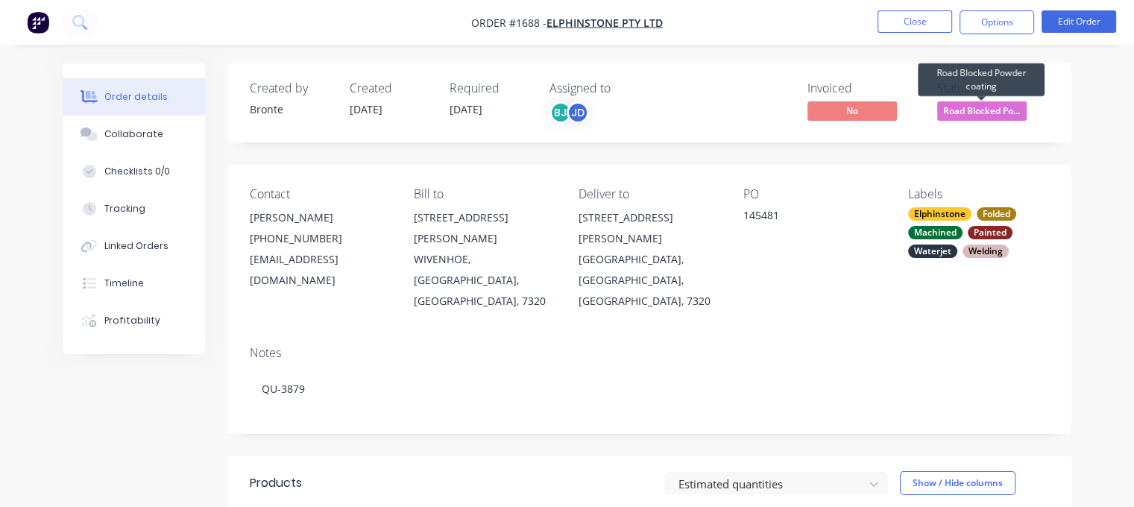
click at [990, 104] on span "Road Blocked Po..." at bounding box center [981, 110] width 89 height 19
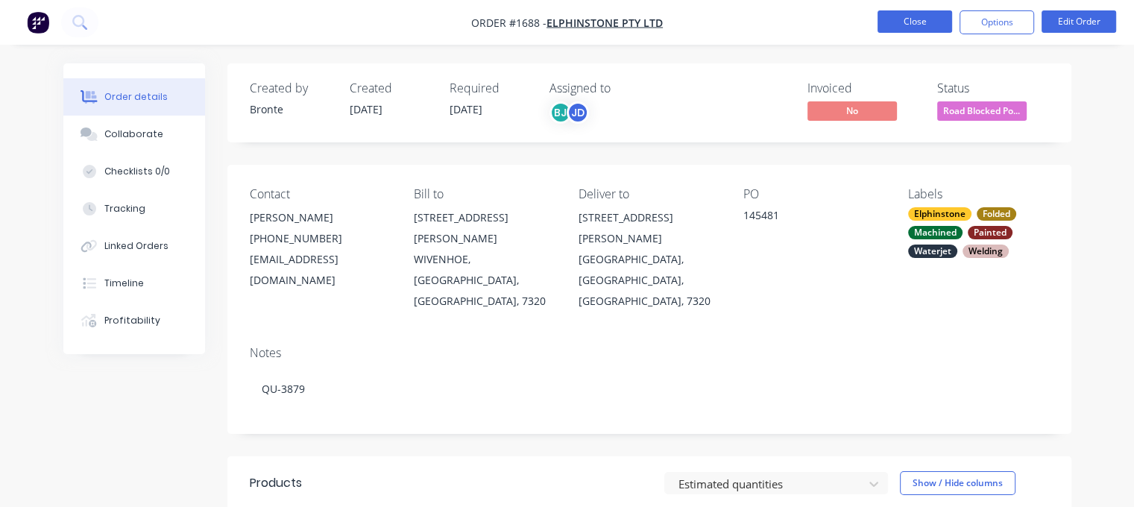
click at [901, 26] on button "Close" at bounding box center [914, 21] width 75 height 22
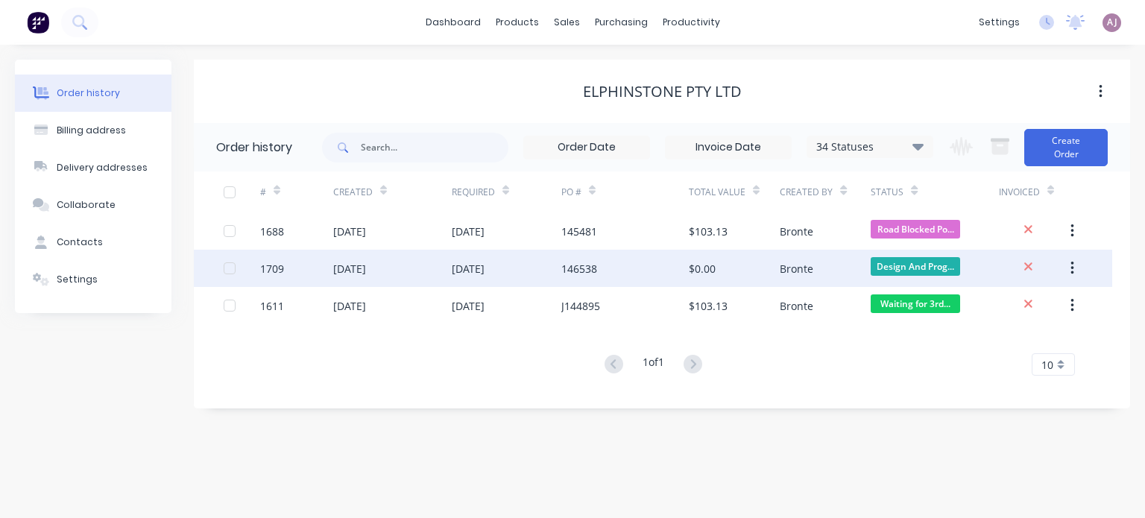
click at [485, 271] on div "[DATE]" at bounding box center [468, 269] width 33 height 16
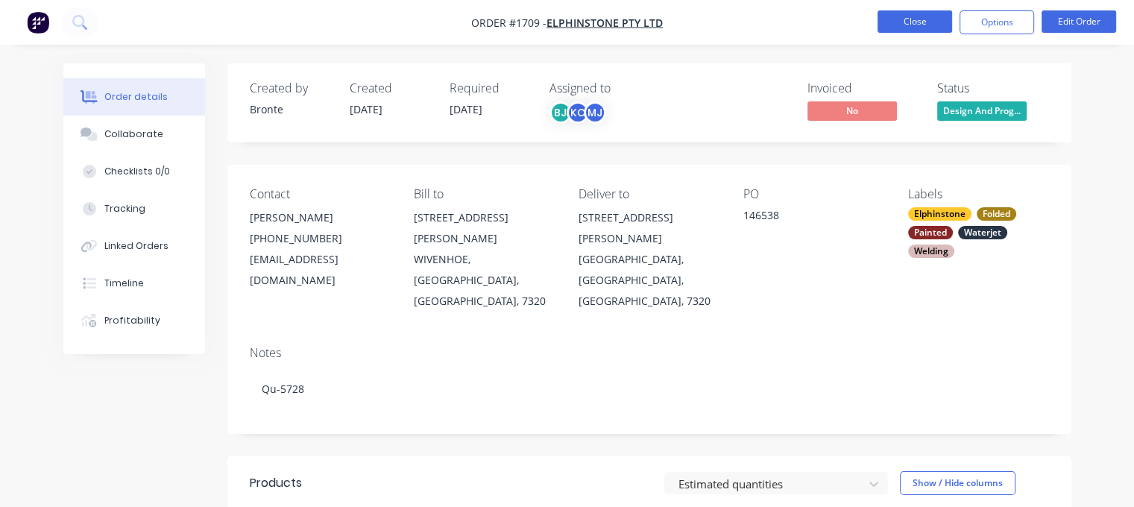
click at [910, 16] on button "Close" at bounding box center [914, 21] width 75 height 22
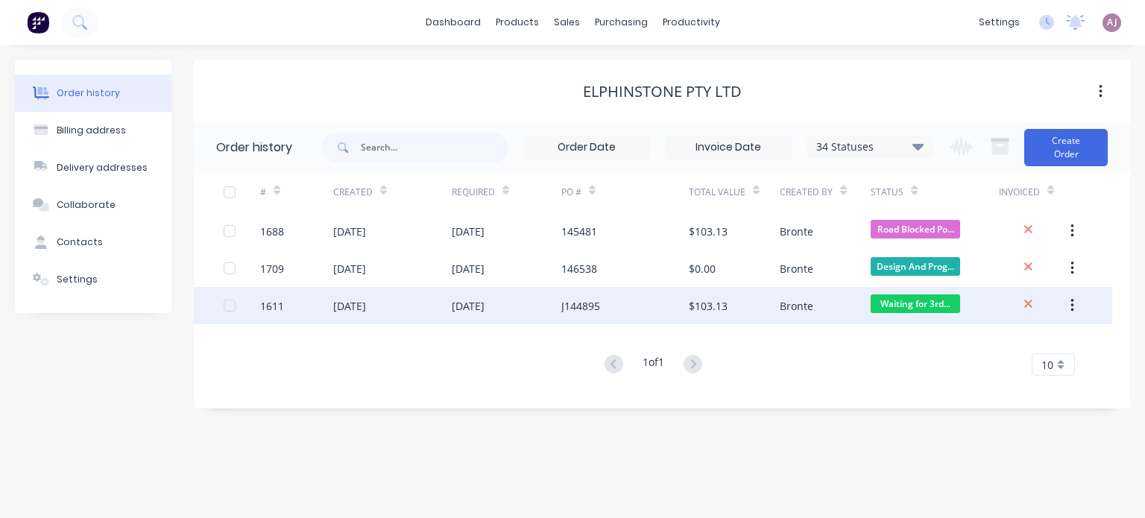
click at [485, 298] on div "[DATE]" at bounding box center [468, 306] width 33 height 16
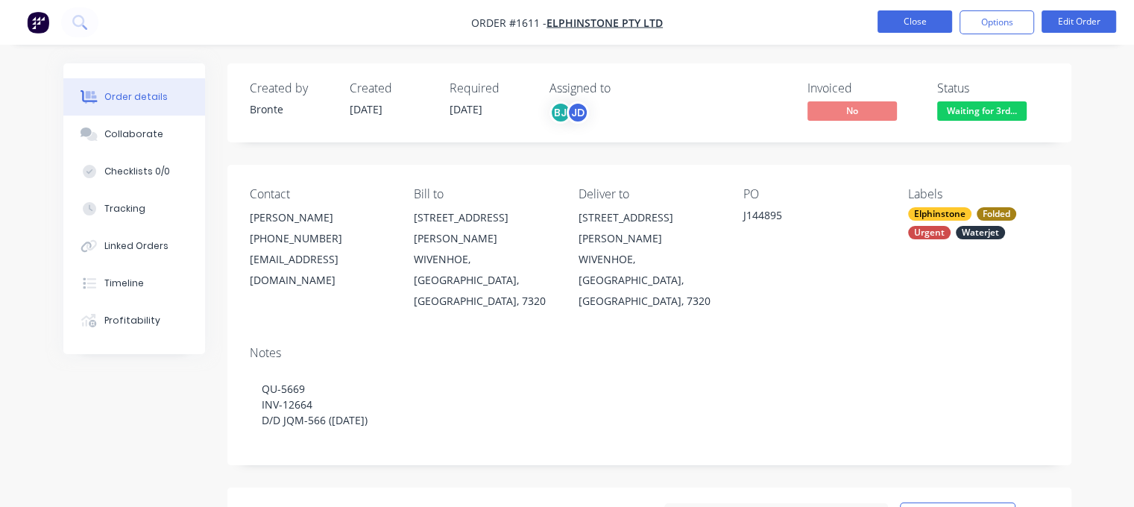
click at [931, 23] on button "Close" at bounding box center [914, 21] width 75 height 22
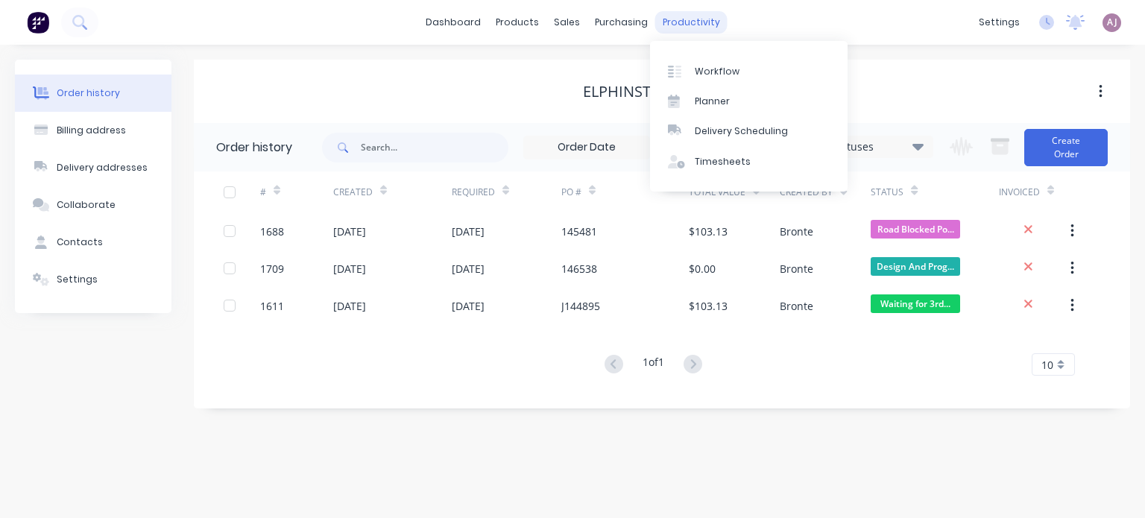
click at [657, 24] on div "productivity" at bounding box center [691, 22] width 72 height 22
click at [719, 104] on div "Planner" at bounding box center [712, 101] width 35 height 13
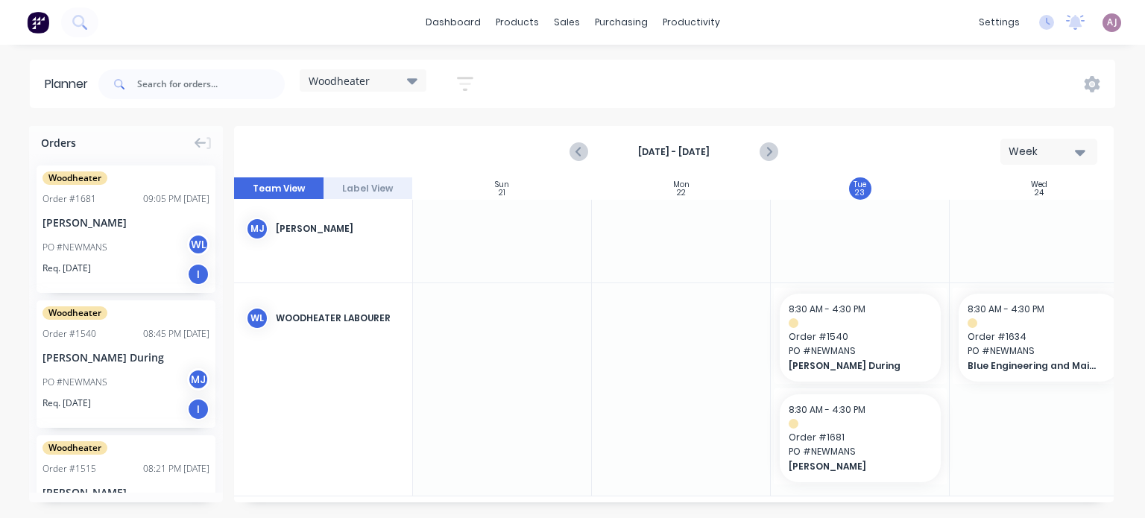
scroll to position [107, 0]
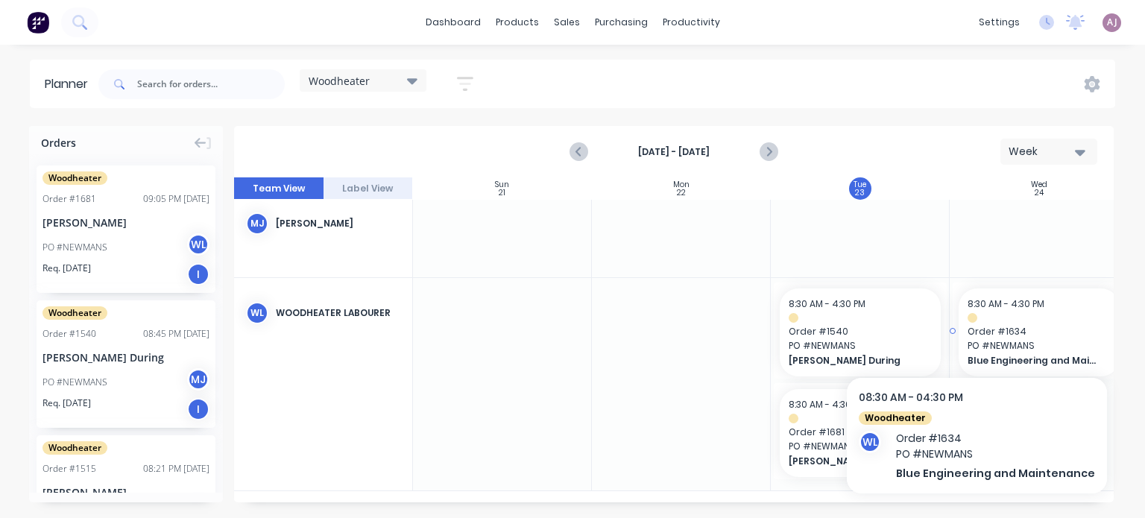
click at [1017, 325] on span "Order # 1634" at bounding box center [1039, 331] width 143 height 13
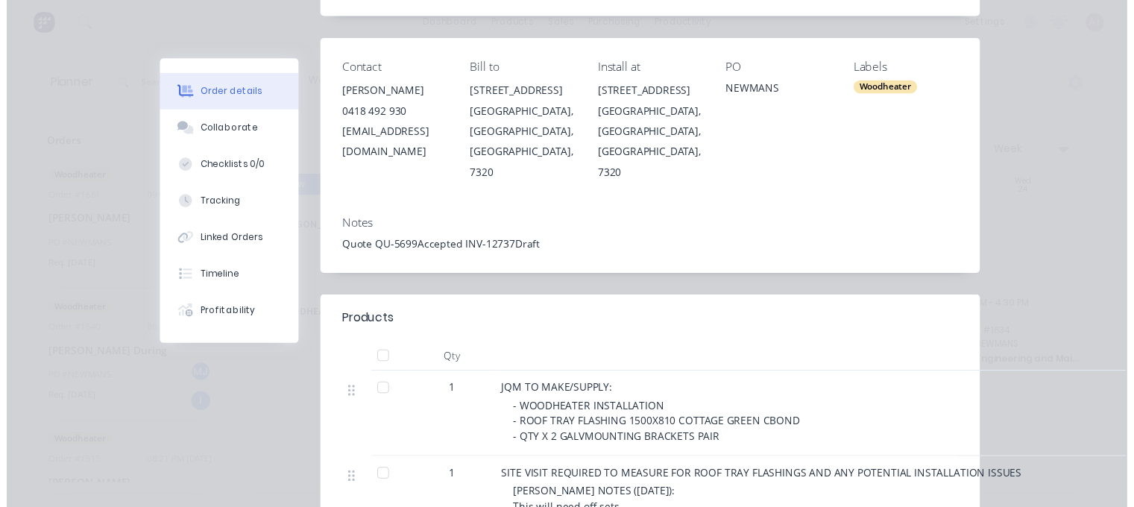
scroll to position [0, 0]
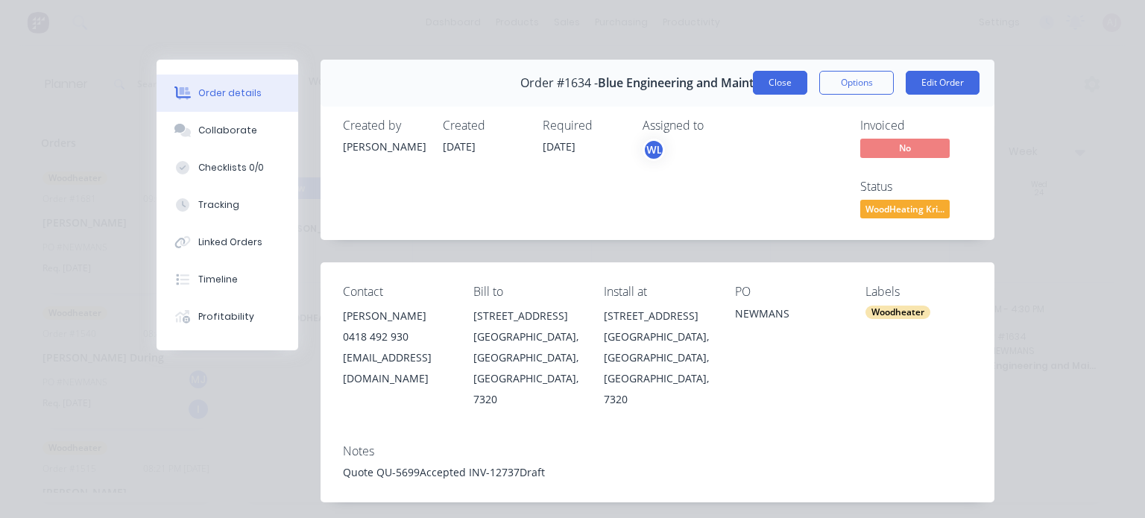
click at [787, 79] on button "Close" at bounding box center [780, 83] width 54 height 24
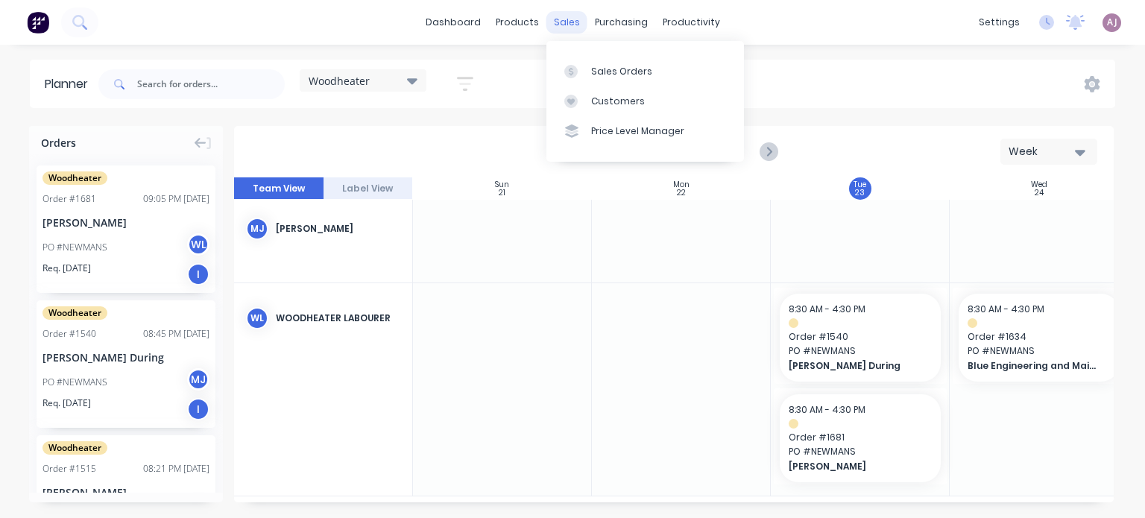
click at [558, 21] on div "sales" at bounding box center [566, 22] width 41 height 22
click at [582, 73] on div at bounding box center [575, 71] width 22 height 13
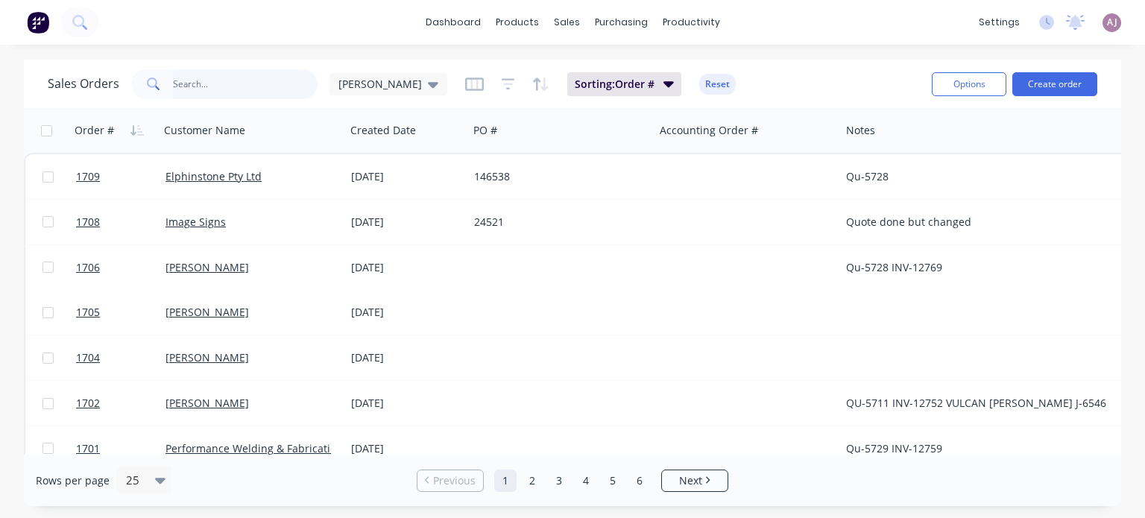
click at [189, 79] on input "text" at bounding box center [245, 84] width 145 height 30
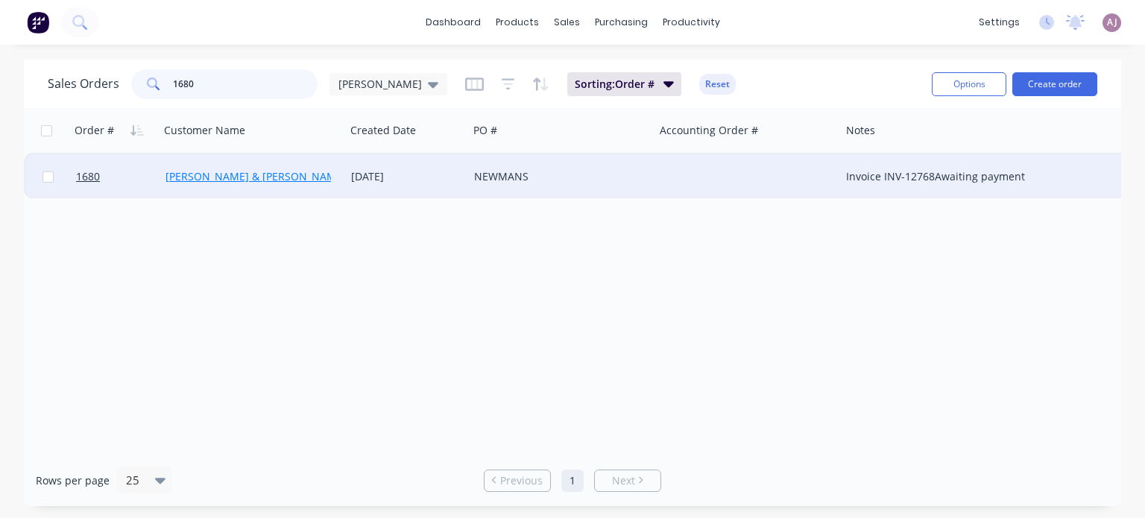
type input "1680"
click at [250, 169] on link "[PERSON_NAME] & [PERSON_NAME]" at bounding box center [255, 176] width 180 height 14
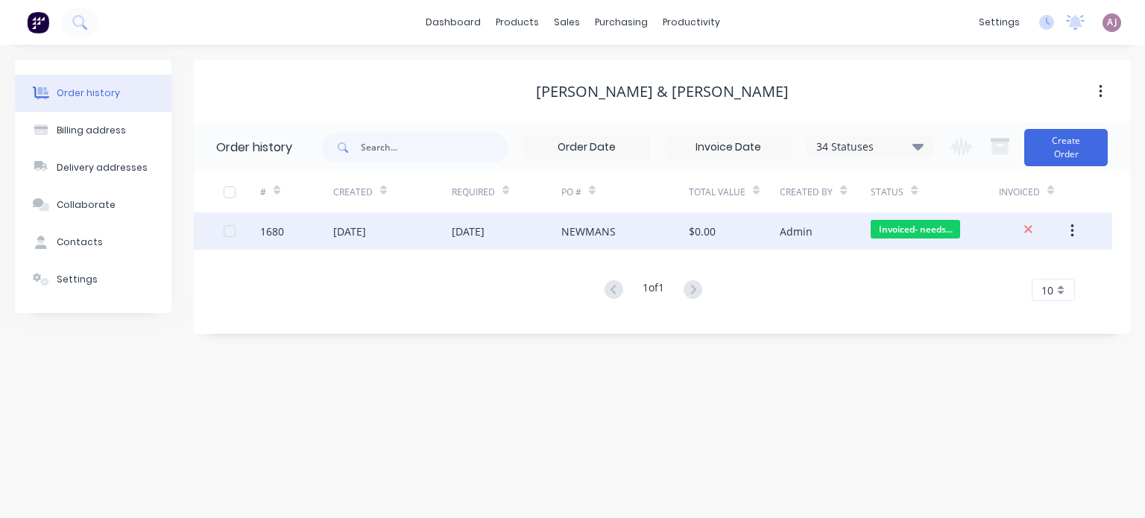
click at [485, 227] on div "[DATE]" at bounding box center [468, 232] width 33 height 16
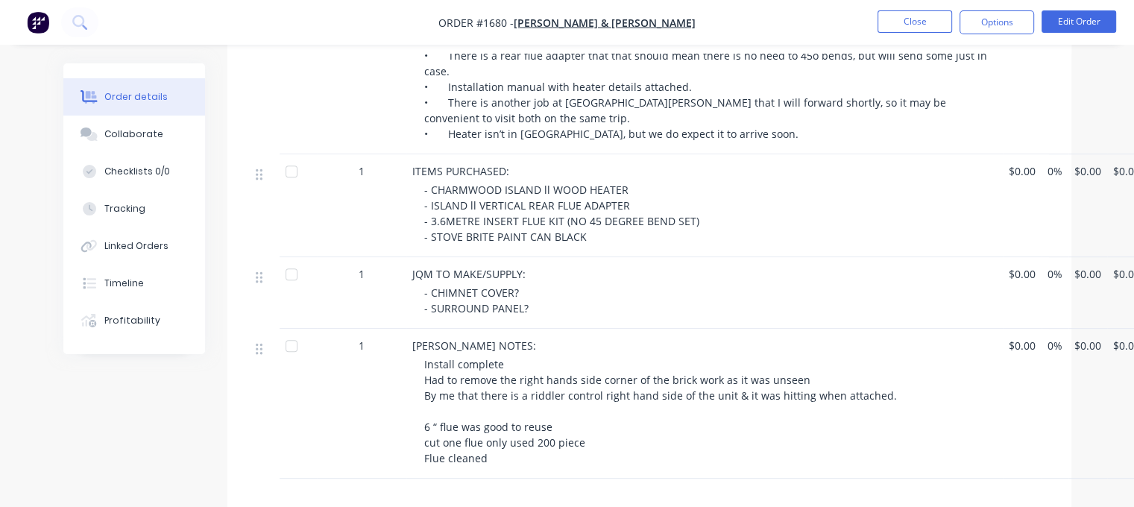
scroll to position [596, 0]
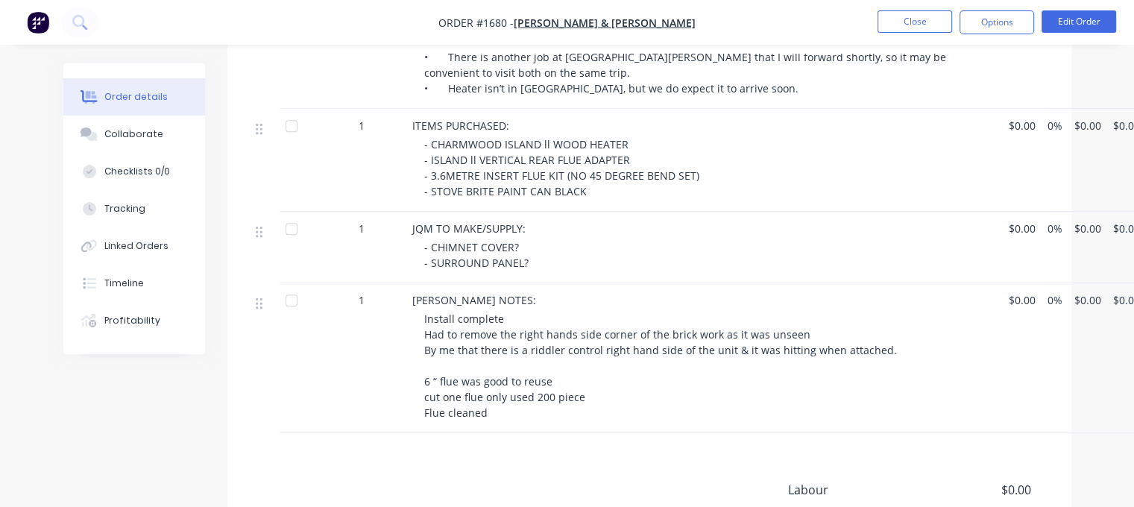
click at [474, 240] on span "- CHIMNET COVER? - SURROUND PANEL?" at bounding box center [476, 255] width 104 height 30
click at [1070, 23] on button "Edit Order" at bounding box center [1078, 21] width 75 height 22
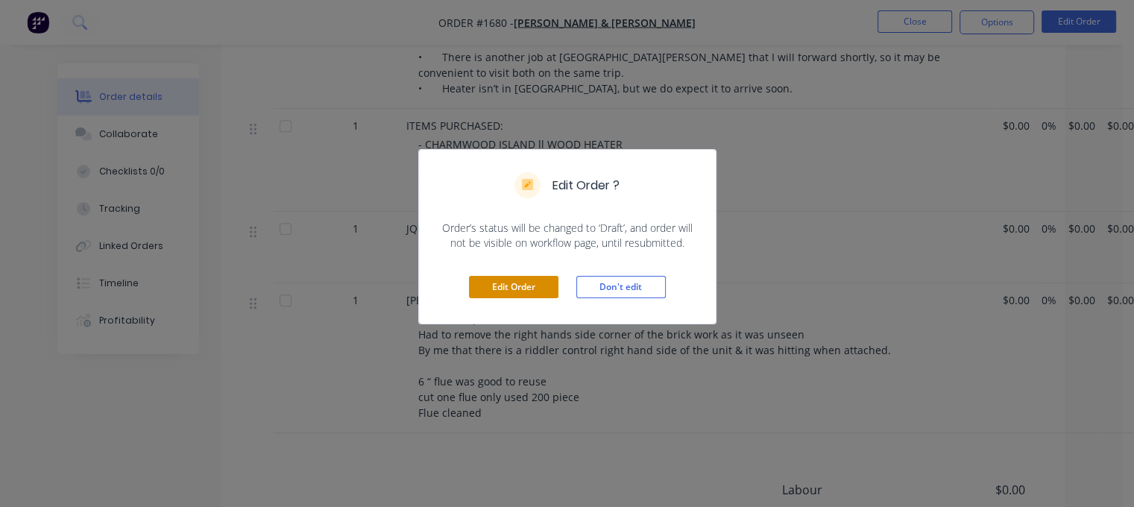
click at [511, 286] on button "Edit Order" at bounding box center [513, 287] width 89 height 22
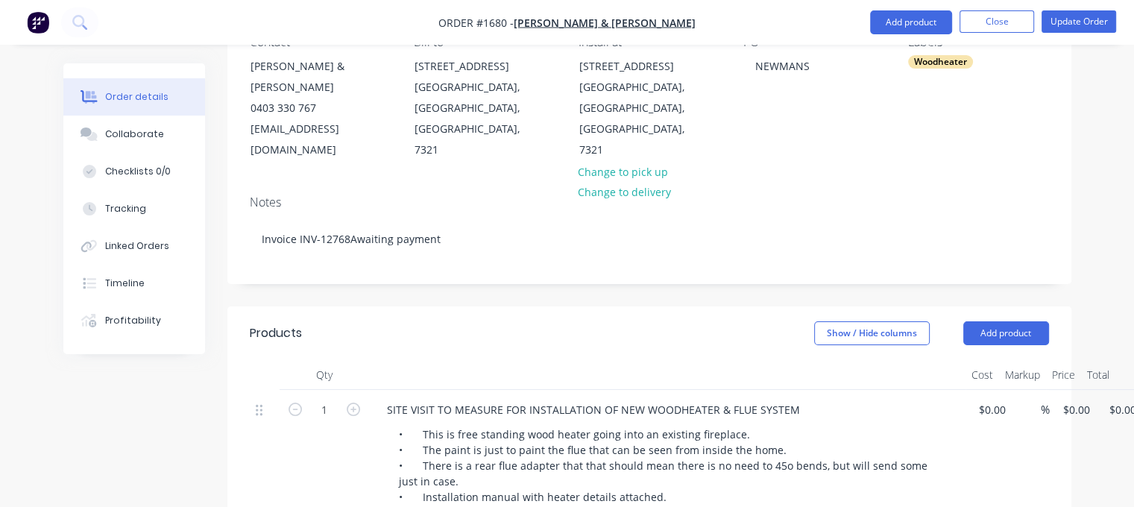
scroll to position [522, 0]
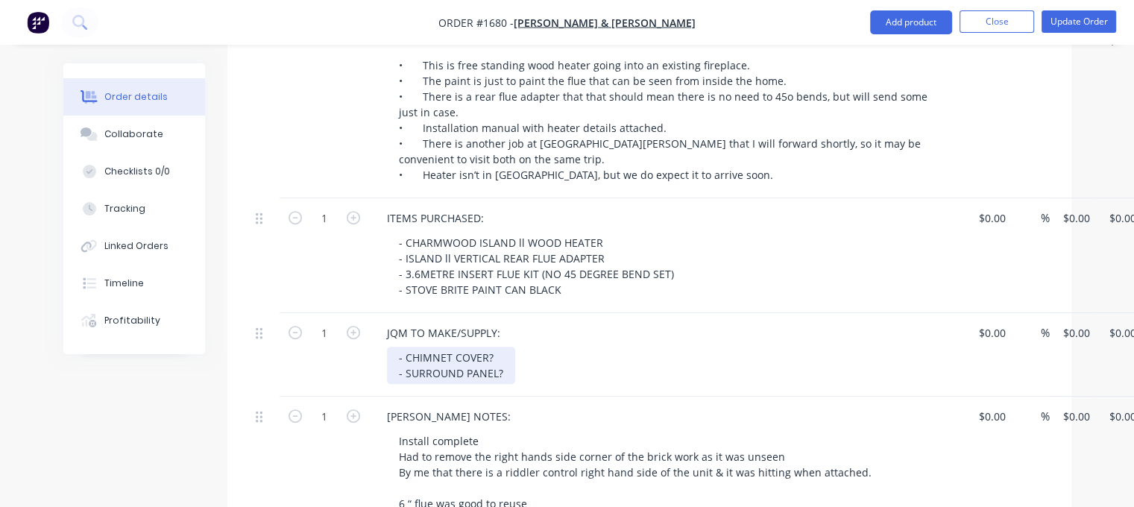
click at [447, 347] on div "- CHIMNET COVER? - SURROUND PANEL?" at bounding box center [451, 365] width 128 height 37
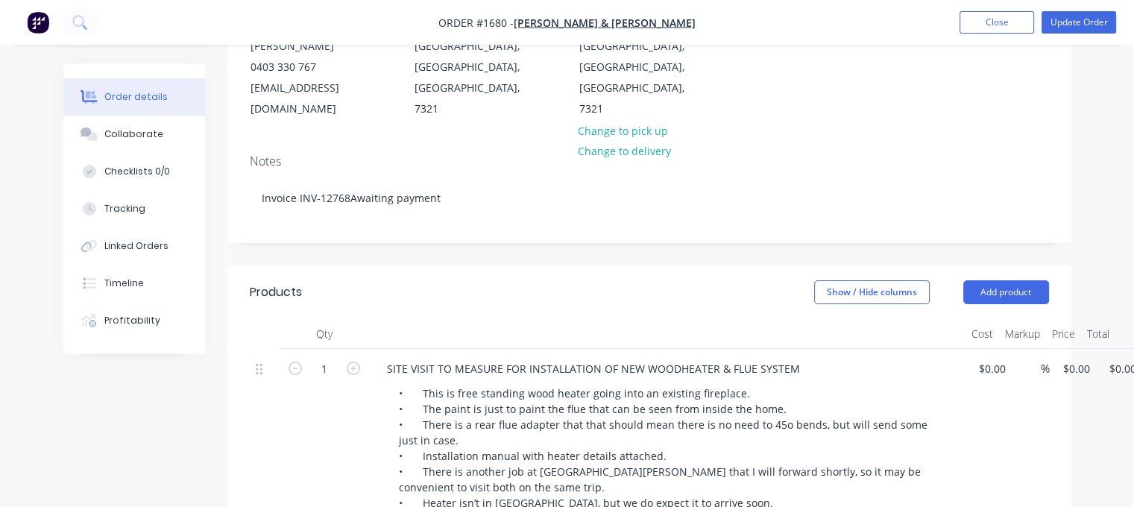
scroll to position [0, 0]
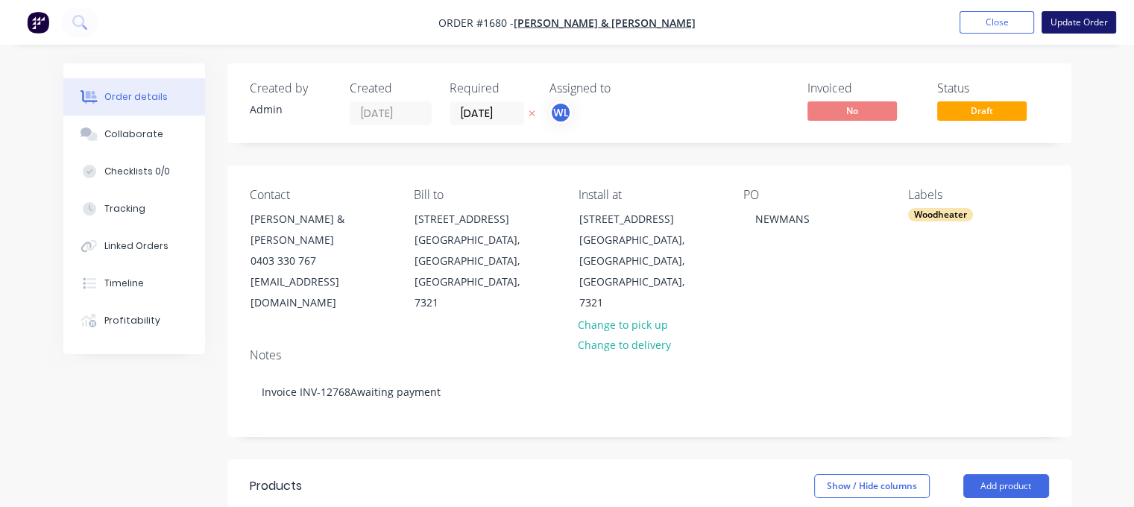
click at [1081, 22] on button "Update Order" at bounding box center [1078, 22] width 75 height 22
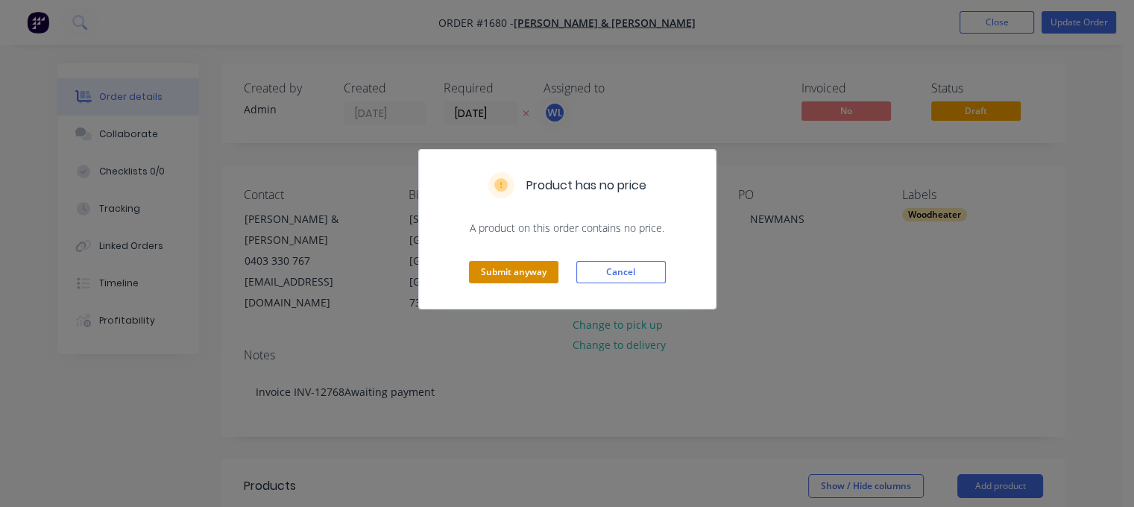
click at [518, 266] on button "Submit anyway" at bounding box center [513, 272] width 89 height 22
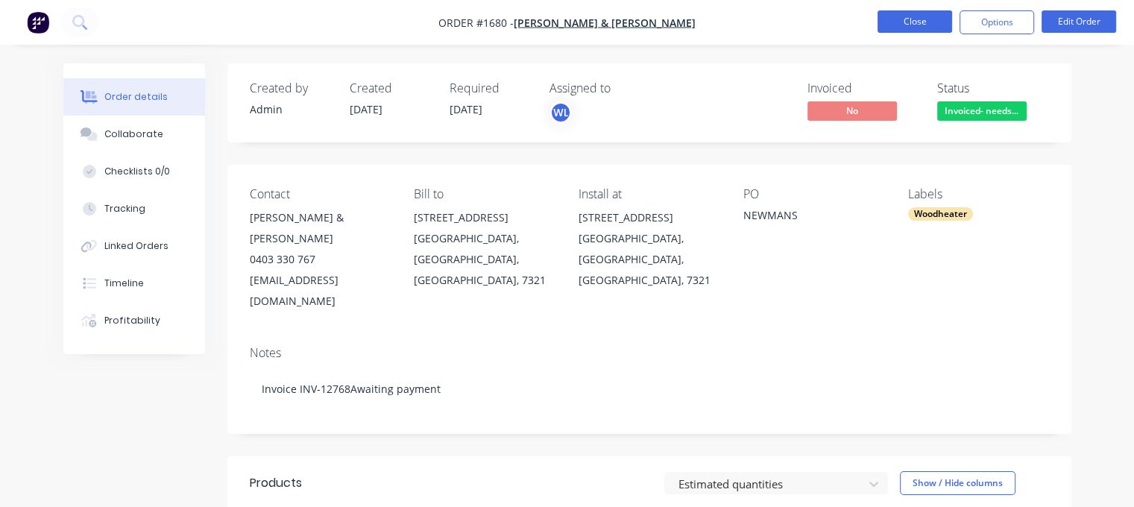
click at [895, 28] on button "Close" at bounding box center [914, 21] width 75 height 22
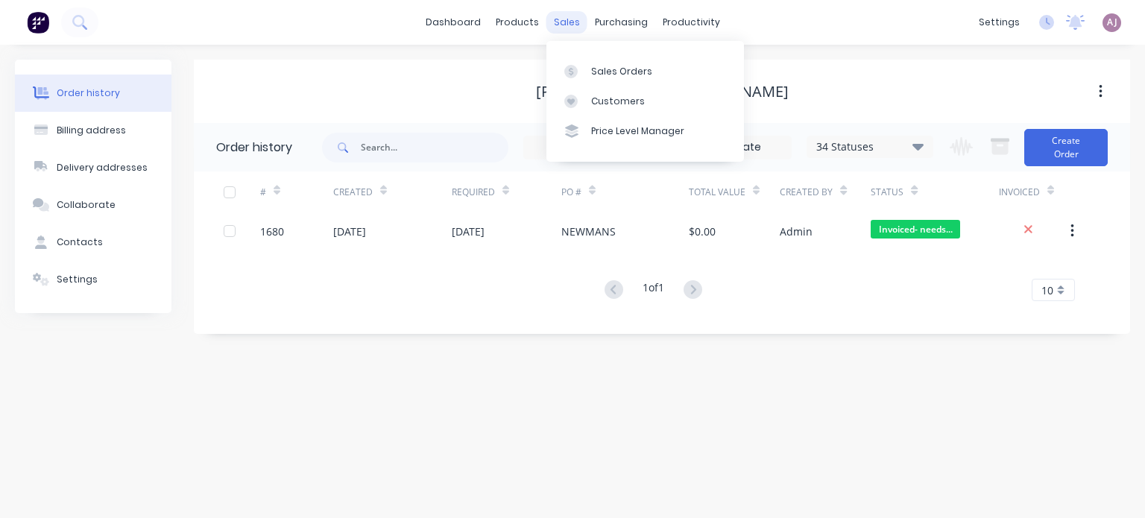
click at [566, 27] on div "sales" at bounding box center [566, 22] width 41 height 22
click at [596, 66] on div "Sales Orders" at bounding box center [621, 71] width 61 height 13
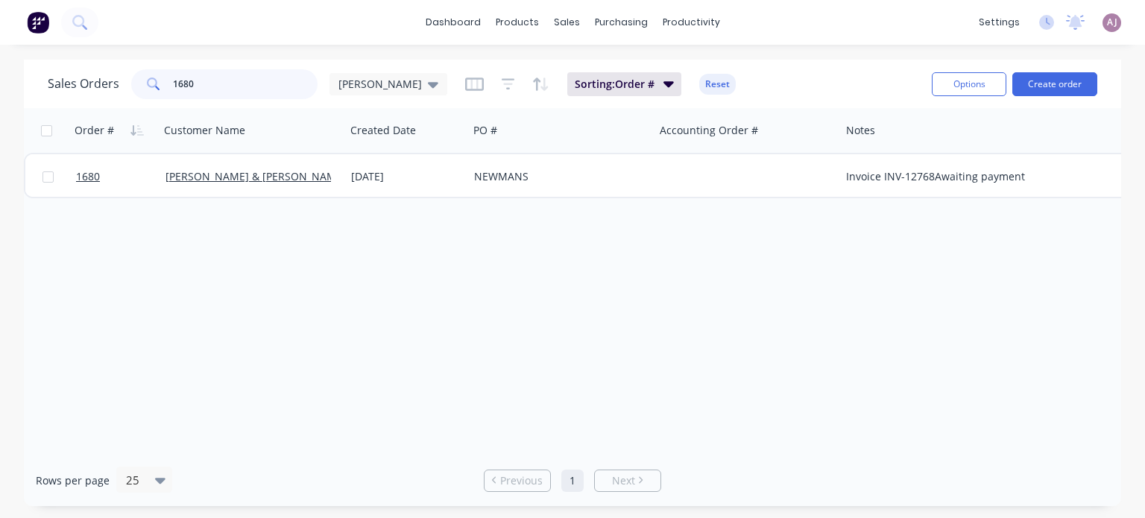
click at [256, 86] on input "1680" at bounding box center [245, 84] width 145 height 30
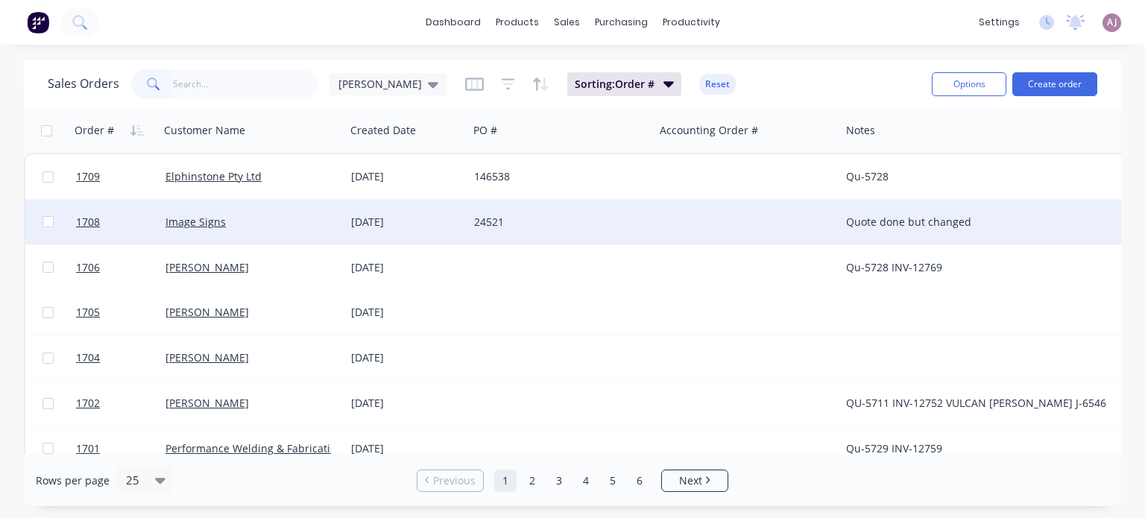
click at [381, 218] on div "[DATE]" at bounding box center [406, 222] width 111 height 15
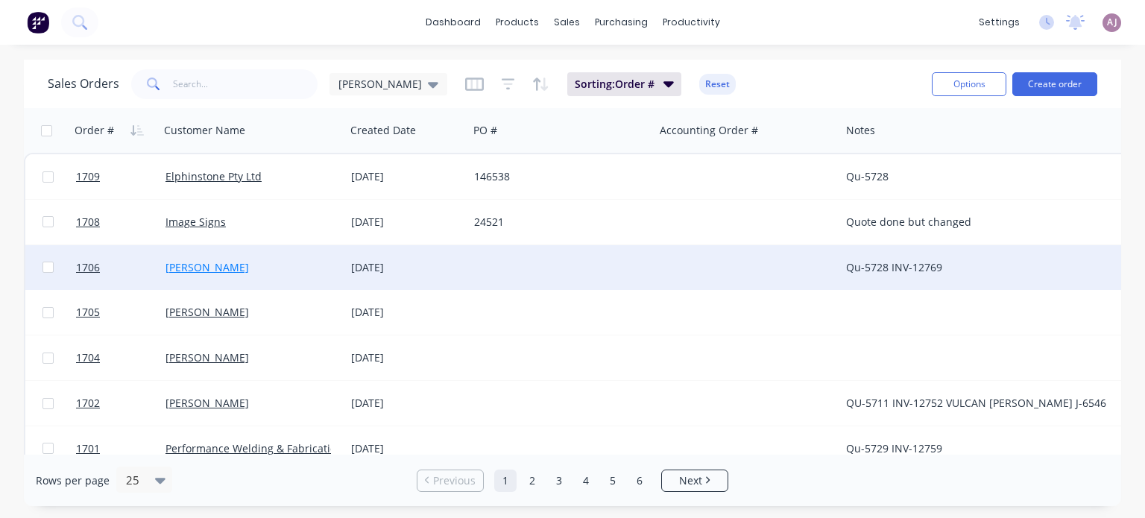
click at [192, 269] on link "[PERSON_NAME]" at bounding box center [206, 267] width 83 height 14
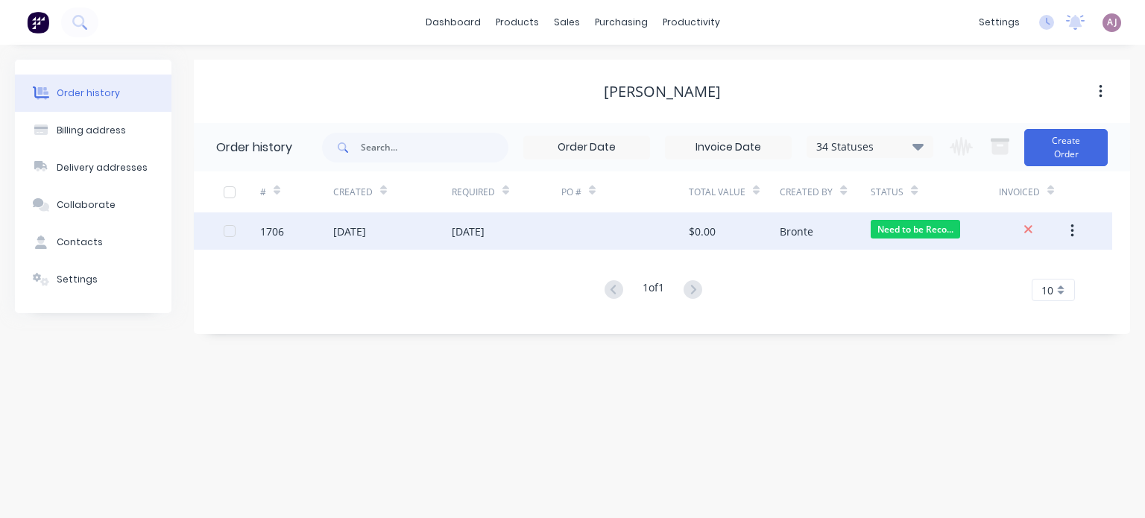
click at [357, 238] on div "[DATE]" at bounding box center [349, 232] width 33 height 16
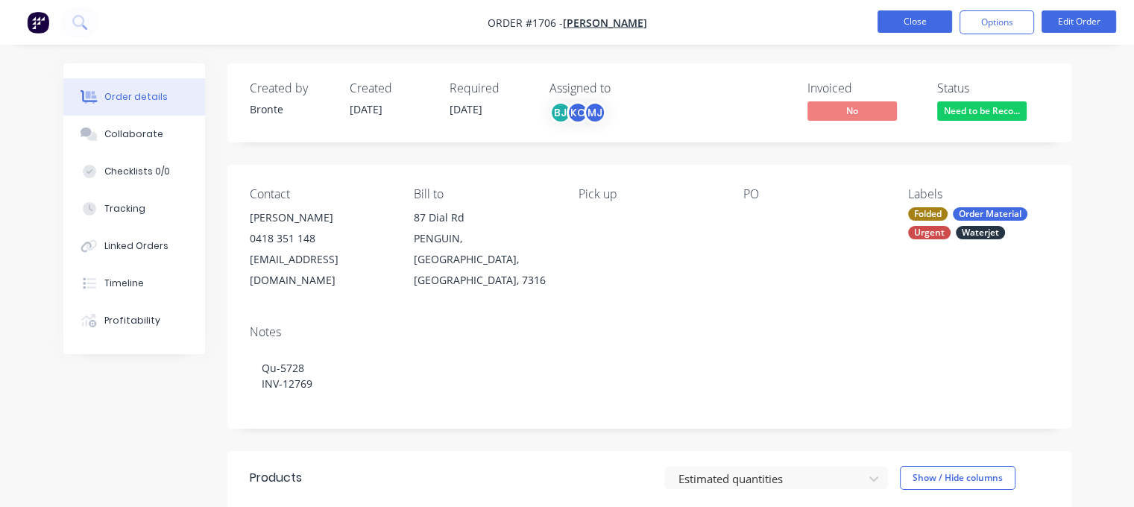
click at [912, 31] on button "Close" at bounding box center [914, 21] width 75 height 22
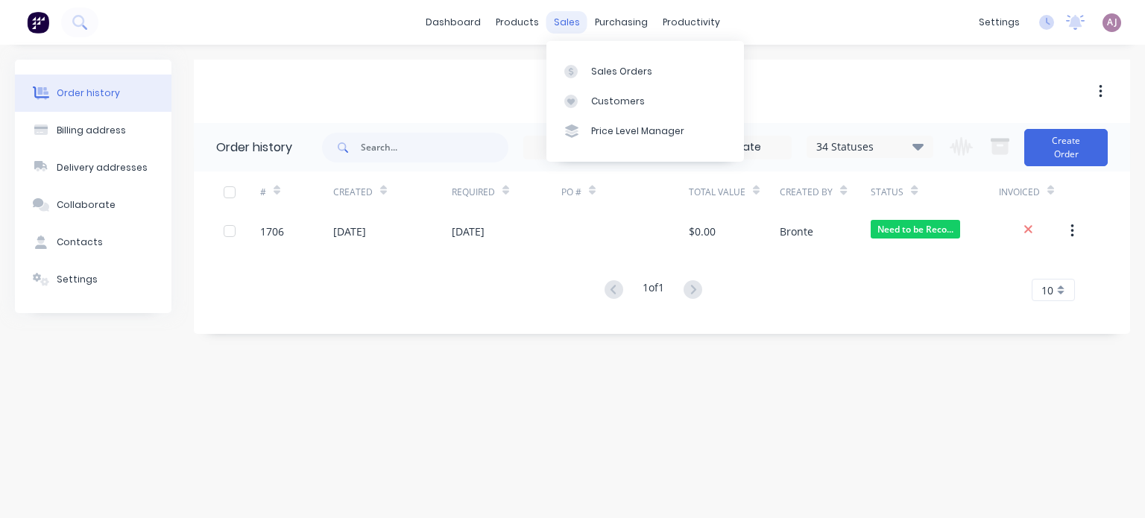
click at [569, 22] on div "sales" at bounding box center [566, 22] width 41 height 22
click at [592, 69] on div "Sales Orders" at bounding box center [621, 71] width 61 height 13
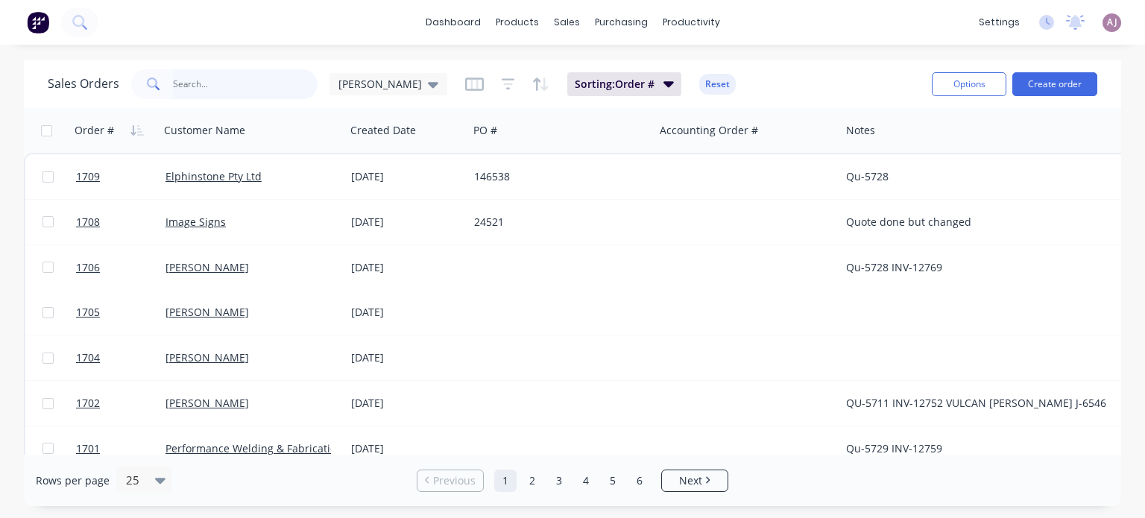
click at [240, 78] on input "text" at bounding box center [245, 84] width 145 height 30
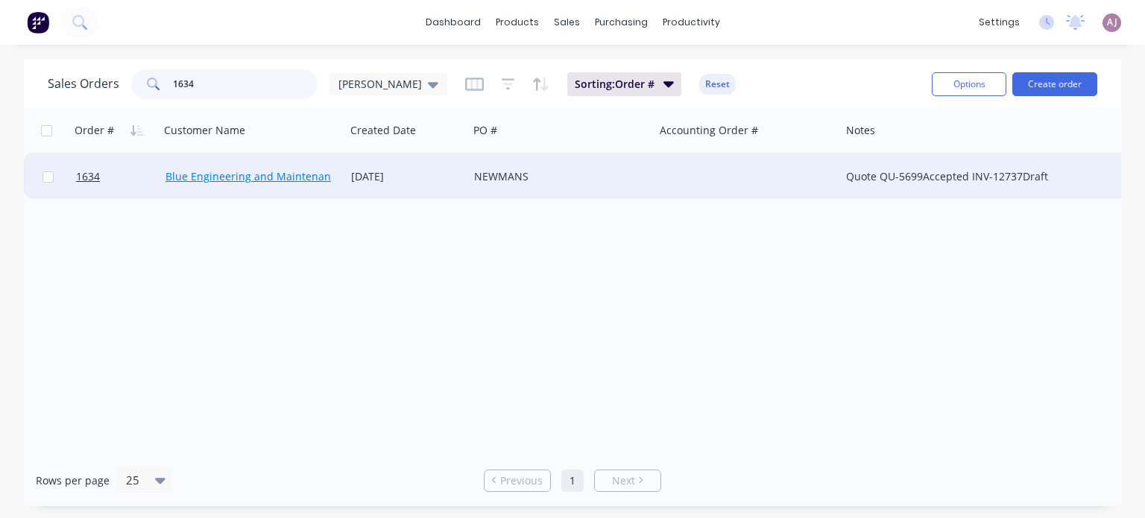
type input "1634"
click at [223, 181] on link "Blue Engineering and Maintenance" at bounding box center [253, 176] width 177 height 14
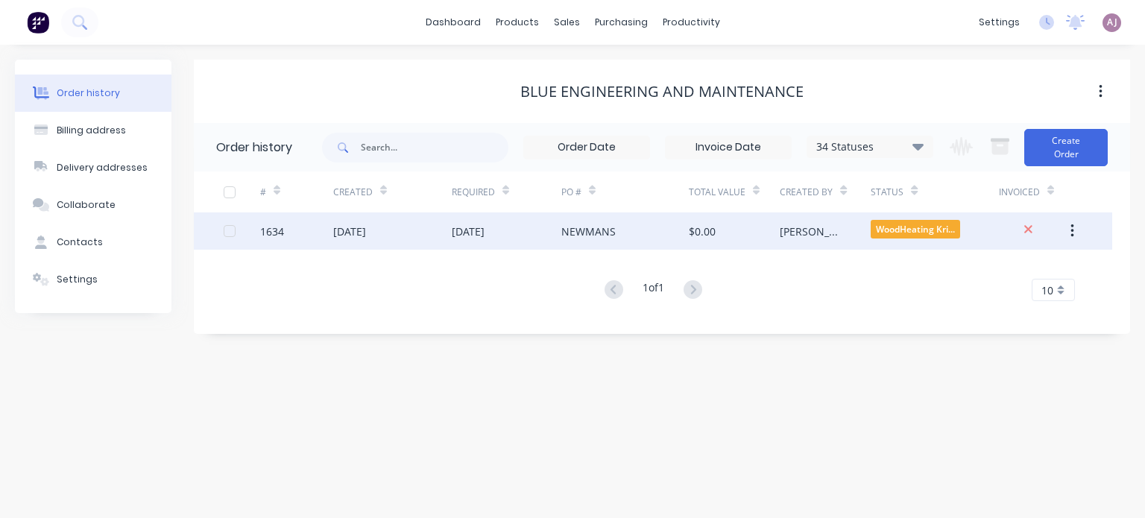
click at [458, 214] on div "[DATE]" at bounding box center [507, 230] width 110 height 37
